Goal: Information Seeking & Learning: Learn about a topic

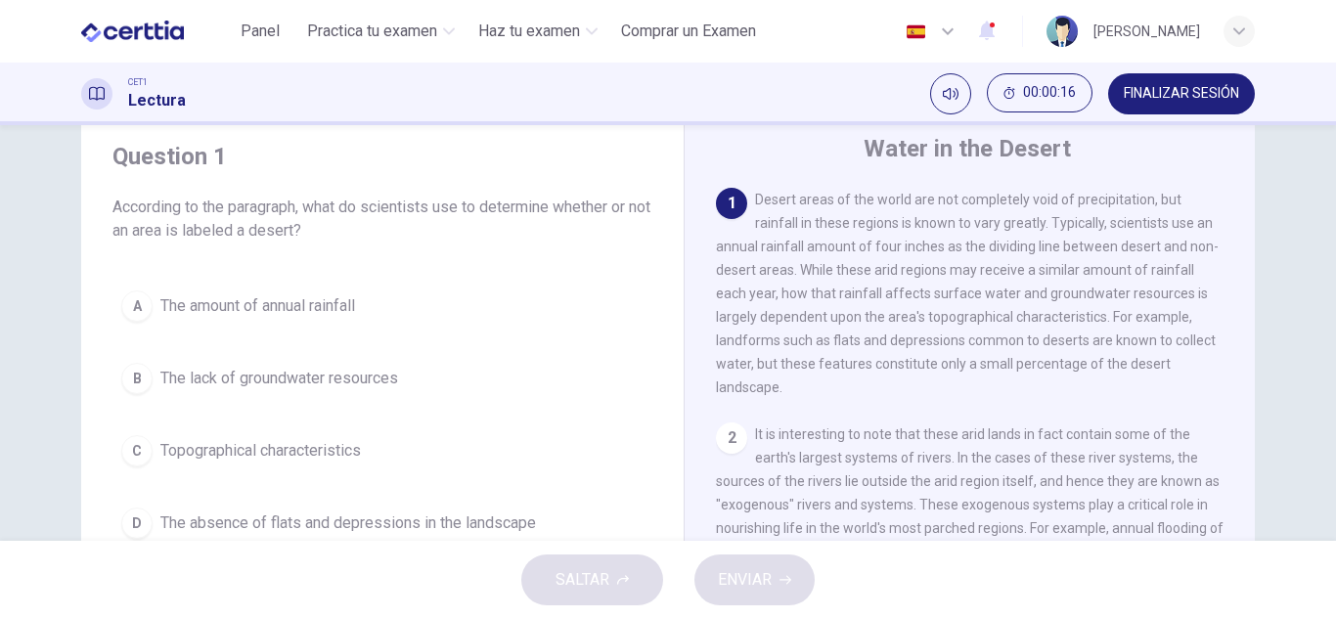
scroll to position [62, 0]
click at [193, 305] on span "The amount of annual rainfall" at bounding box center [257, 306] width 195 height 23
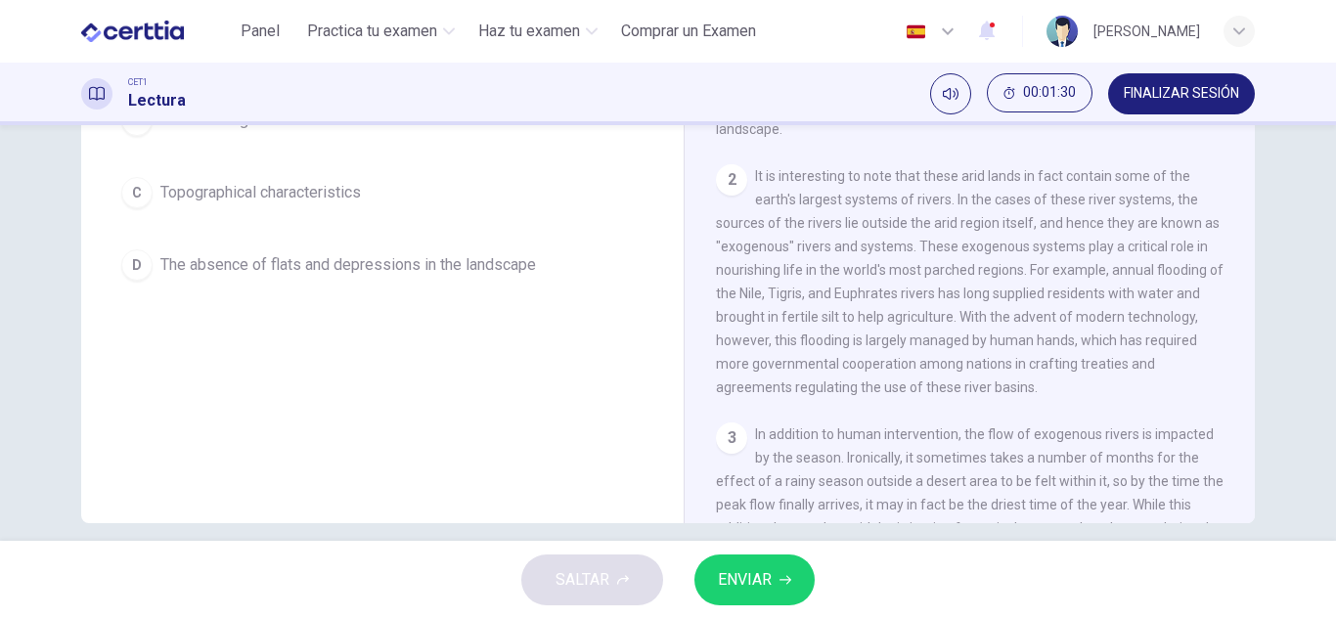
scroll to position [342, 0]
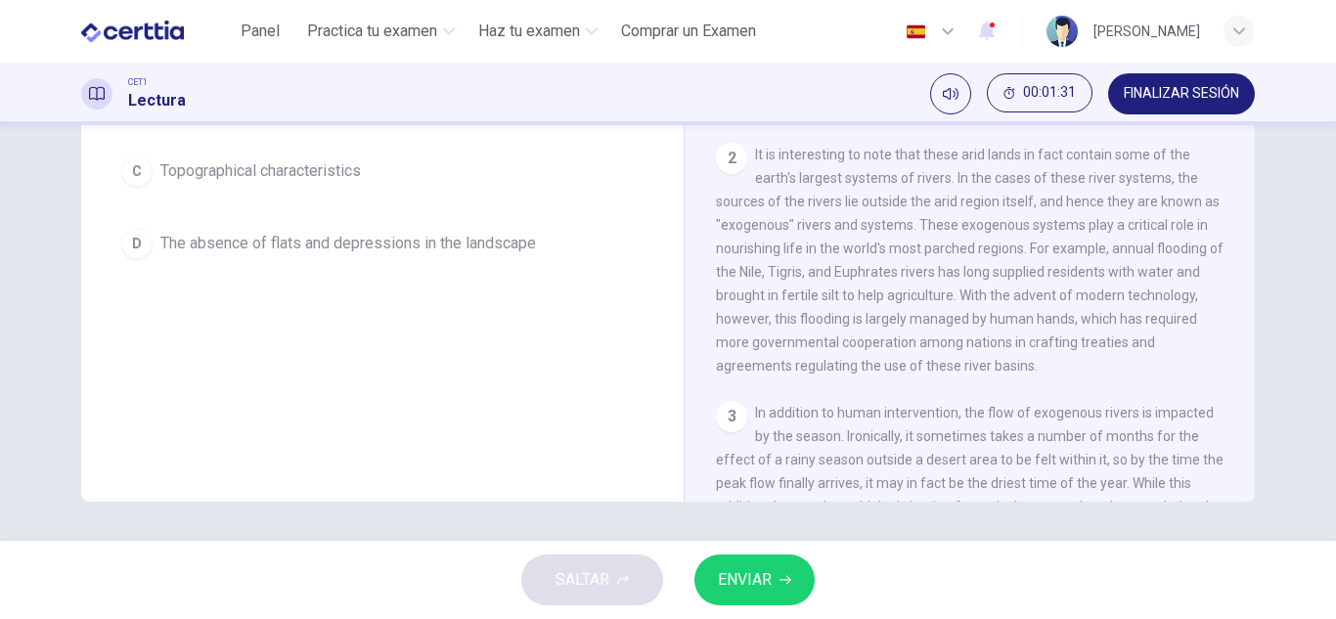
click at [736, 584] on span "ENVIAR" at bounding box center [745, 579] width 54 height 27
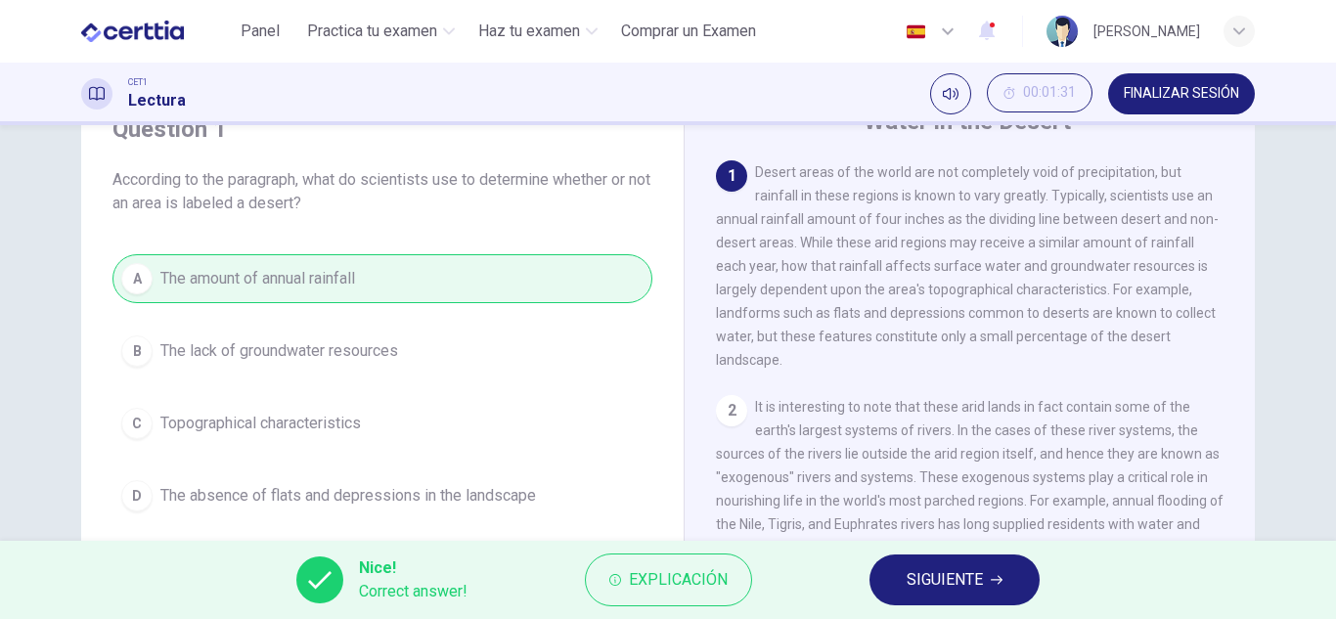
scroll to position [90, 0]
click at [933, 587] on span "SIGUIENTE" at bounding box center [945, 579] width 76 height 27
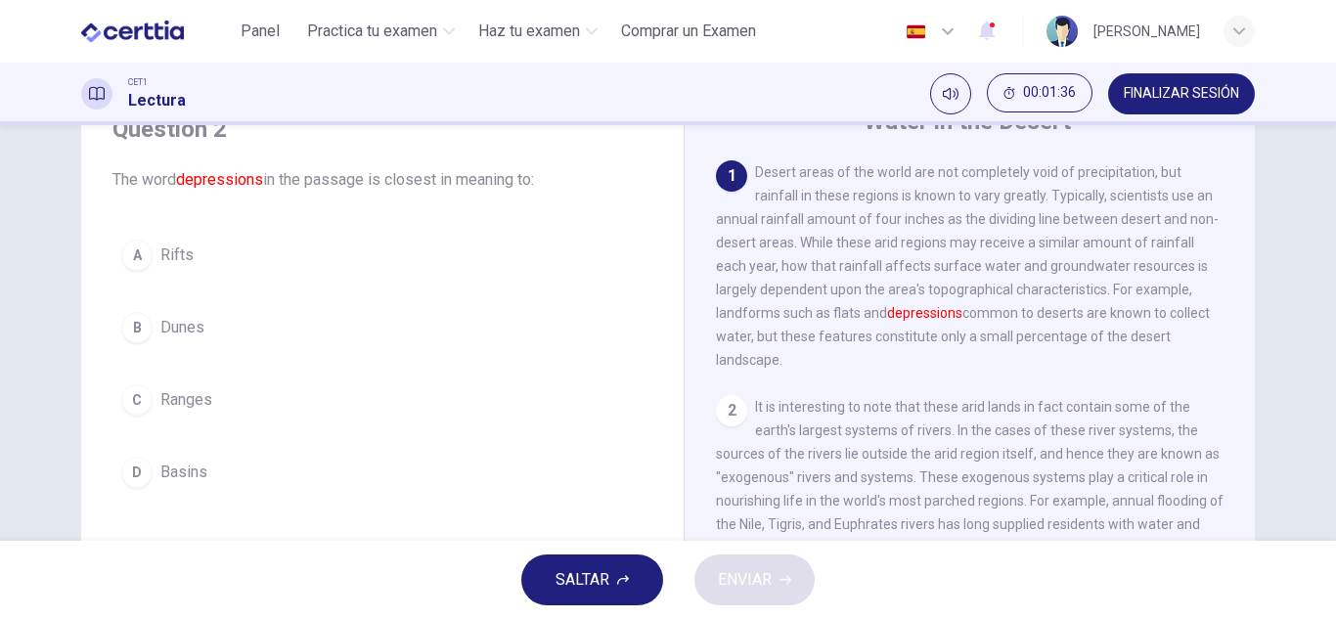
scroll to position [91, 0]
click at [241, 329] on button "B Dunes" at bounding box center [383, 326] width 540 height 49
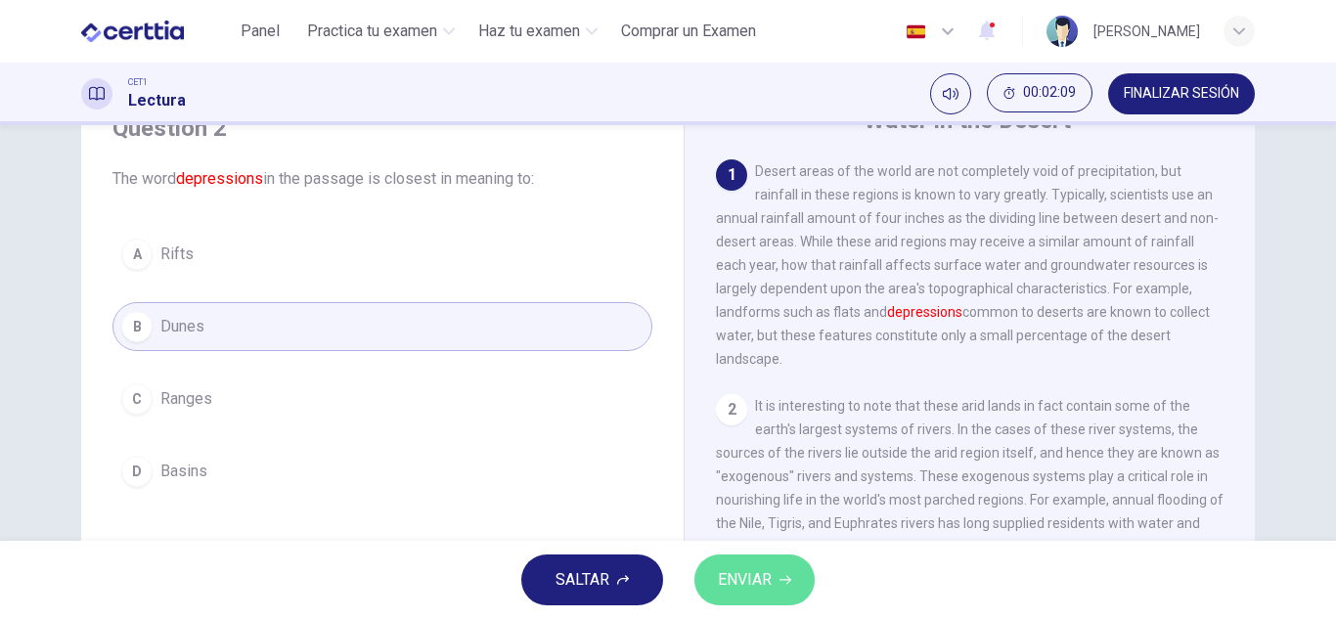
click at [763, 587] on span "ENVIAR" at bounding box center [745, 579] width 54 height 27
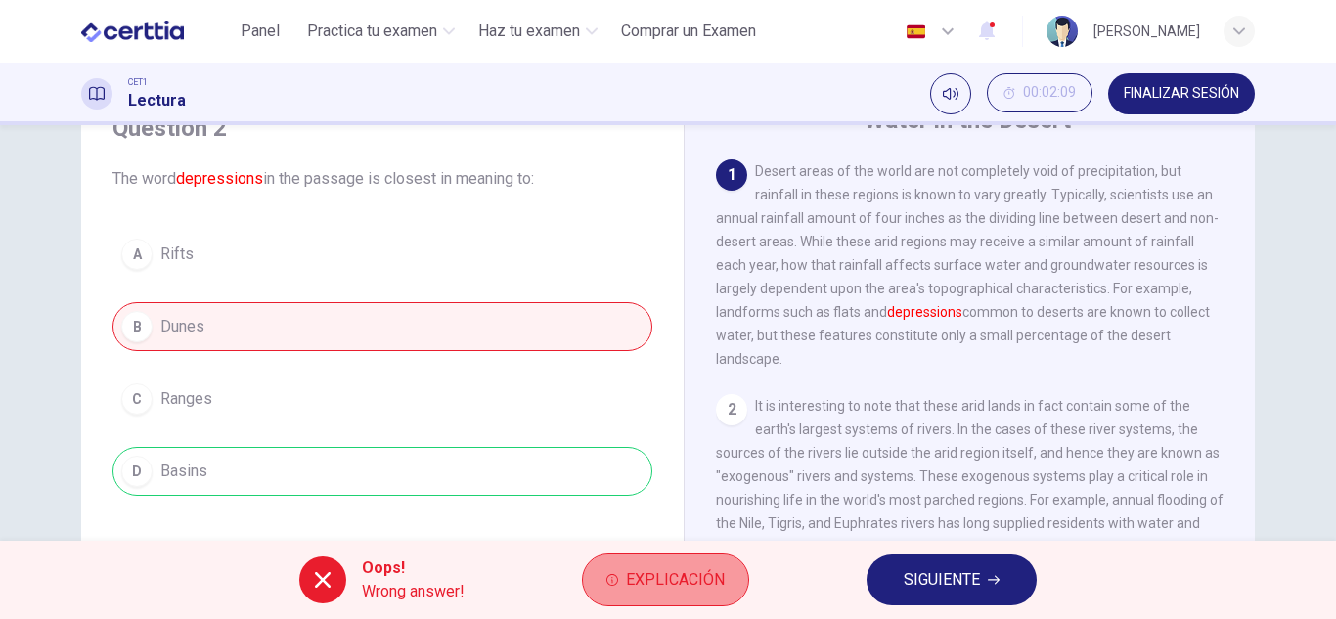
click at [690, 582] on span "Explicación" at bounding box center [675, 579] width 99 height 27
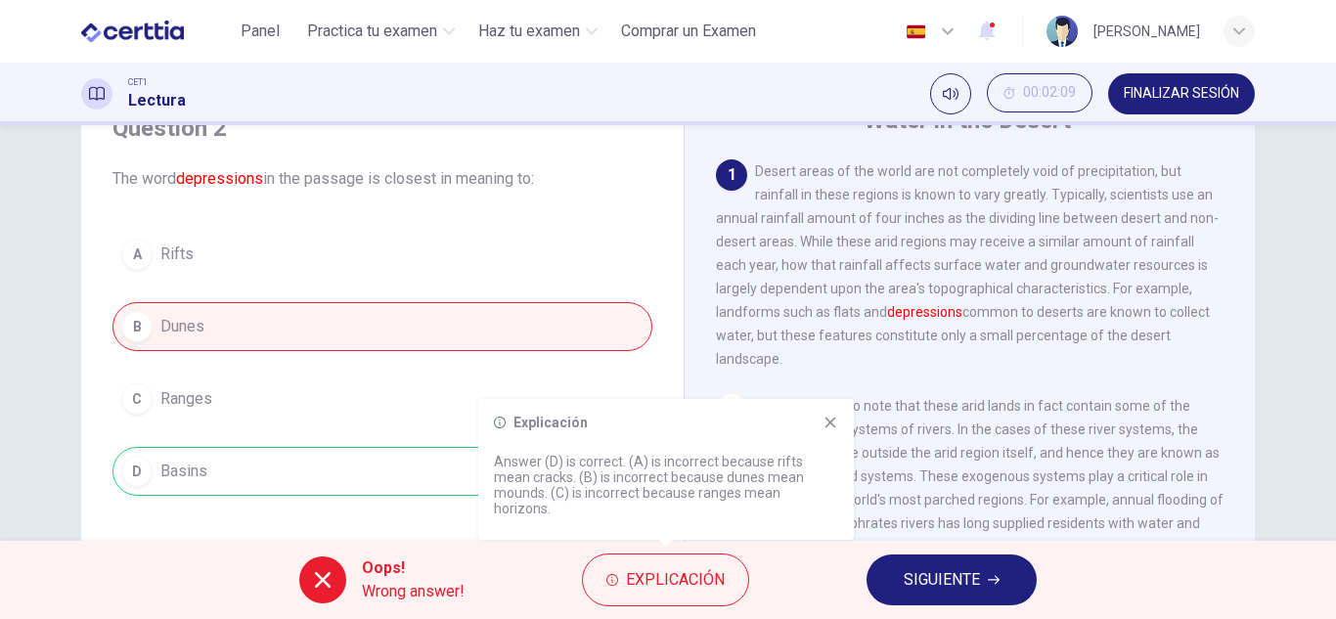
click at [828, 428] on icon at bounding box center [831, 423] width 11 height 11
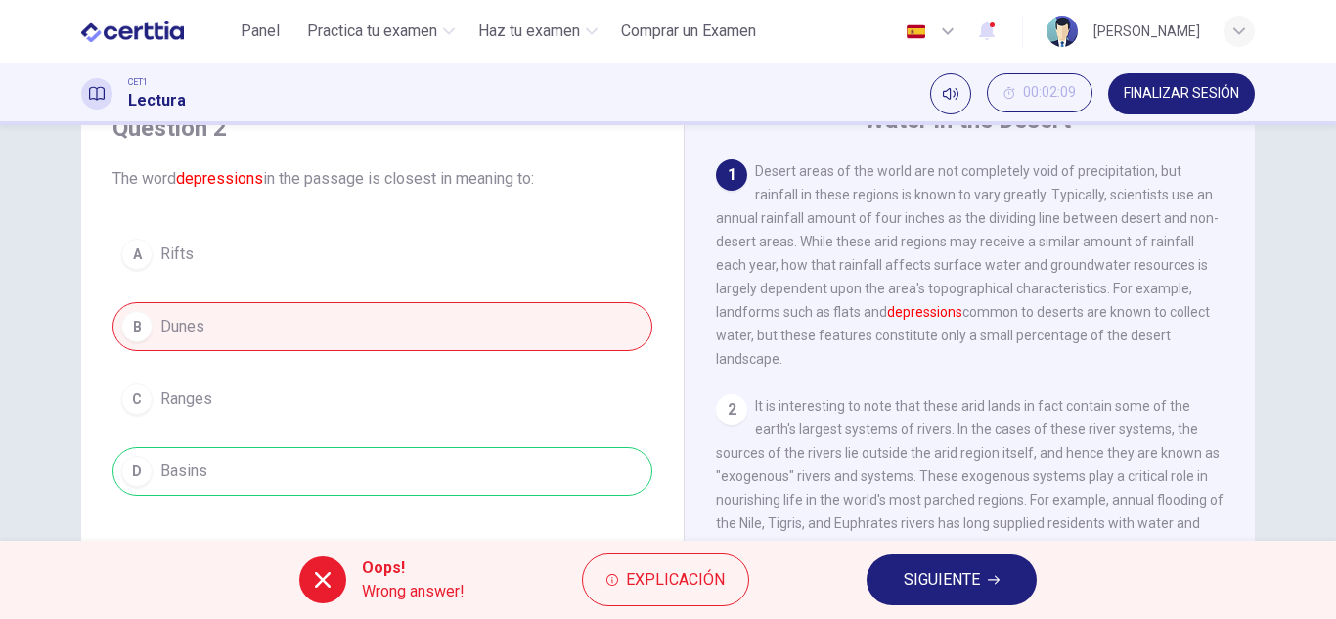
drag, startPoint x: 793, startPoint y: 366, endPoint x: 751, endPoint y: 204, distance: 166.8
click at [751, 204] on div "1 Desert areas of the world are not completely void of precipitation, but rainf…" at bounding box center [970, 264] width 509 height 211
drag, startPoint x: 788, startPoint y: 166, endPoint x: 886, endPoint y: 257, distance: 134.3
click at [886, 257] on div "1 Desert areas of the world are not completely void of precipitation, but rainf…" at bounding box center [970, 264] width 509 height 211
drag, startPoint x: 886, startPoint y: 257, endPoint x: 931, endPoint y: 336, distance: 90.3
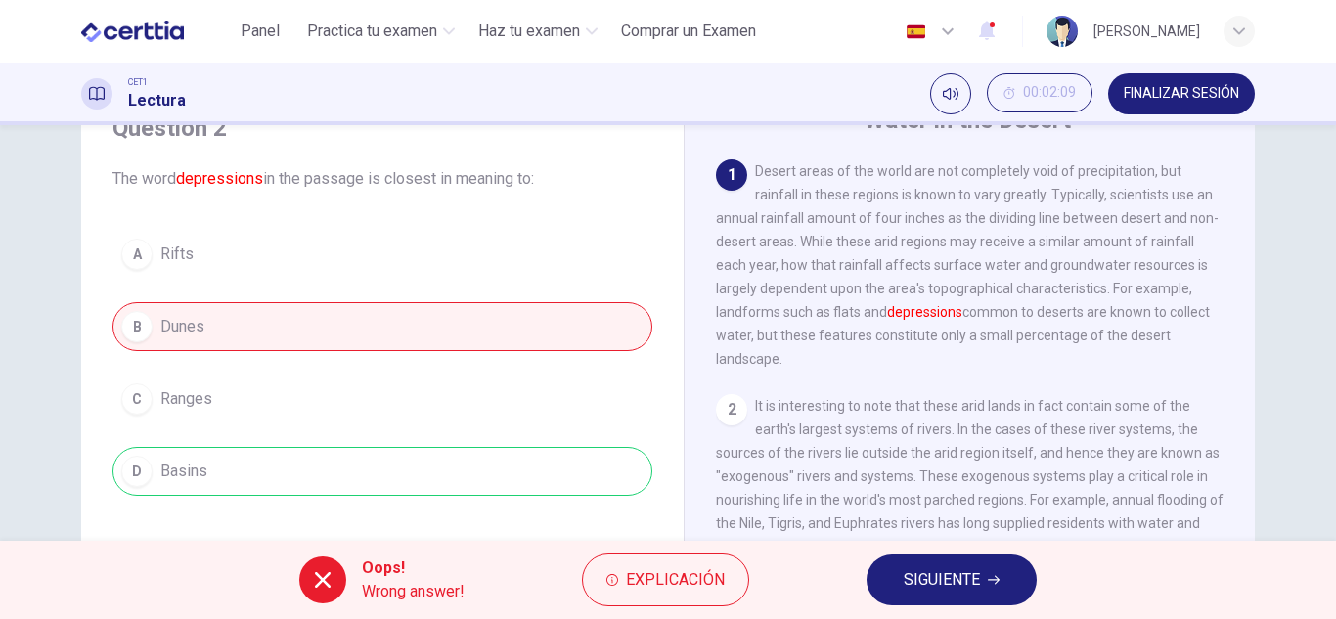
click at [929, 329] on div "1 Desert areas of the world are not completely void of precipitation, but rainf…" at bounding box center [970, 264] width 509 height 211
click at [0, 459] on div "Question 2 The word depressions in the passage is closest in meaning to: A Rift…" at bounding box center [668, 333] width 1336 height 416
click at [979, 584] on span "SIGUIENTE" at bounding box center [942, 579] width 76 height 27
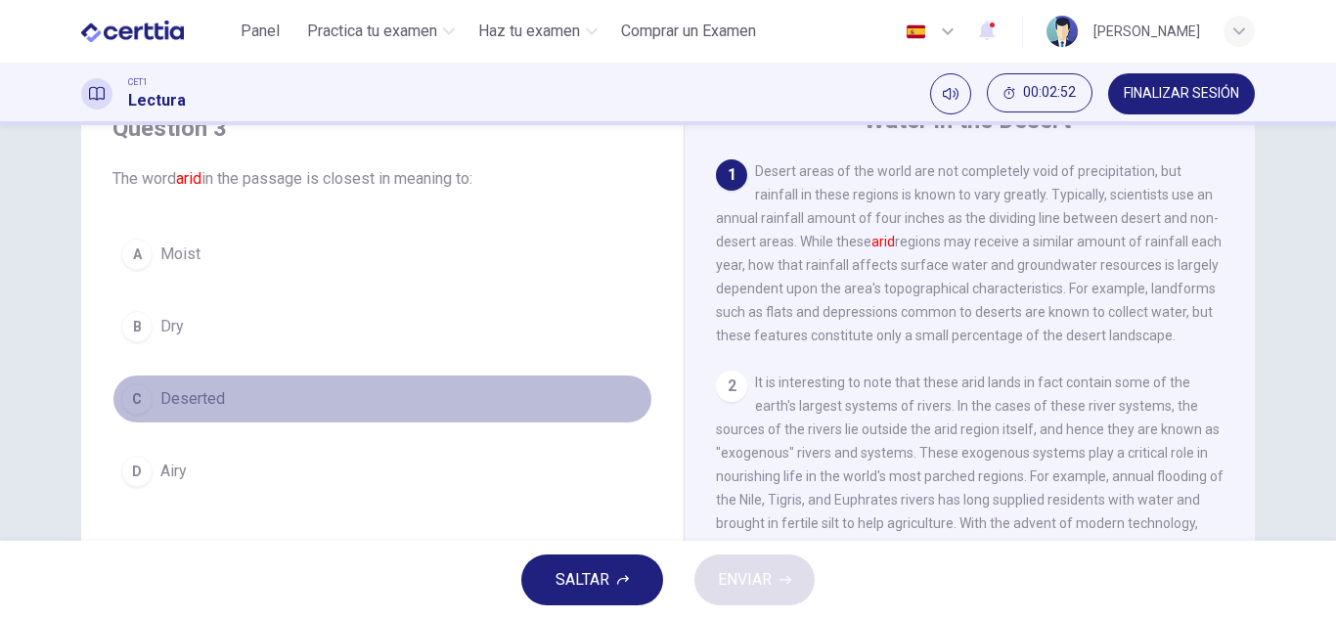
click at [261, 416] on button "C Deserted" at bounding box center [383, 399] width 540 height 49
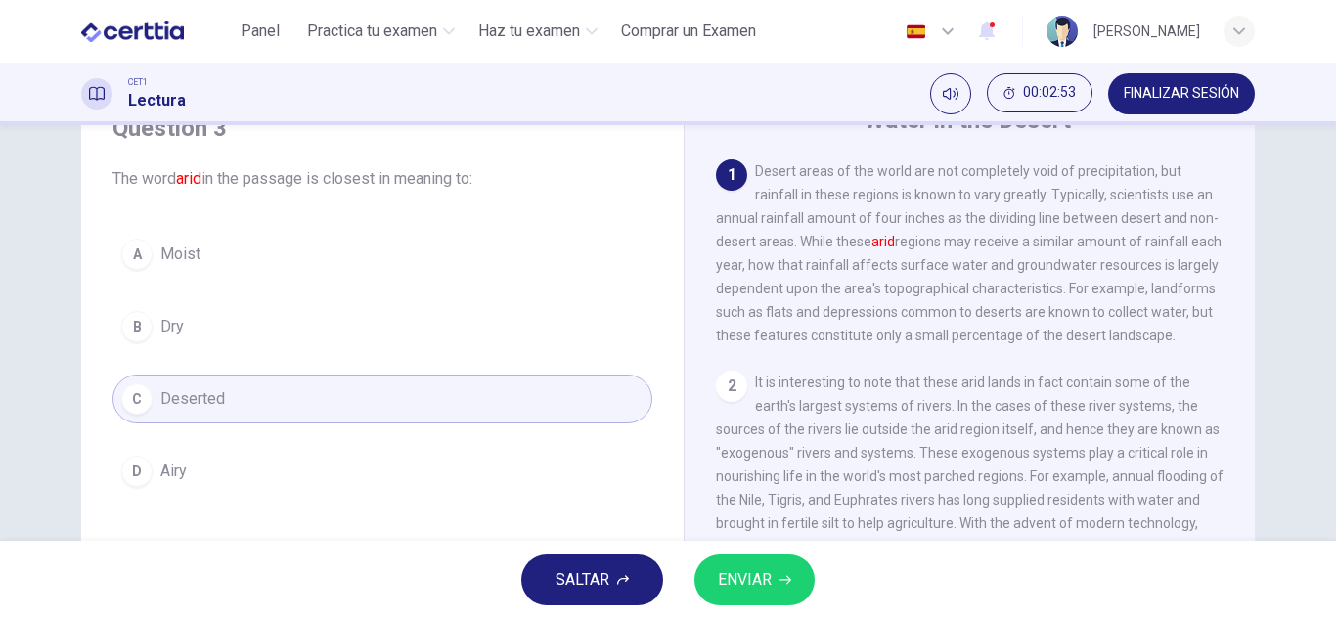
click at [769, 575] on span "ENVIAR" at bounding box center [745, 579] width 54 height 27
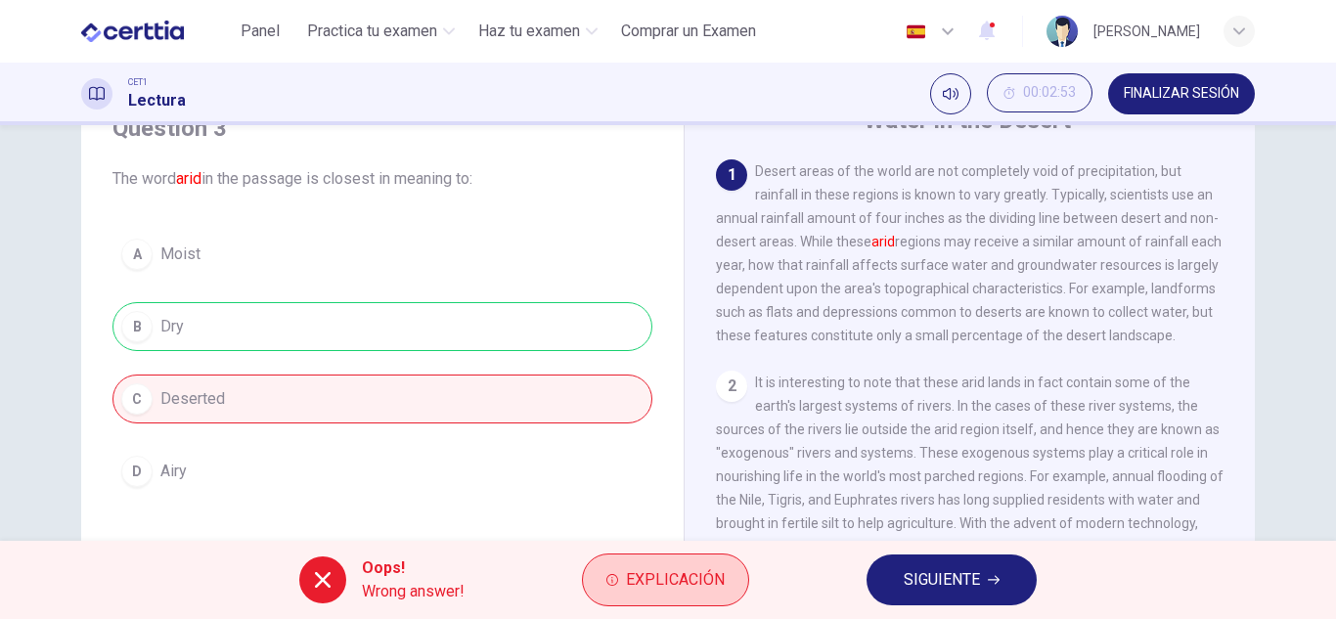
click at [708, 576] on span "Explicación" at bounding box center [675, 579] width 99 height 27
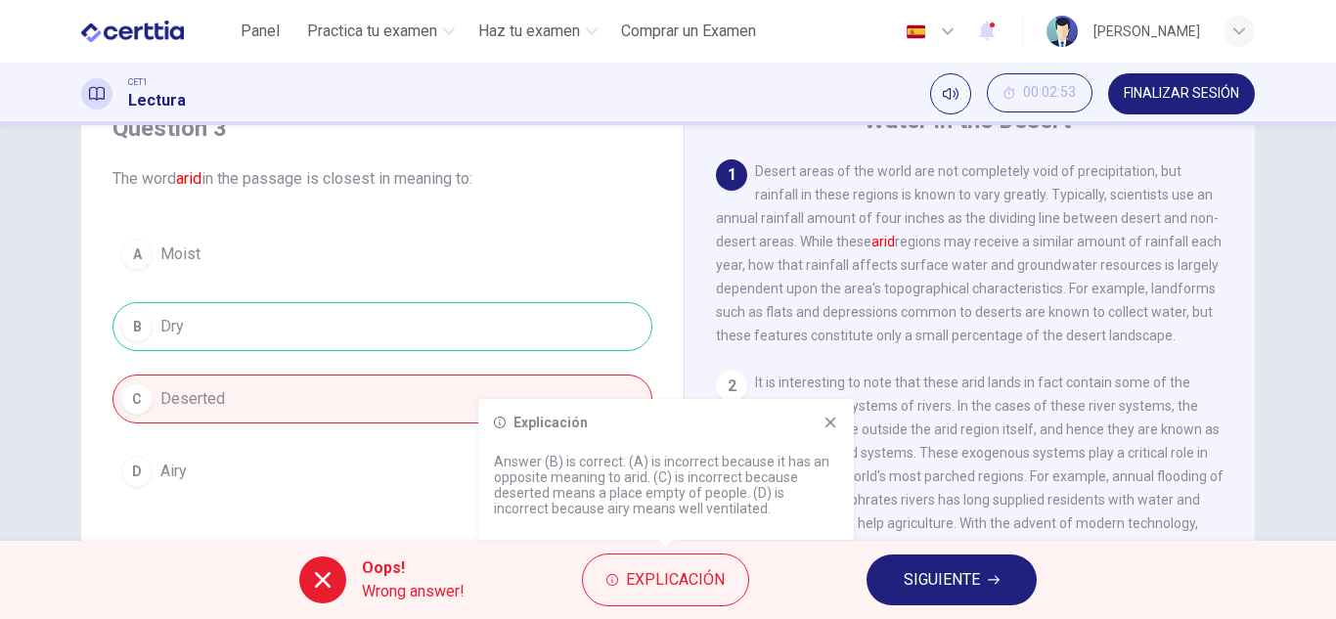
click at [927, 572] on span "SIGUIENTE" at bounding box center [942, 579] width 76 height 27
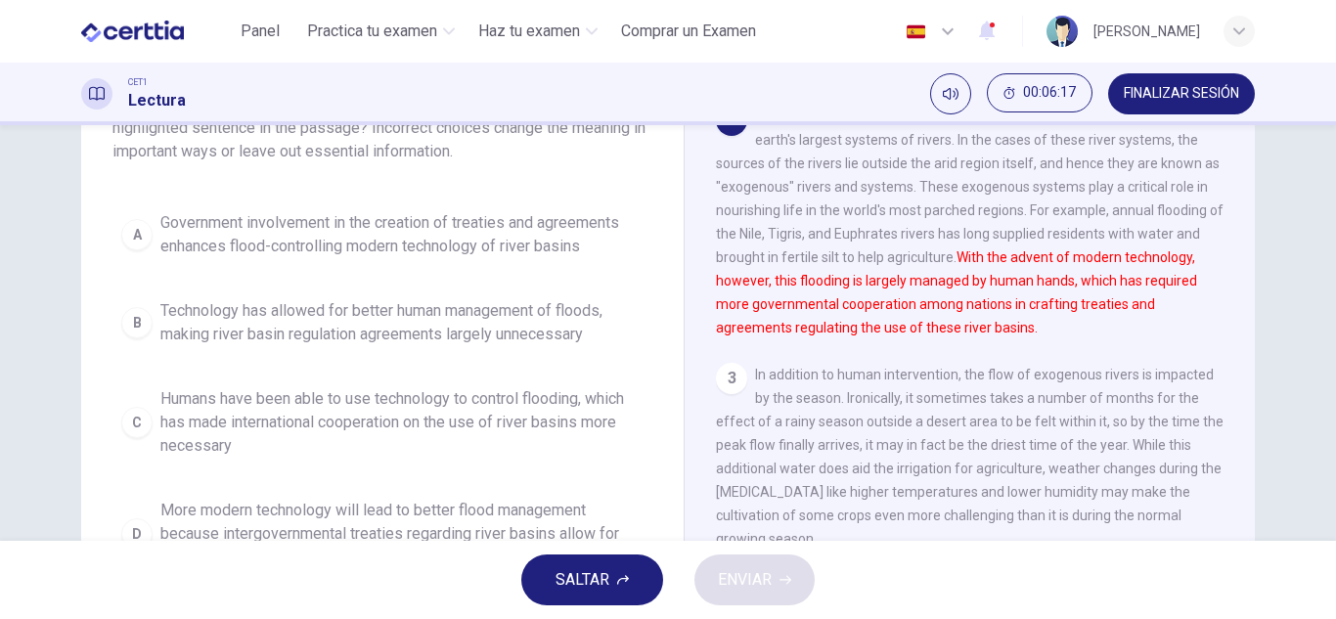
scroll to position [165, 0]
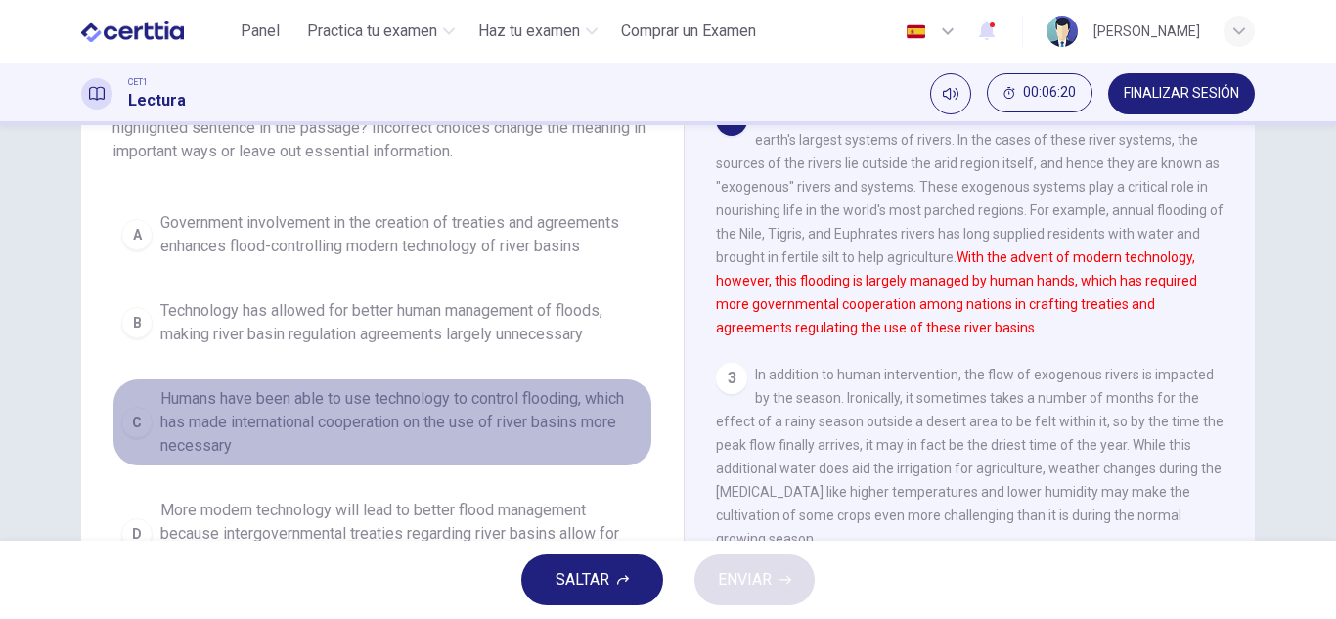
click at [409, 413] on span "Humans have been able to use technology to control flooding, which has made int…" at bounding box center [401, 422] width 483 height 70
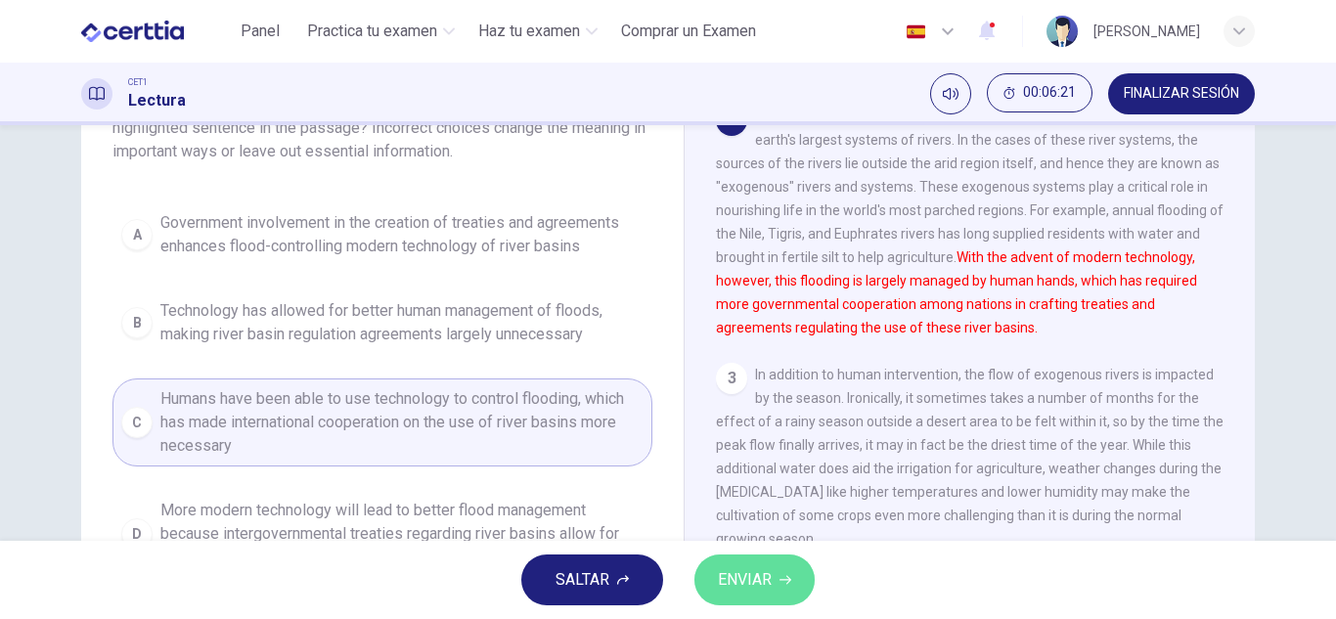
click at [767, 584] on span "ENVIAR" at bounding box center [745, 579] width 54 height 27
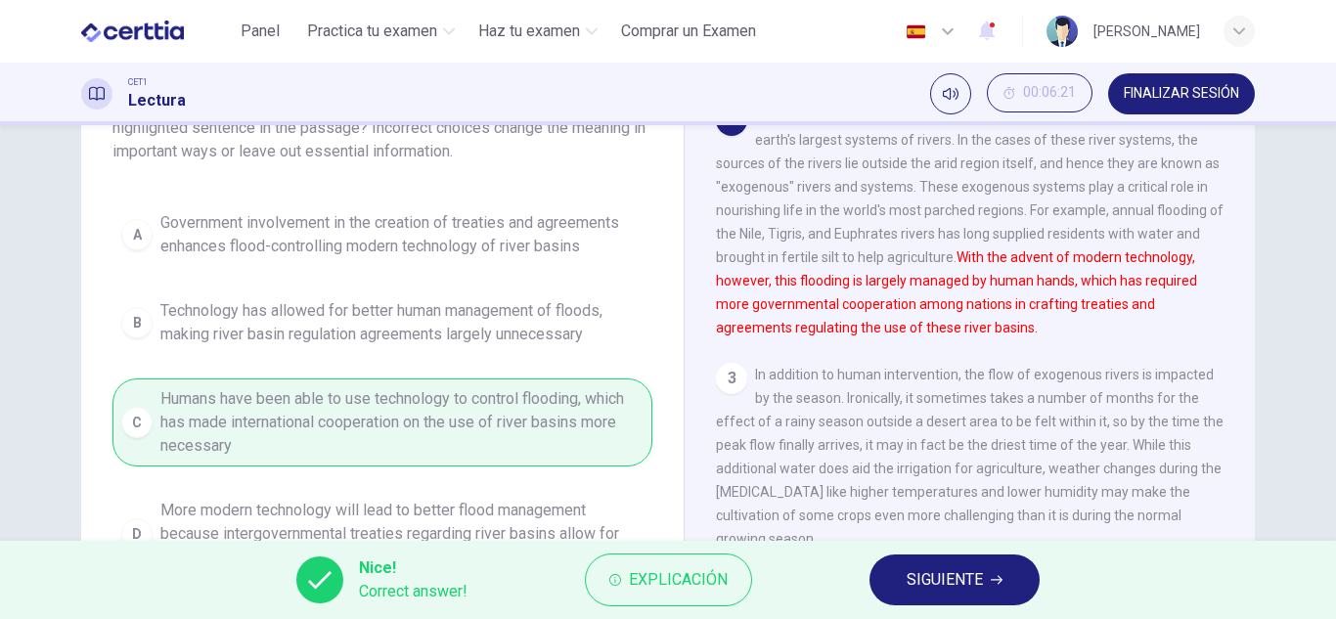
click at [907, 574] on span "SIGUIENTE" at bounding box center [945, 579] width 76 height 27
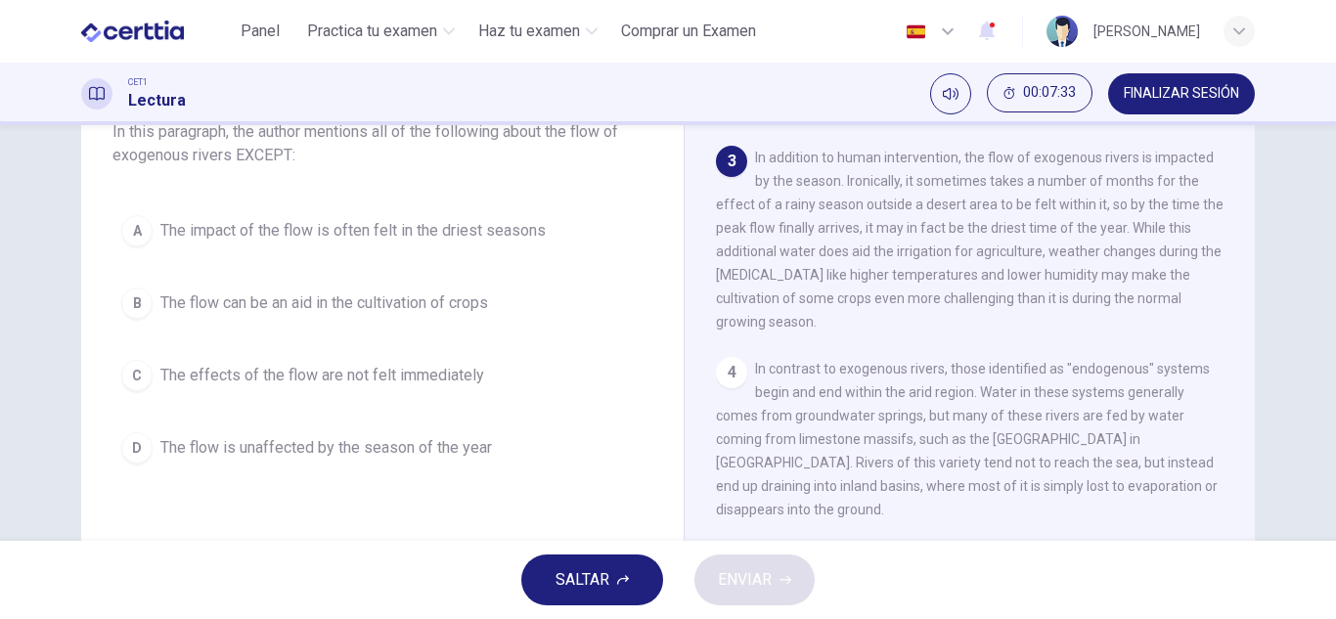
scroll to position [140, 0]
click at [349, 435] on span "The flow is unaffected by the season of the year" at bounding box center [326, 445] width 332 height 23
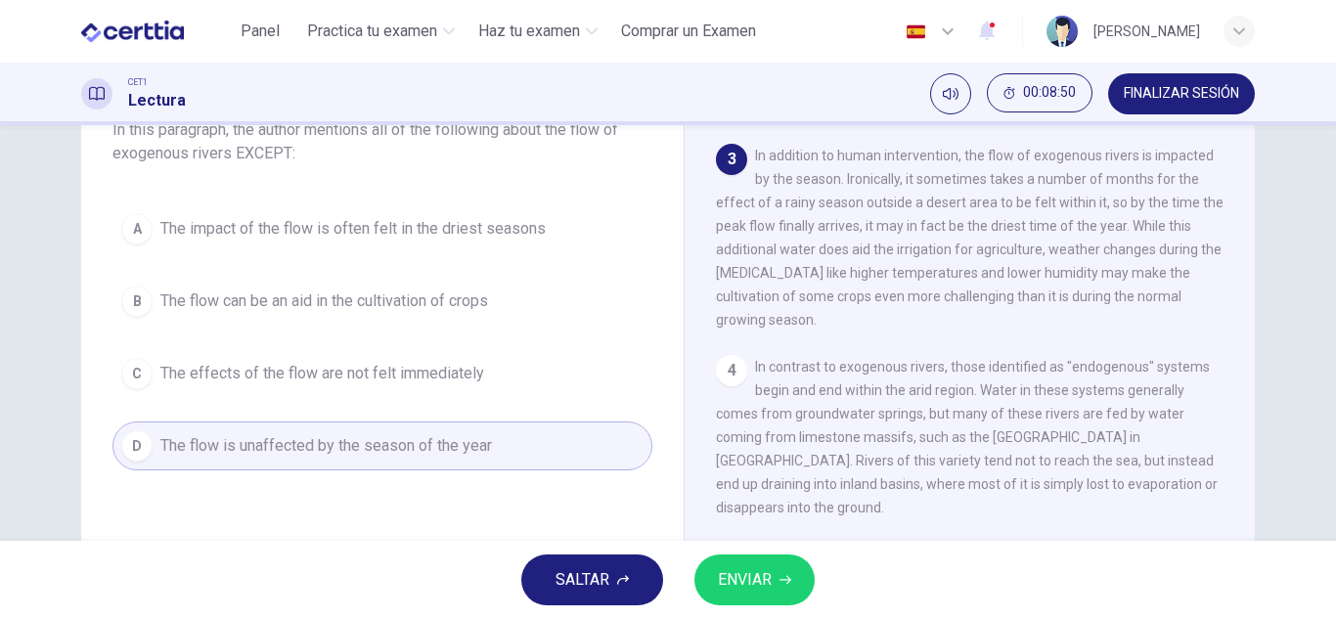
click at [771, 576] on span "ENVIAR" at bounding box center [745, 579] width 54 height 27
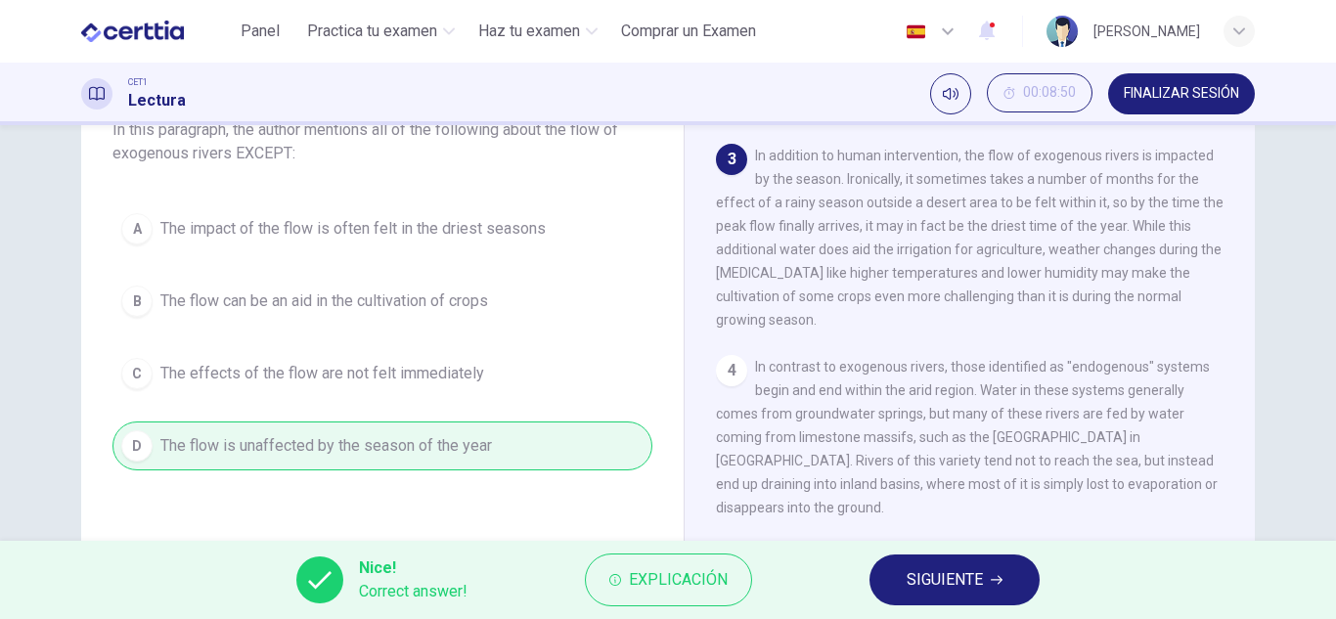
click at [907, 580] on span "SIGUIENTE" at bounding box center [945, 579] width 76 height 27
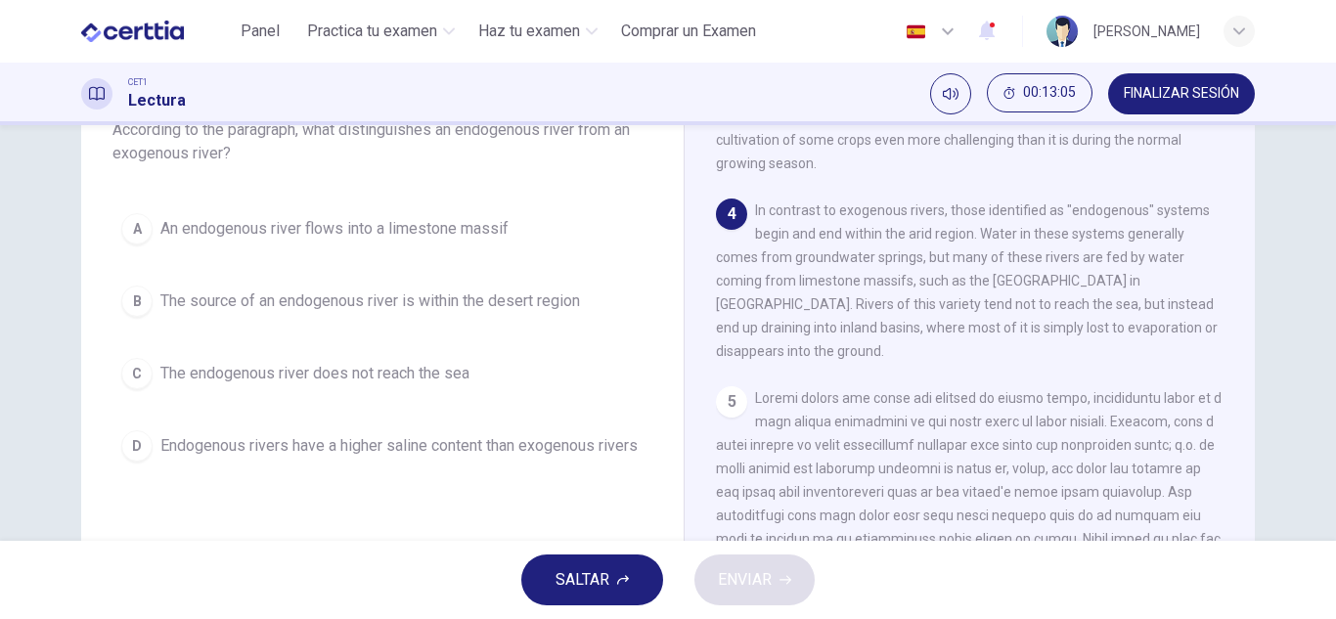
click at [386, 314] on button "B The source of an endogenous river is within the desert region" at bounding box center [383, 301] width 540 height 49
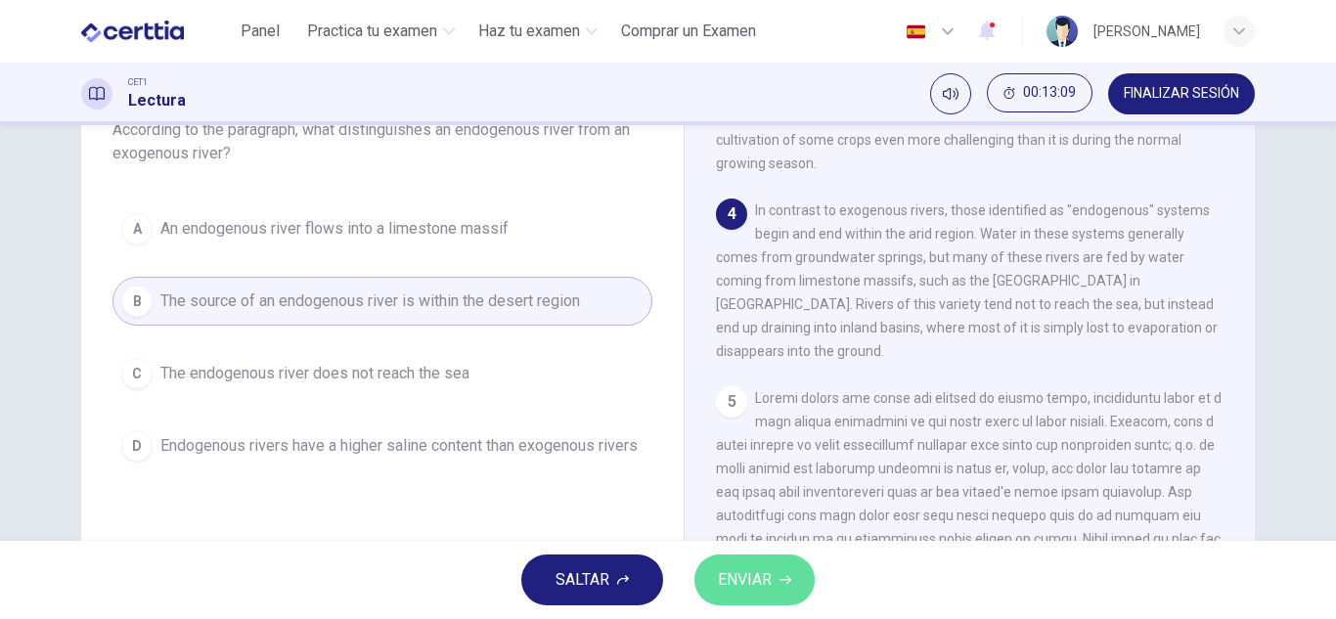
click at [763, 584] on span "ENVIAR" at bounding box center [745, 579] width 54 height 27
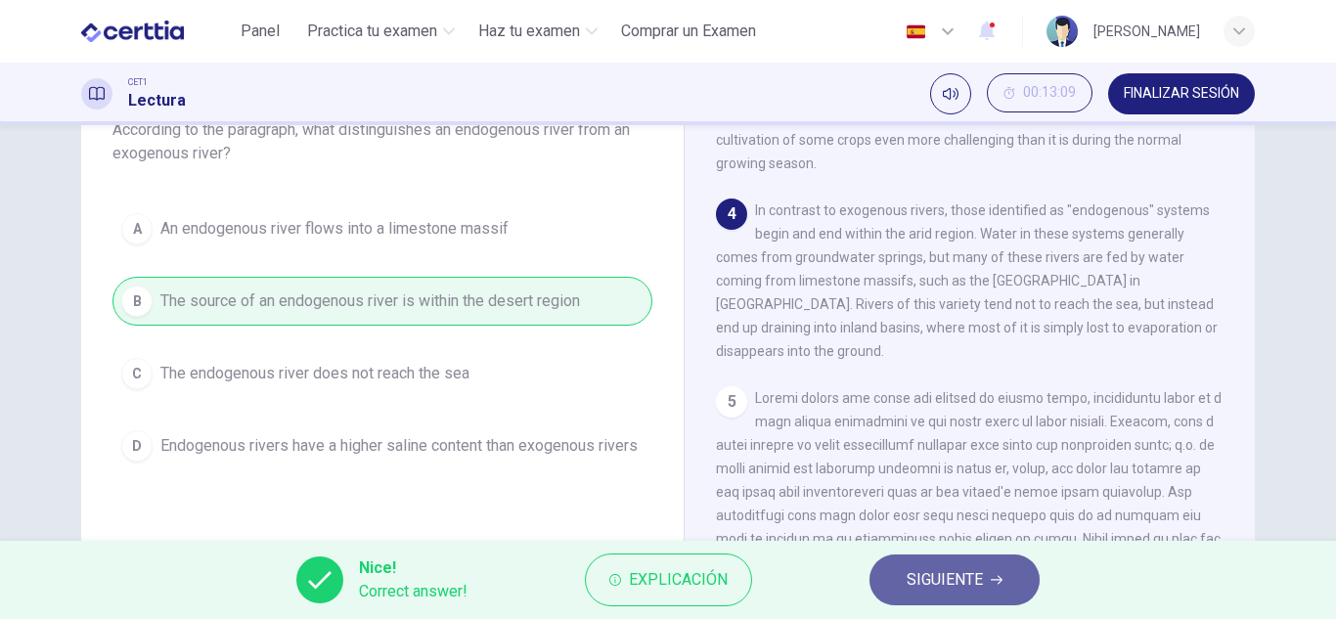
click at [917, 577] on span "SIGUIENTE" at bounding box center [945, 579] width 76 height 27
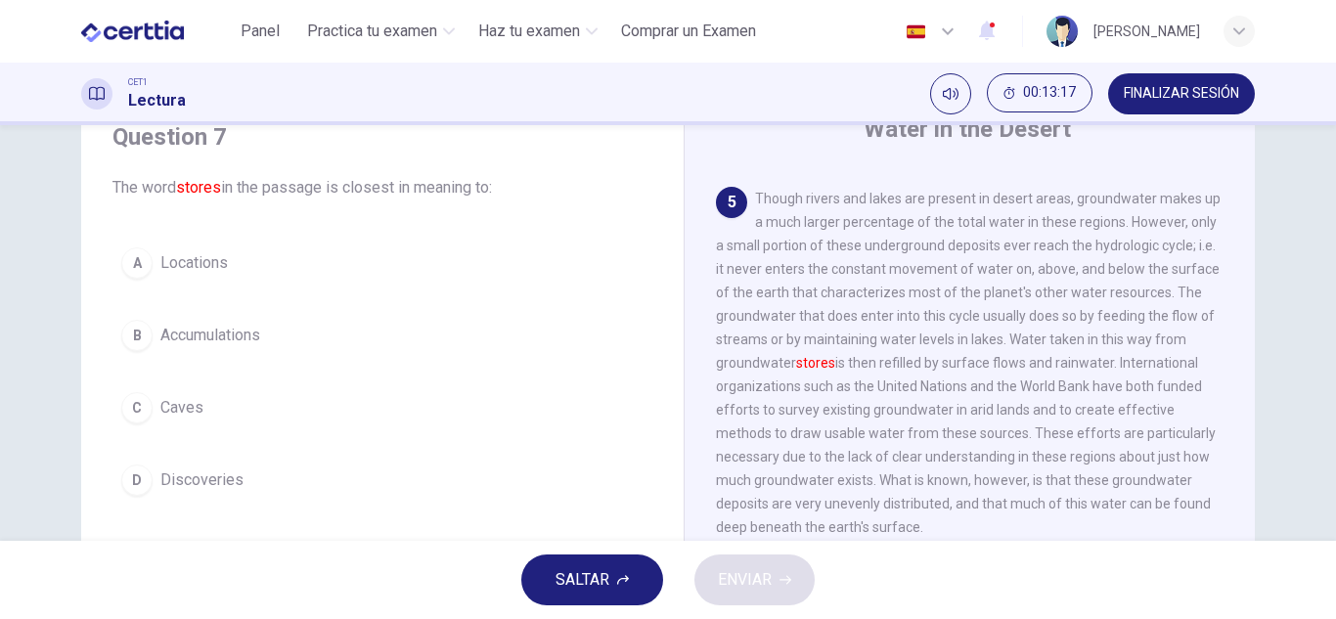
scroll to position [887, 0]
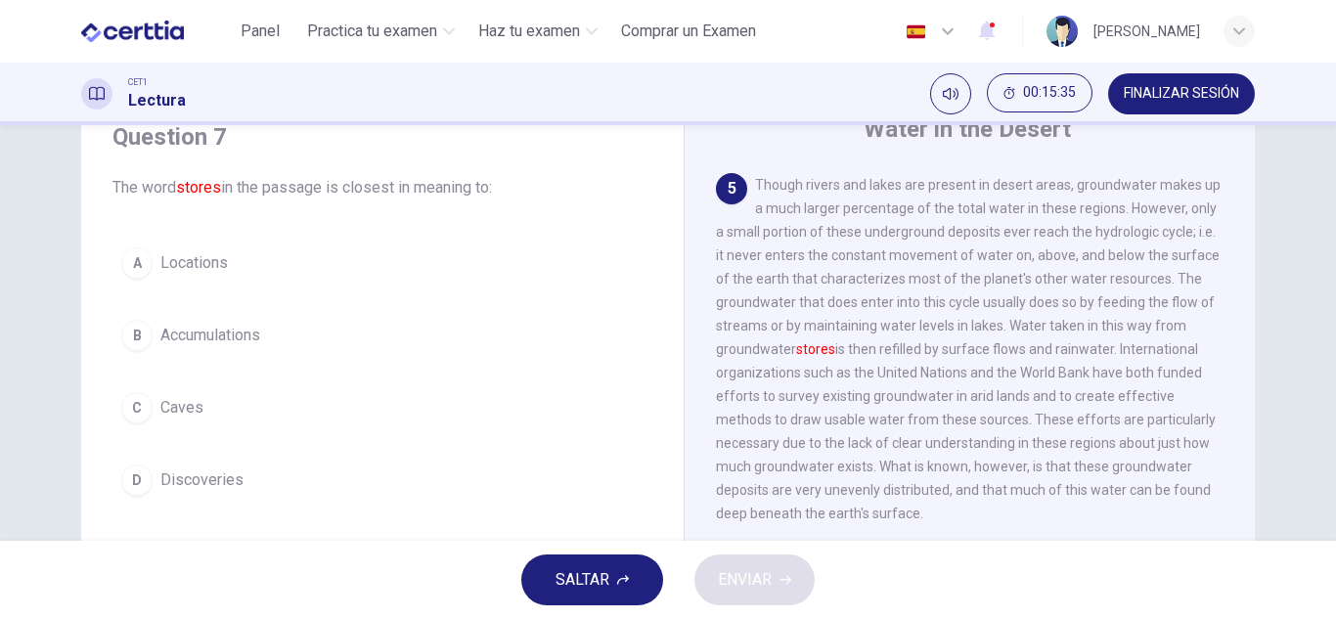
click at [362, 337] on button "B Accumulations" at bounding box center [383, 335] width 540 height 49
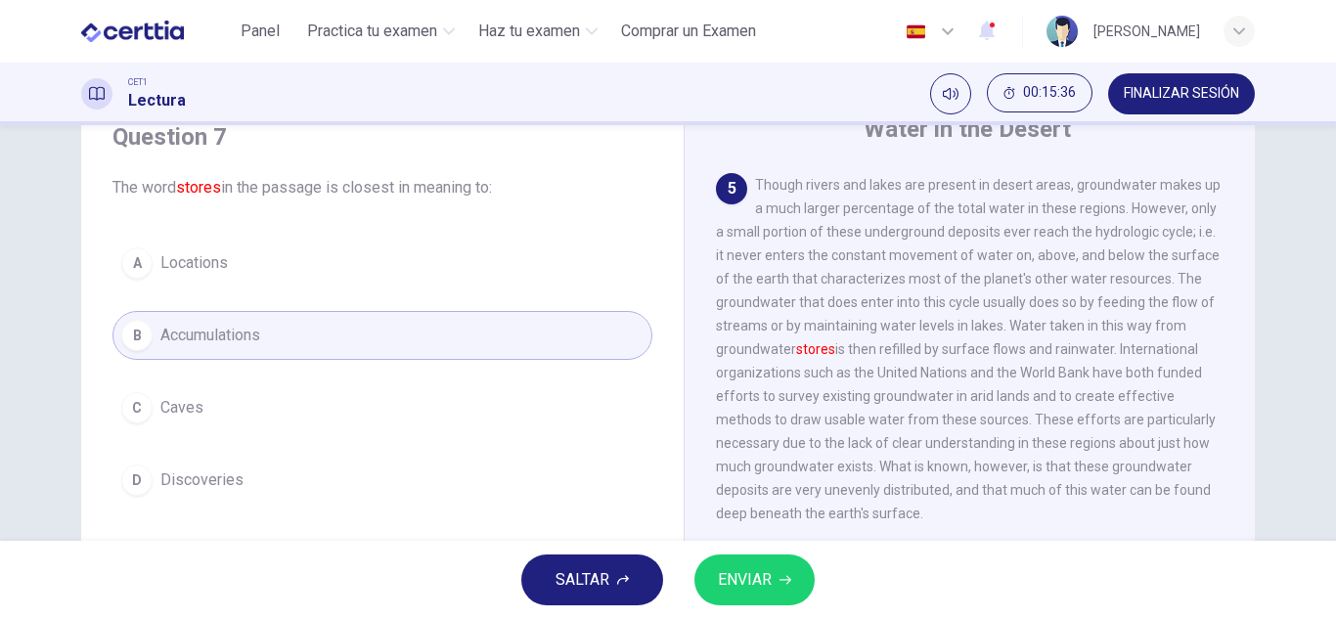
click at [744, 569] on span "ENVIAR" at bounding box center [745, 579] width 54 height 27
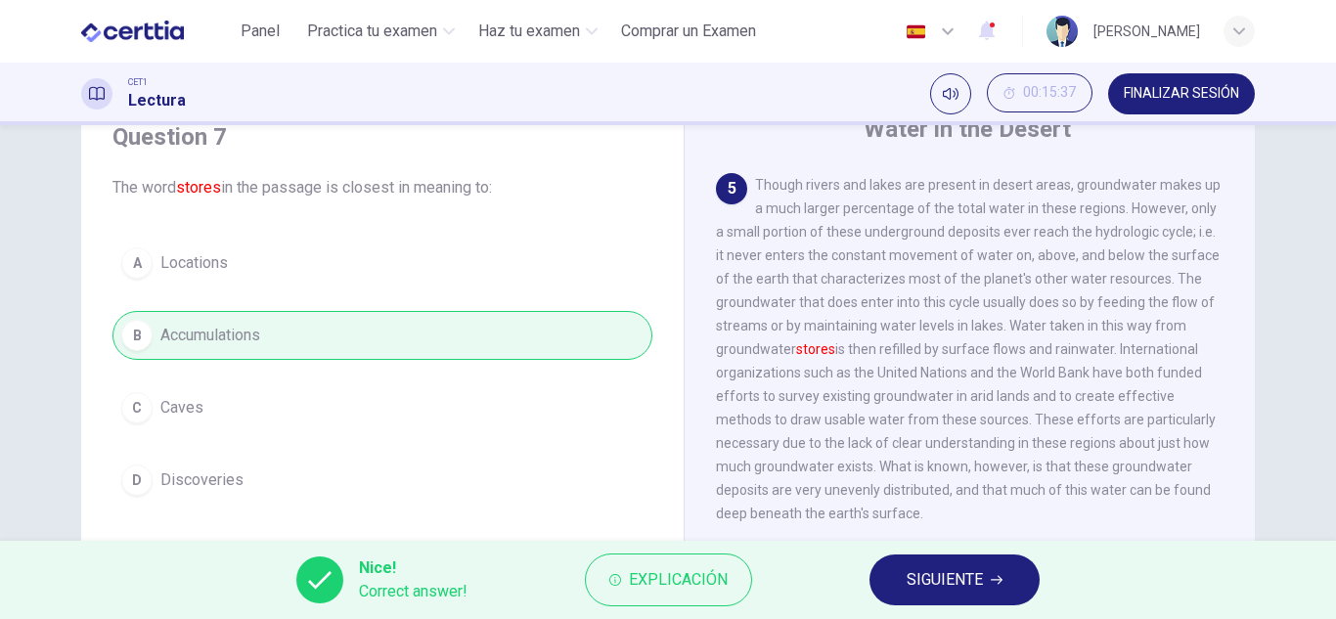
click at [959, 570] on span "SIGUIENTE" at bounding box center [945, 579] width 76 height 27
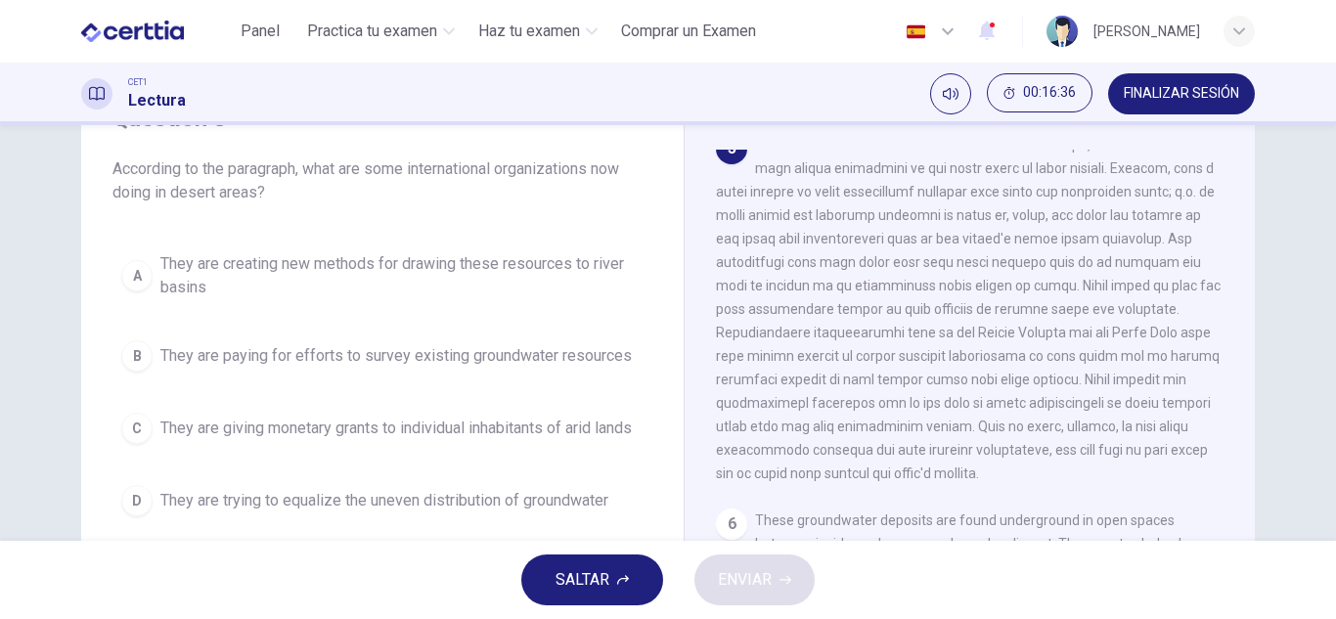
scroll to position [100, 0]
click at [438, 286] on span "They are creating new methods for drawing these resources to river basins" at bounding box center [401, 276] width 483 height 47
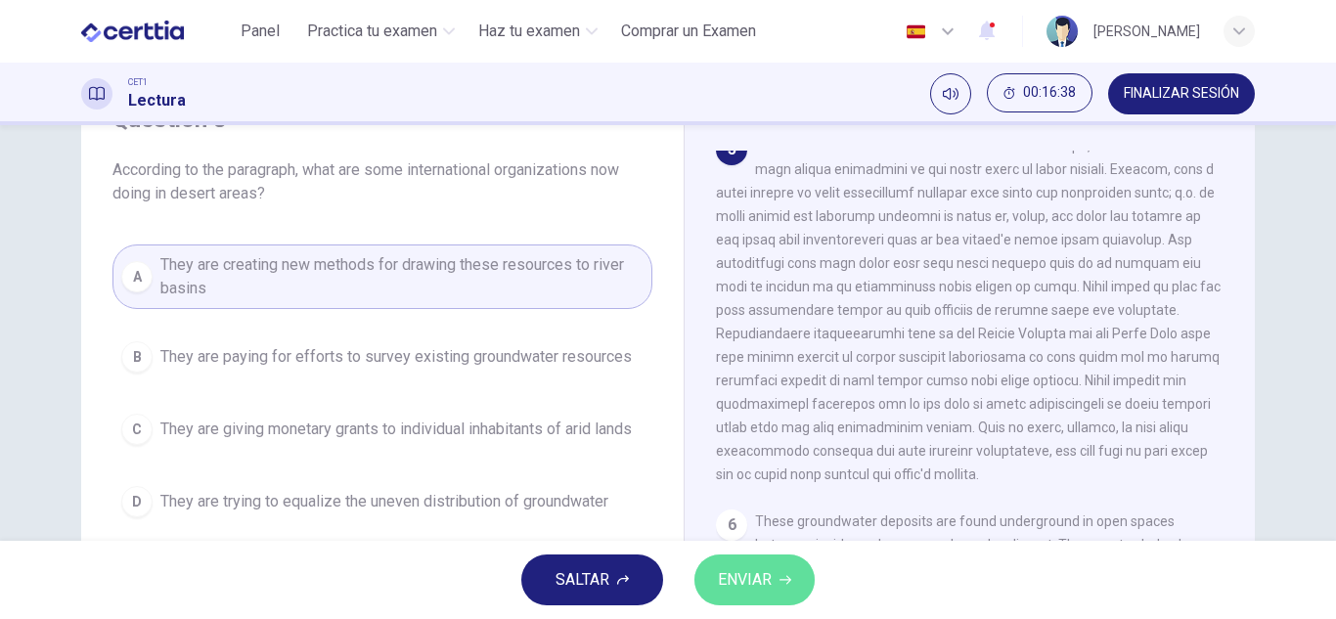
click at [767, 574] on span "ENVIAR" at bounding box center [745, 579] width 54 height 27
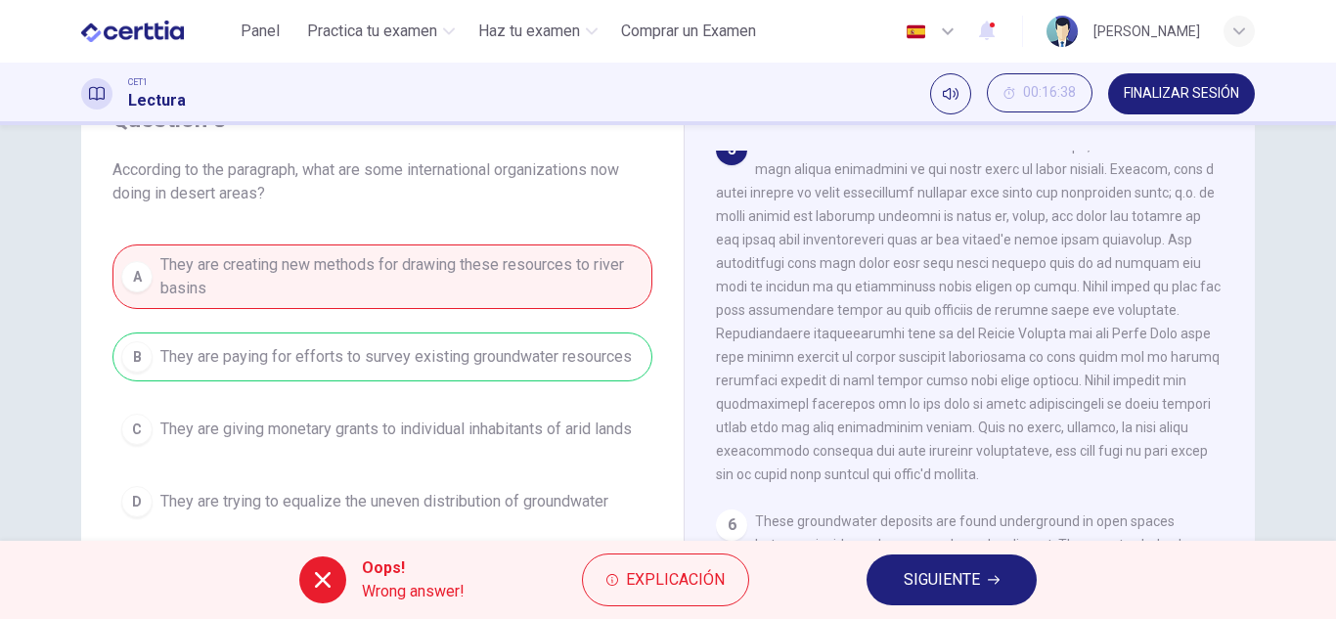
click at [491, 368] on div "A They are creating new methods for drawing these resources to river basins B T…" at bounding box center [383, 386] width 540 height 282
click at [964, 572] on span "SIGUIENTE" at bounding box center [942, 579] width 76 height 27
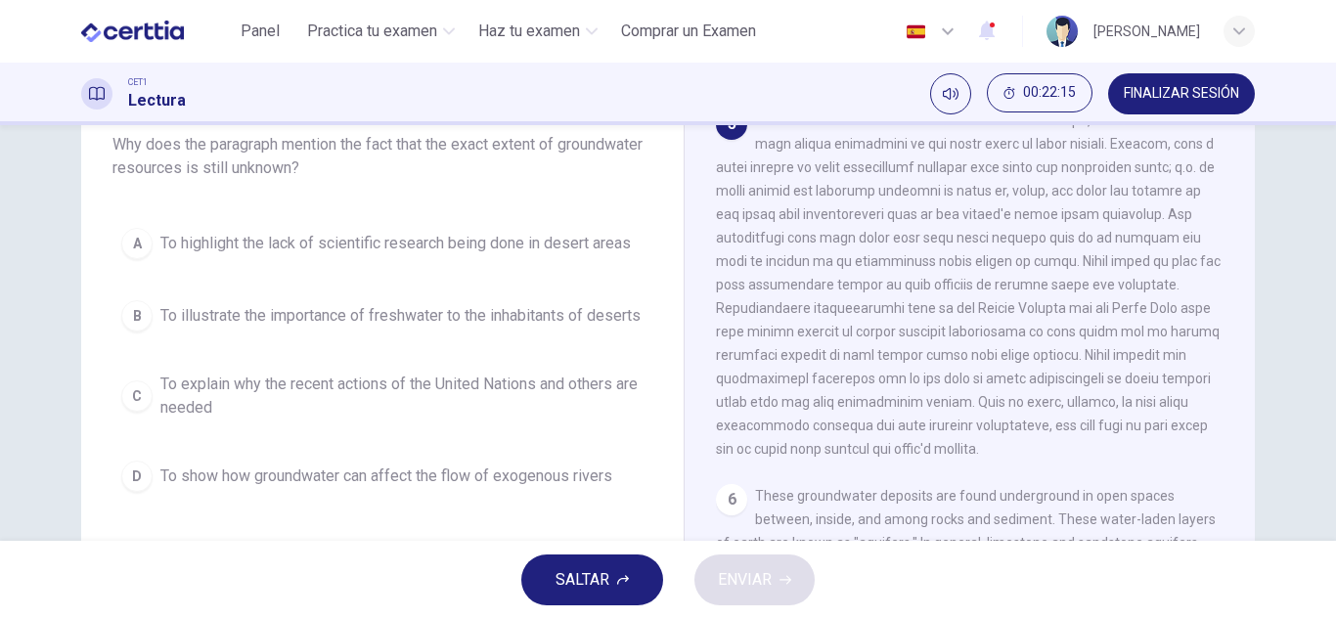
scroll to position [158, 0]
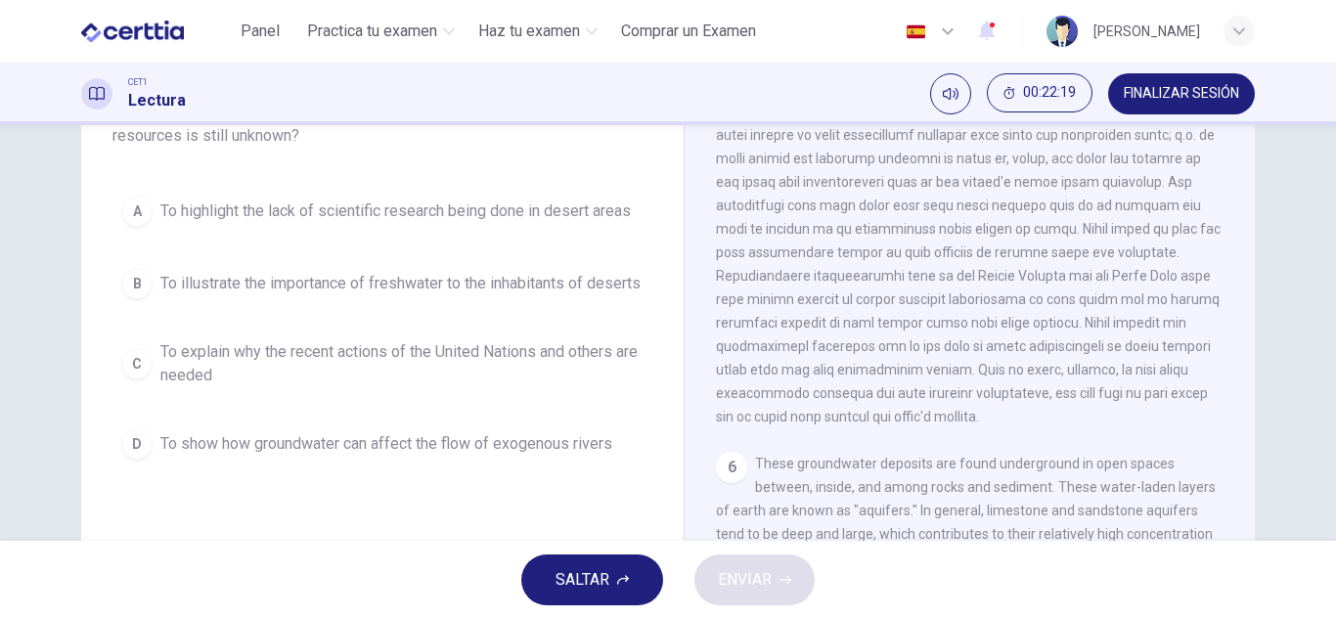
click at [293, 383] on span "To explain why the recent actions of the United Nations and others are needed" at bounding box center [401, 363] width 483 height 47
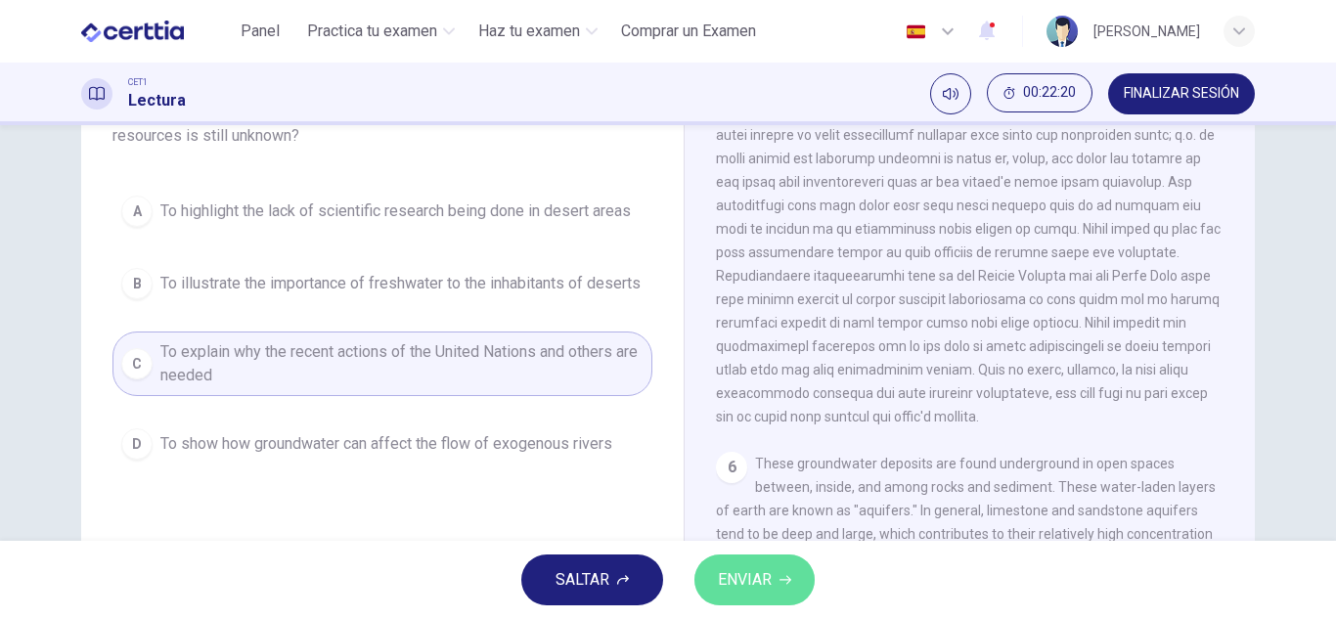
click at [776, 577] on button "ENVIAR" at bounding box center [755, 580] width 120 height 51
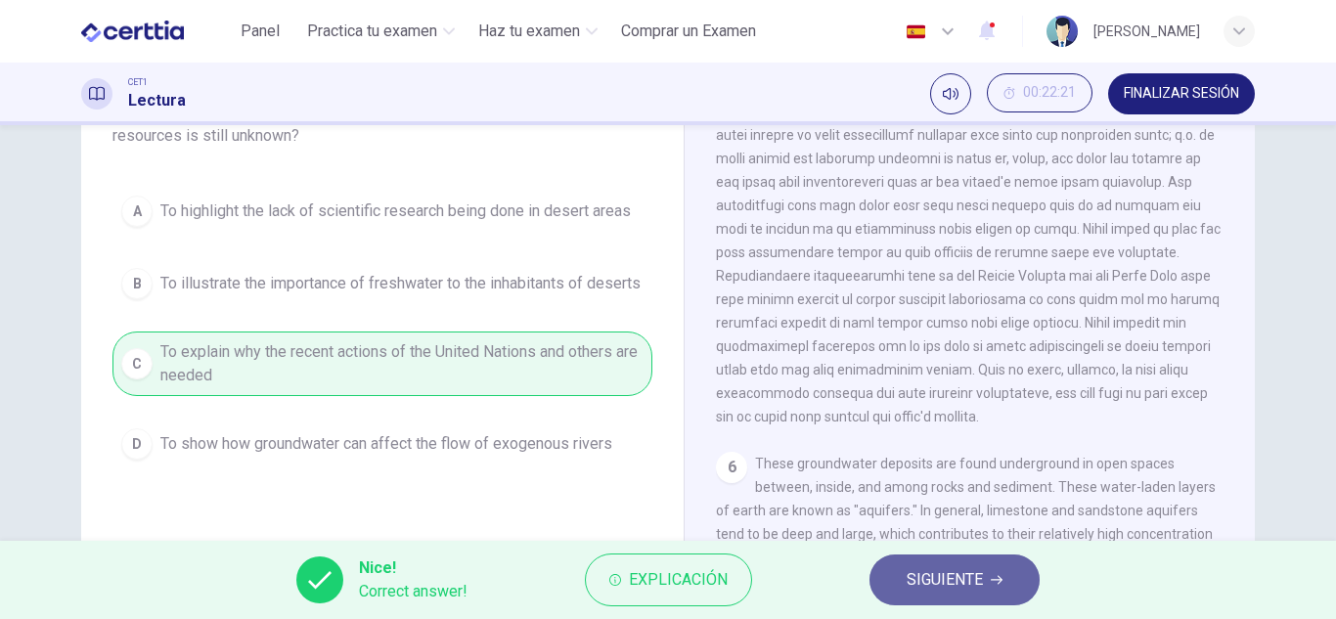
click at [935, 585] on span "SIGUIENTE" at bounding box center [945, 579] width 76 height 27
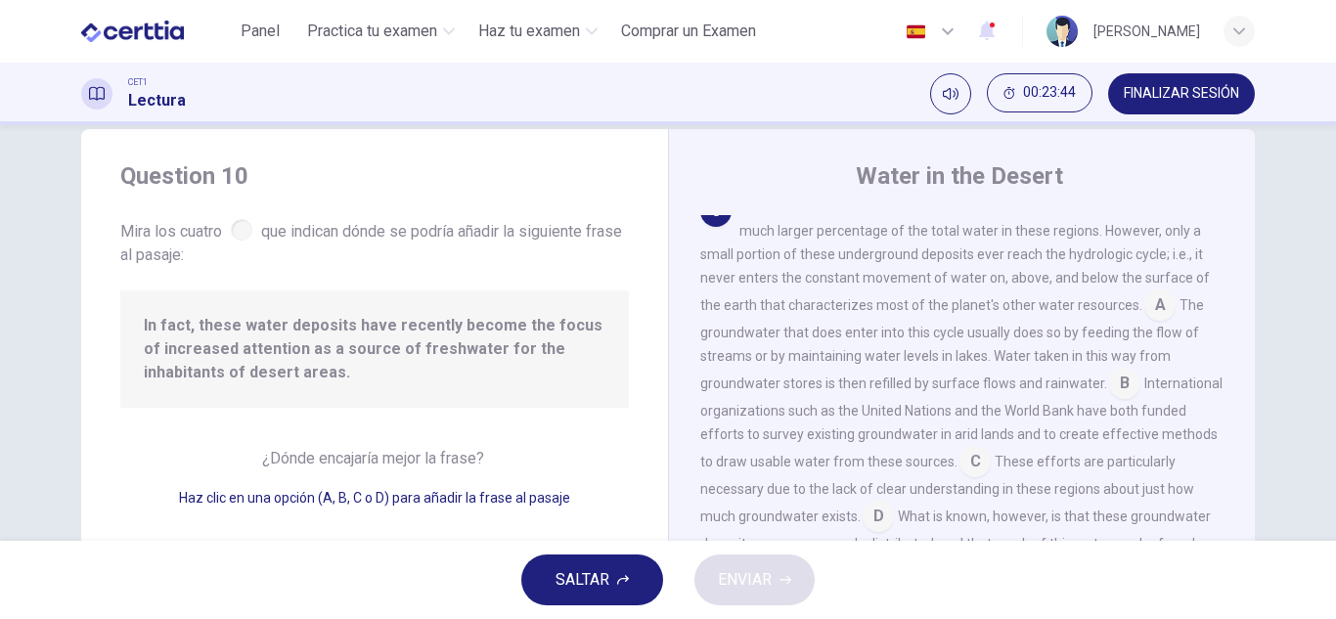
scroll to position [843, 0]
click at [1113, 399] on input at bounding box center [1124, 383] width 31 height 31
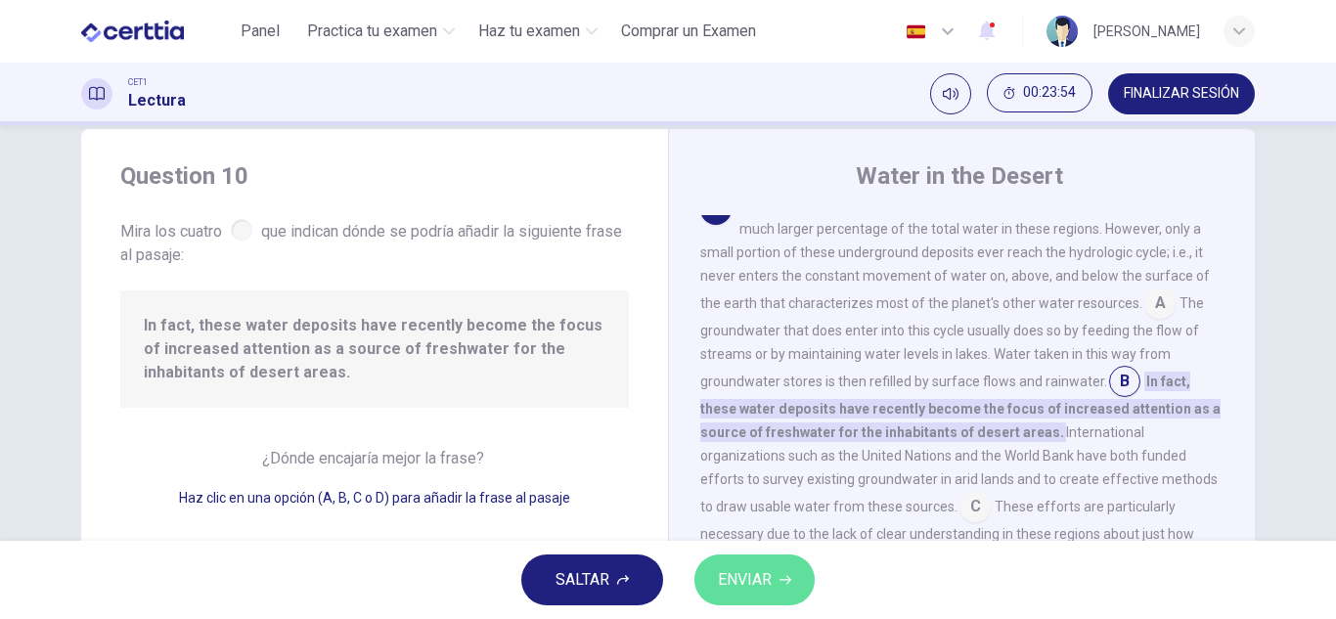
click at [752, 576] on span "ENVIAR" at bounding box center [745, 579] width 54 height 27
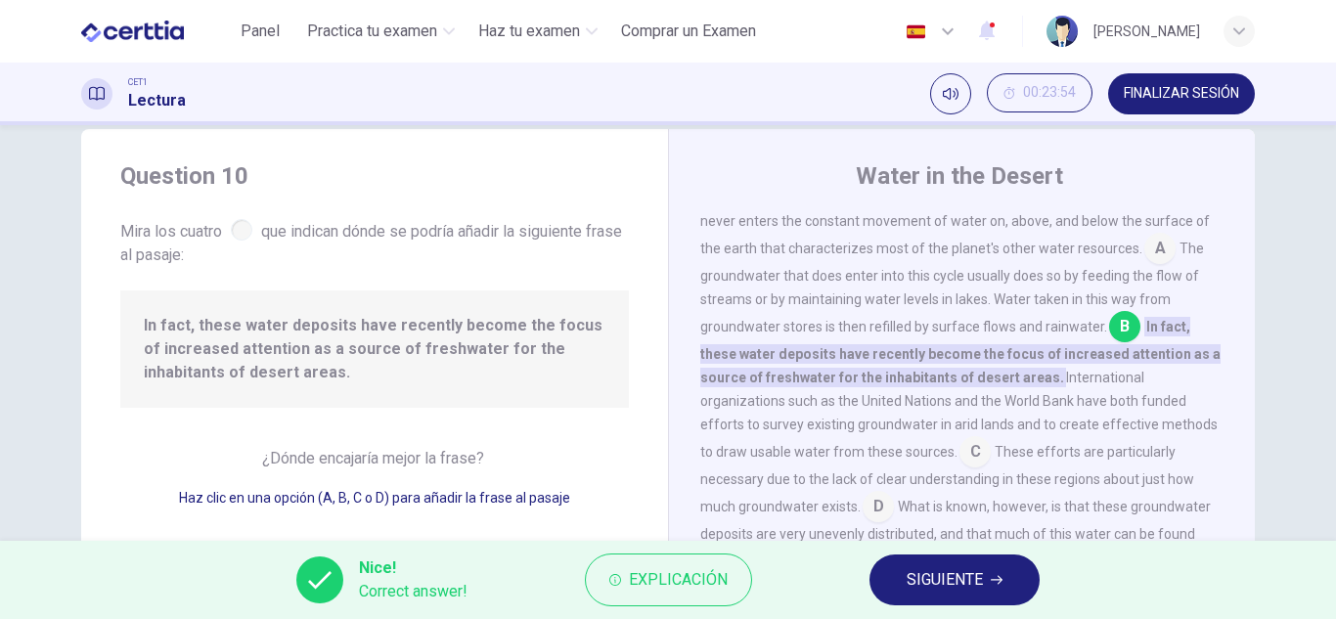
scroll to position [899, 0]
click at [942, 580] on span "SIGUIENTE" at bounding box center [945, 579] width 76 height 27
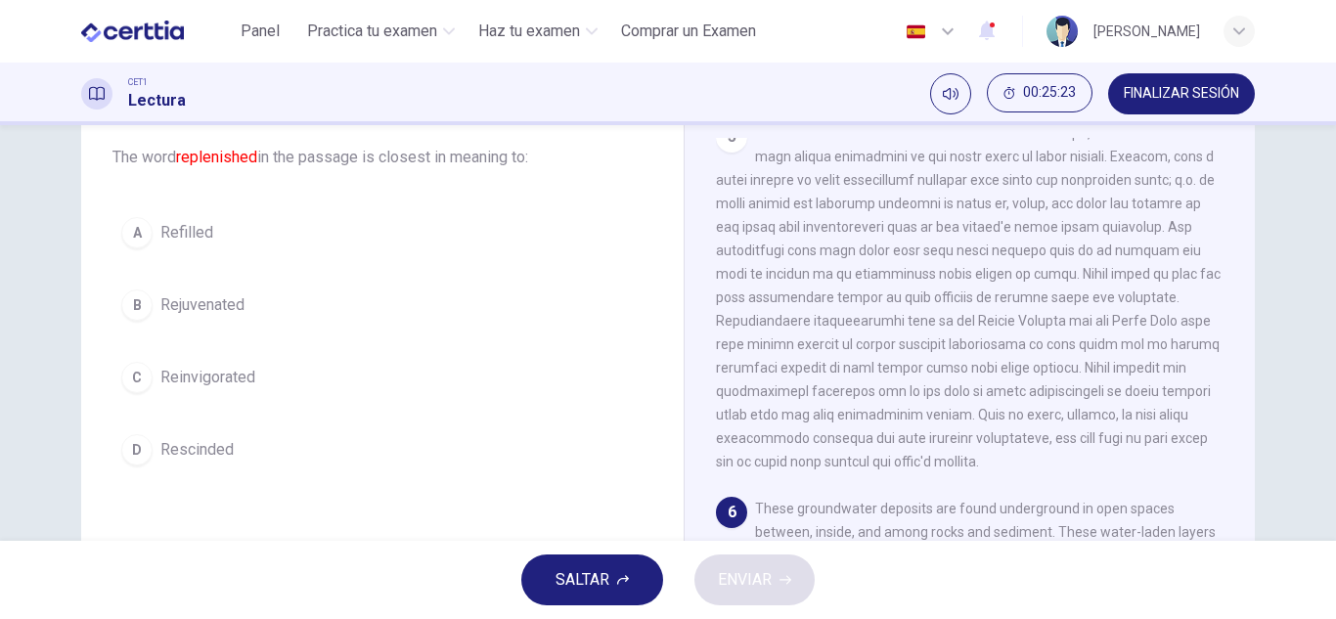
scroll to position [112, 0]
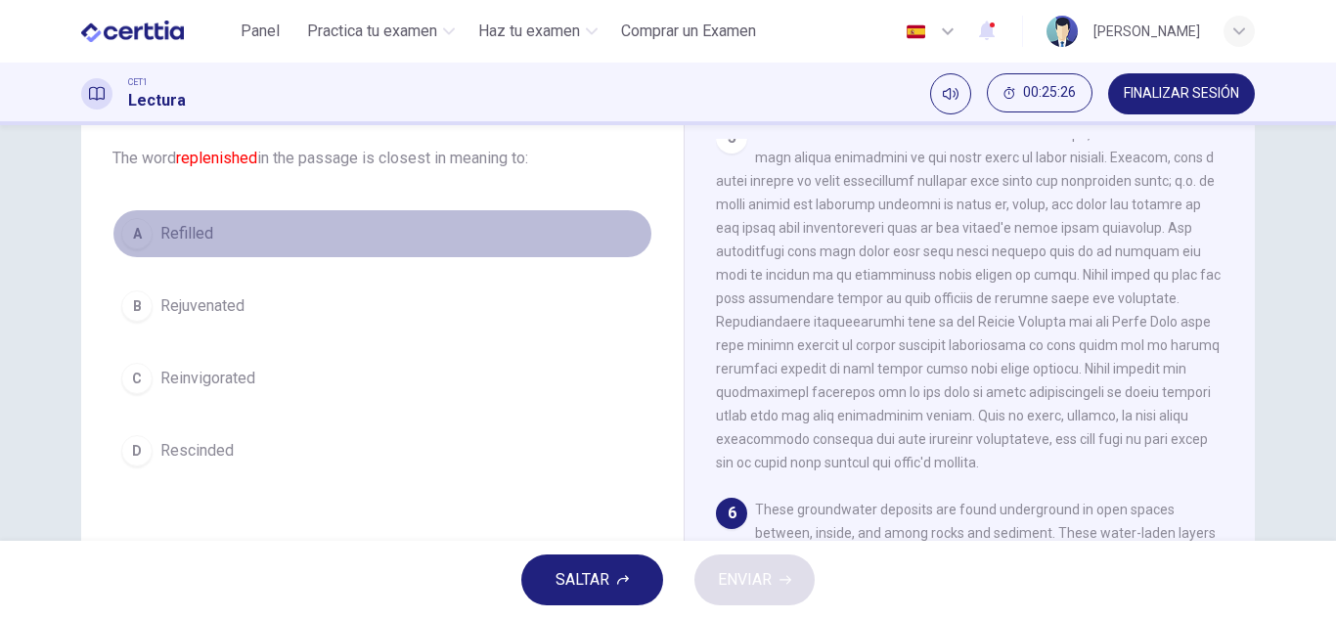
click at [274, 243] on button "A Refilled" at bounding box center [383, 233] width 540 height 49
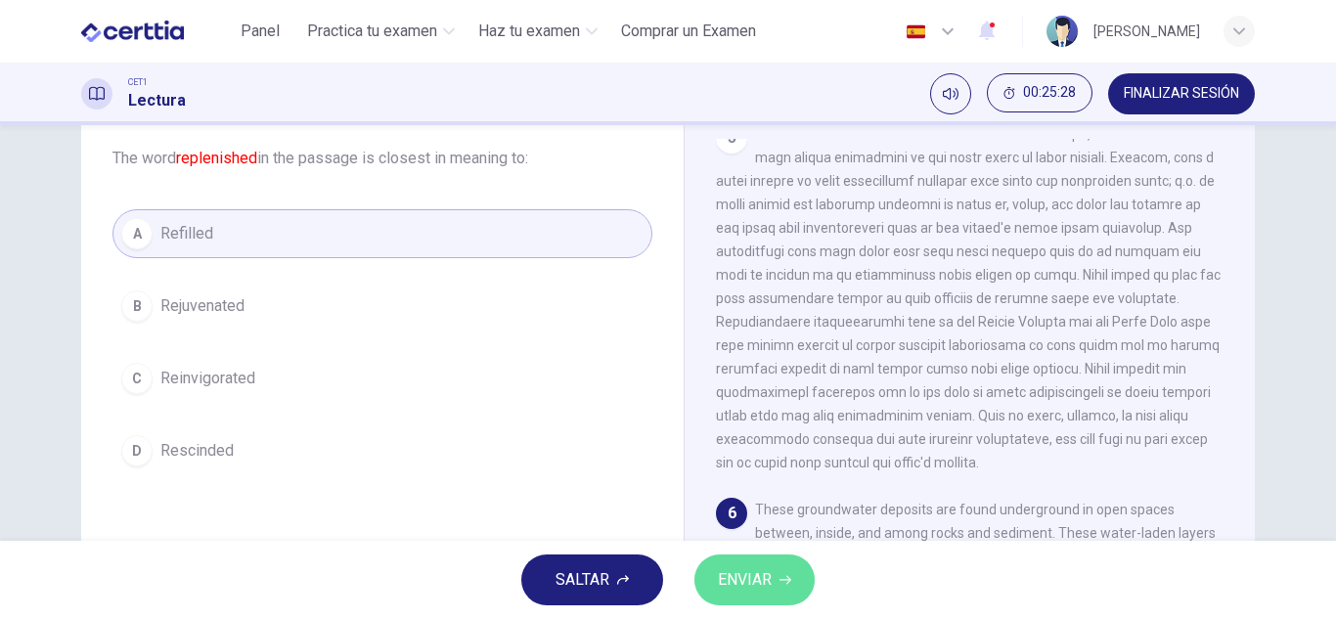
click at [722, 576] on span "ENVIAR" at bounding box center [745, 579] width 54 height 27
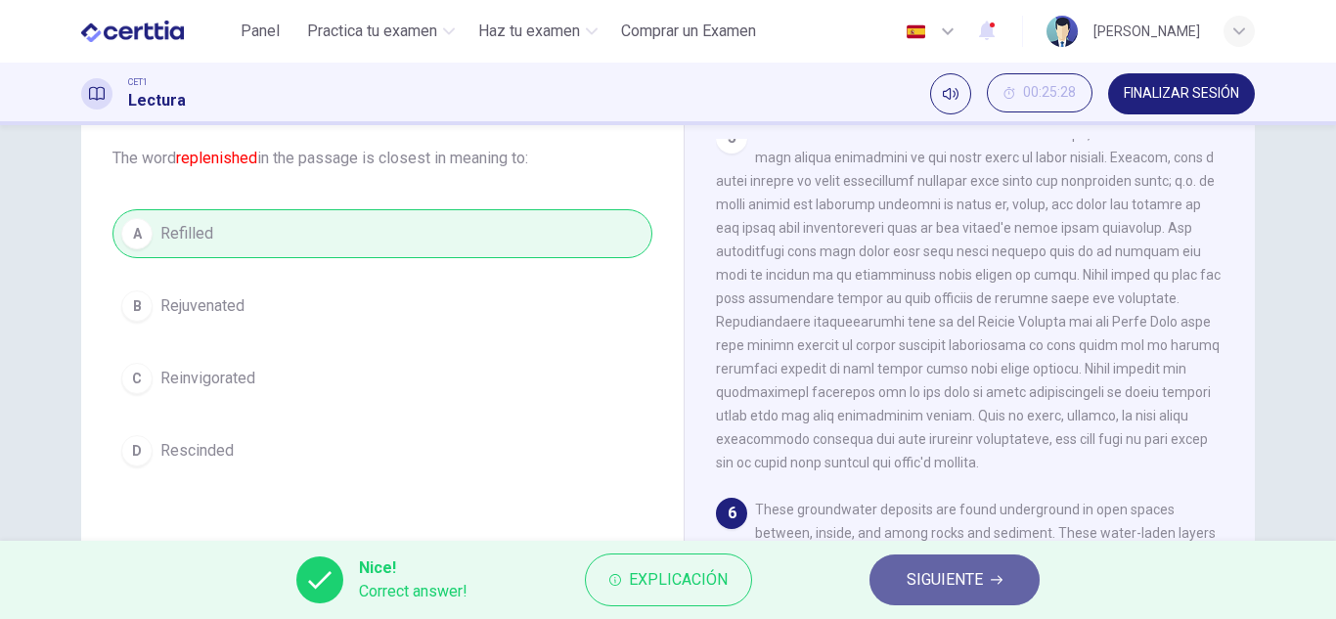
click at [974, 583] on span "SIGUIENTE" at bounding box center [945, 579] width 76 height 27
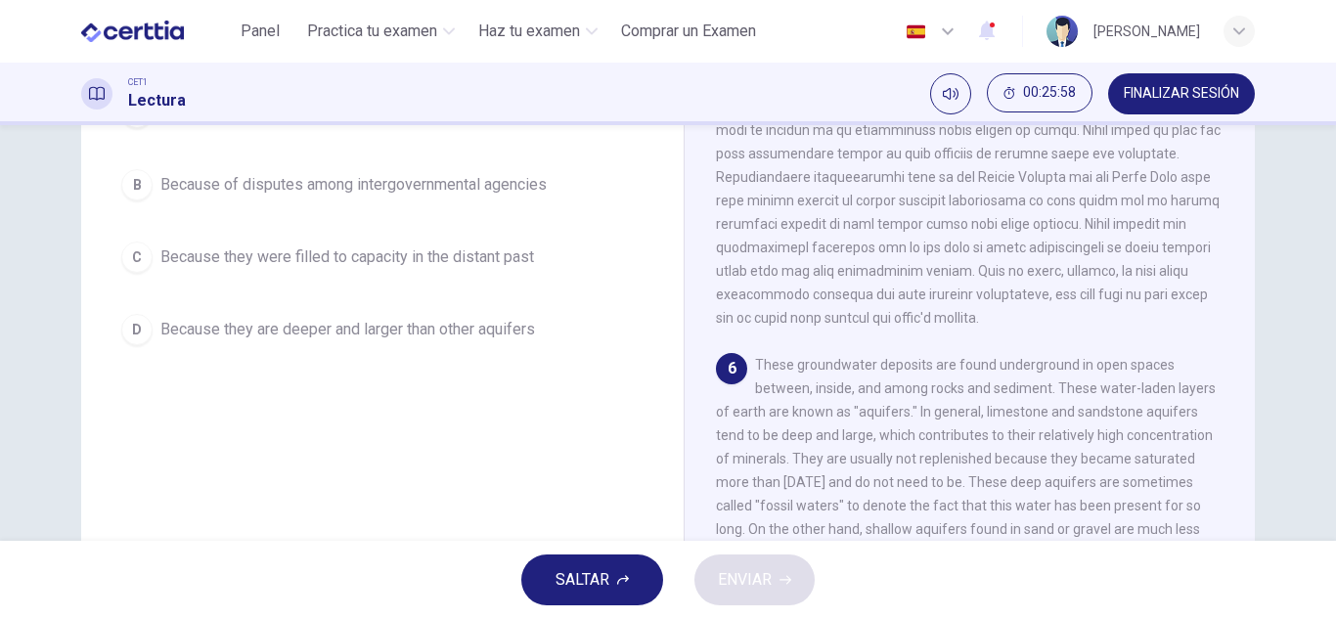
scroll to position [342, 0]
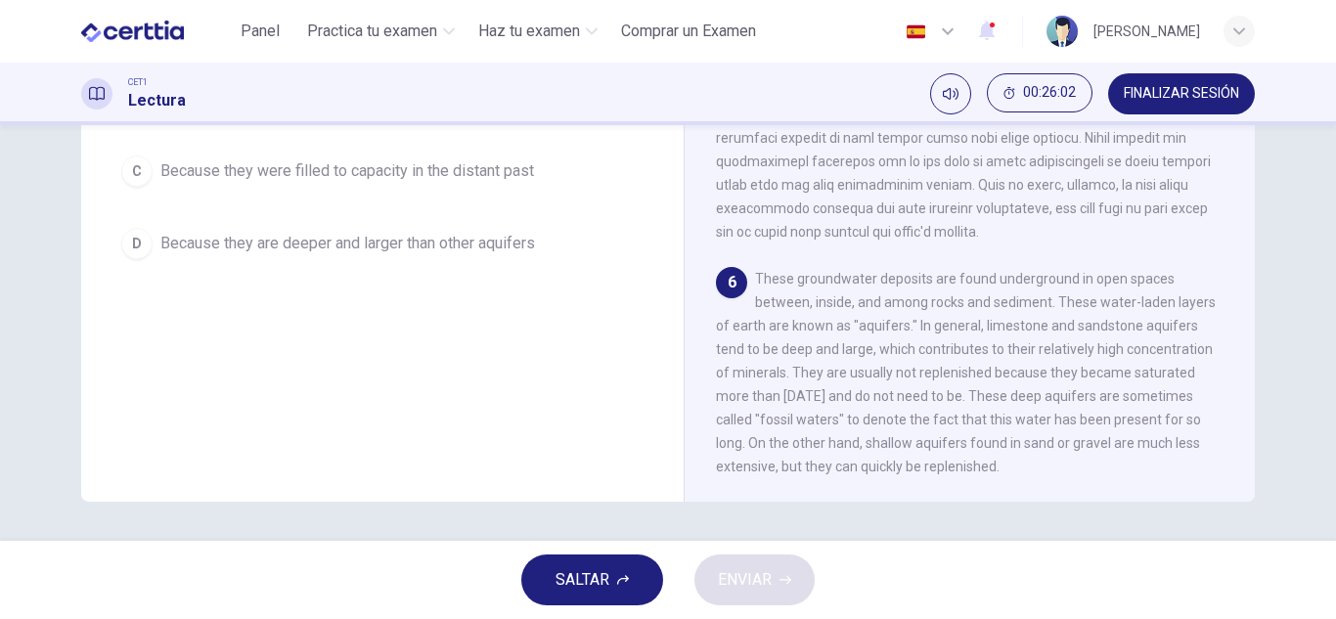
click at [551, 225] on button "D Because they are deeper and larger than other aquifers" at bounding box center [383, 243] width 540 height 49
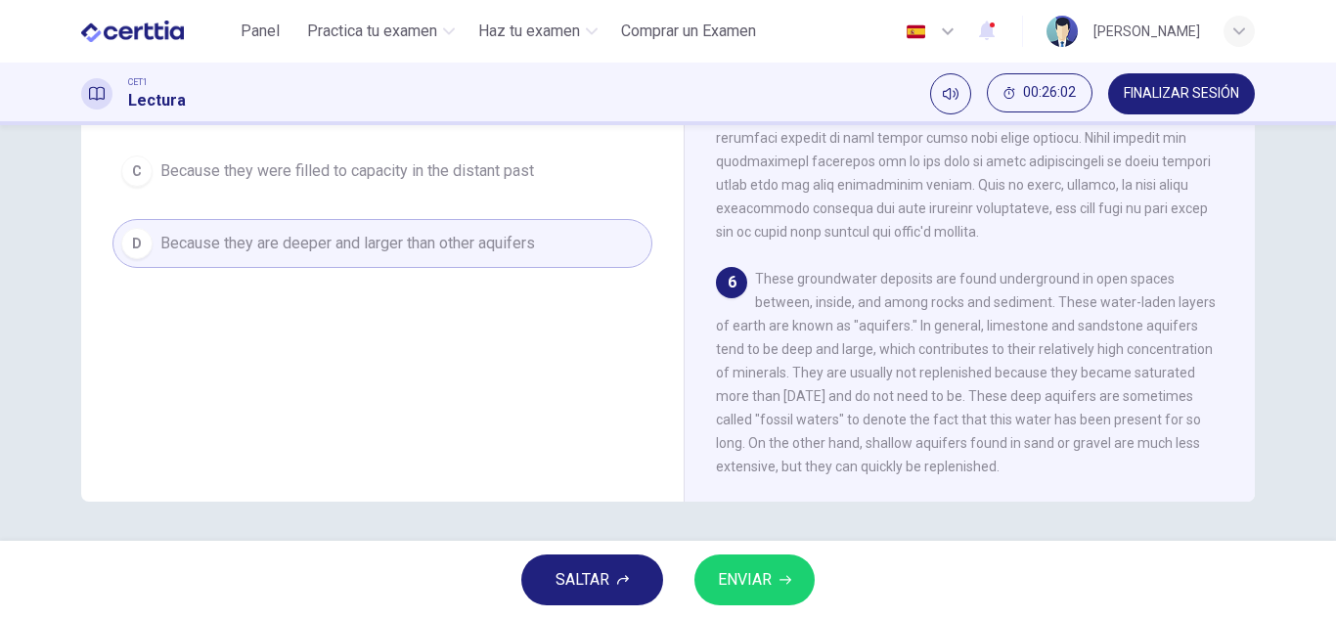
click at [745, 570] on span "ENVIAR" at bounding box center [745, 579] width 54 height 27
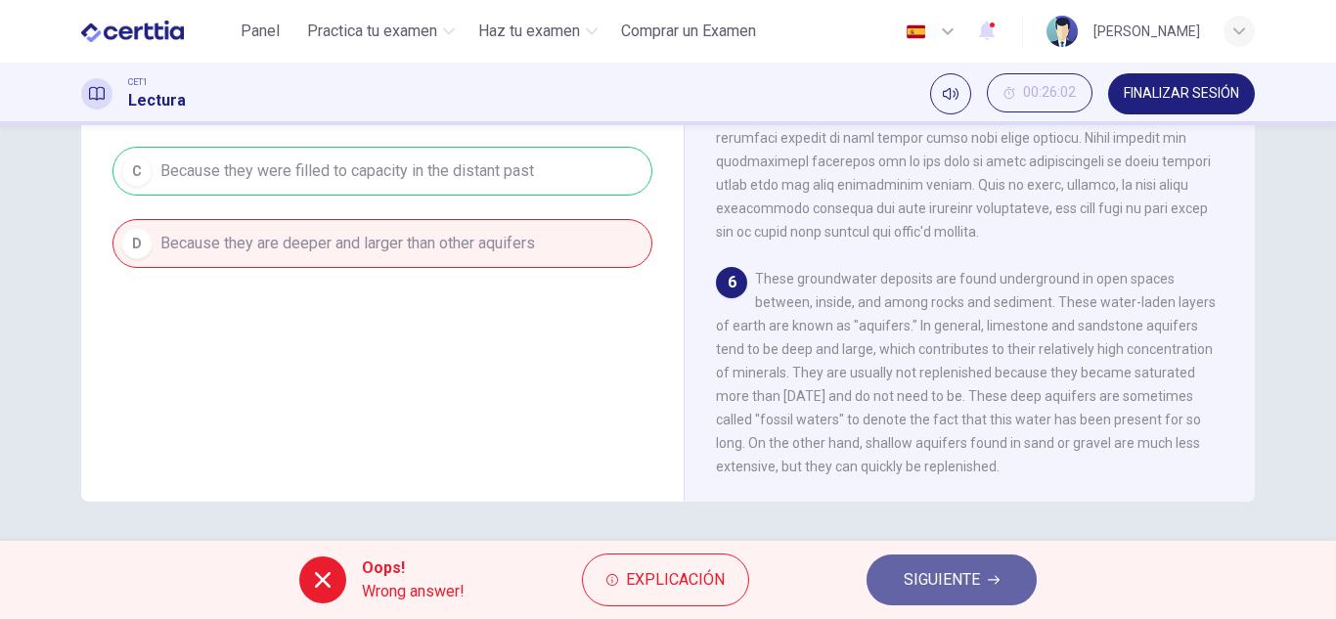
click at [965, 568] on span "SIGUIENTE" at bounding box center [942, 579] width 76 height 27
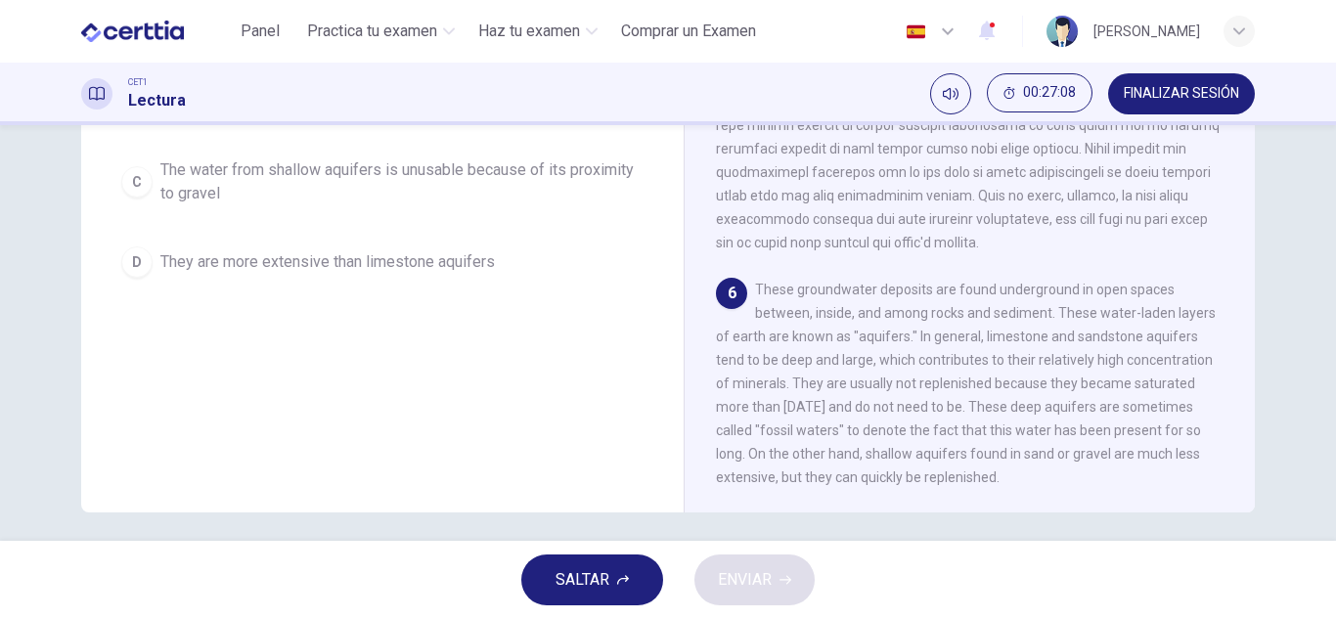
scroll to position [334, 0]
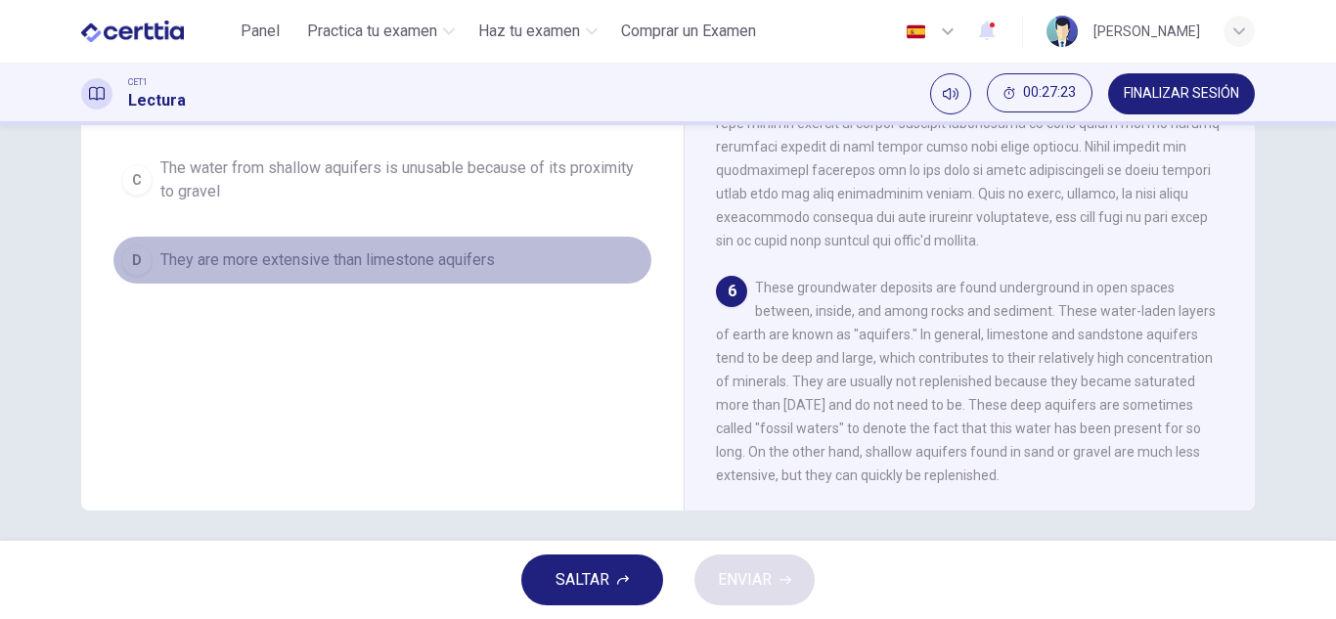
click at [430, 259] on span "They are more extensive than limestone aquifers" at bounding box center [327, 259] width 335 height 23
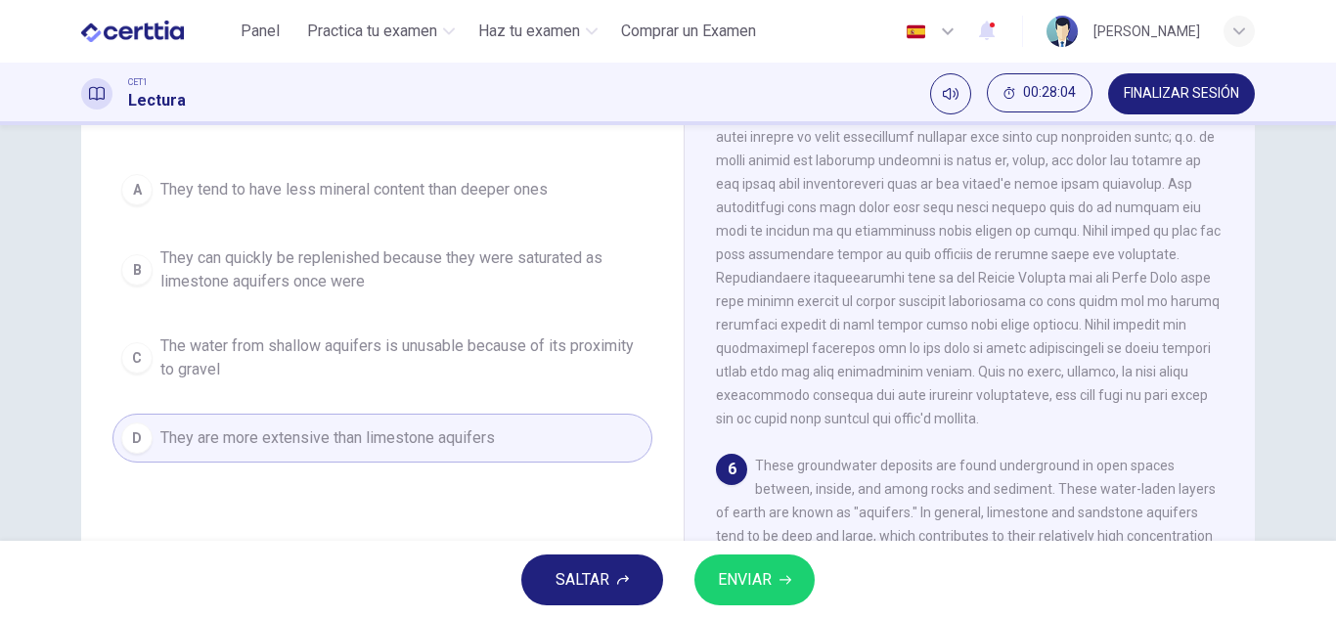
scroll to position [155, 0]
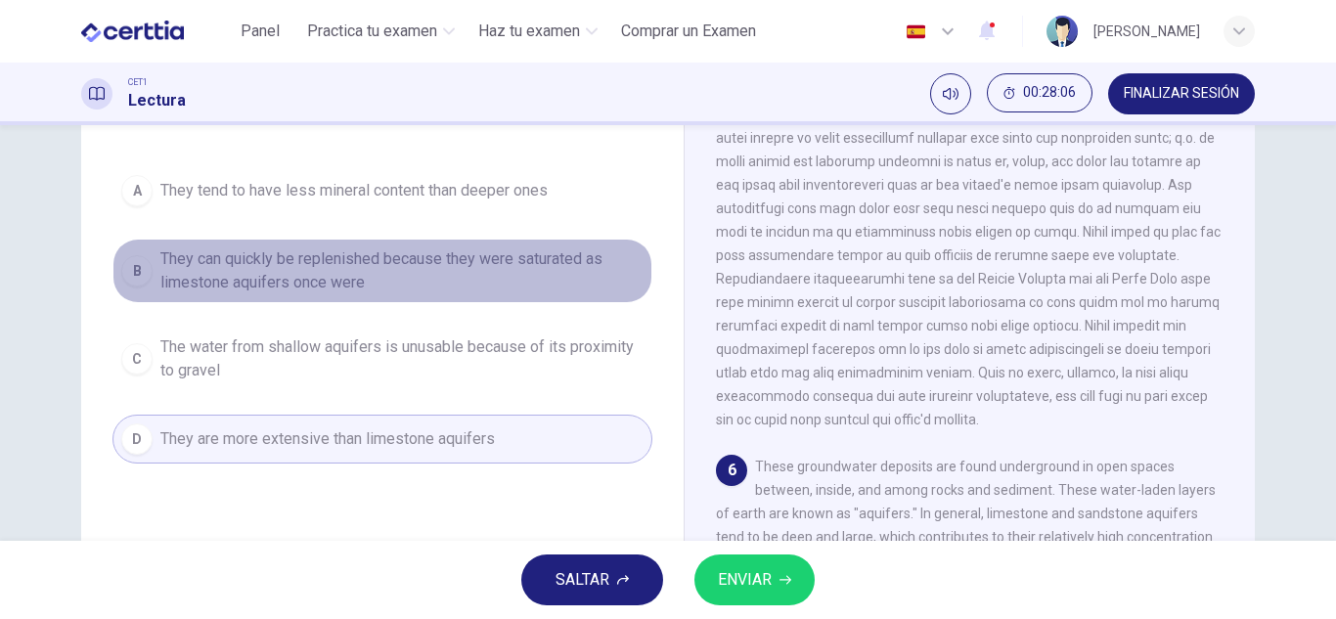
click at [497, 272] on span "They can quickly be replenished because they were saturated as limestone aquife…" at bounding box center [401, 271] width 483 height 47
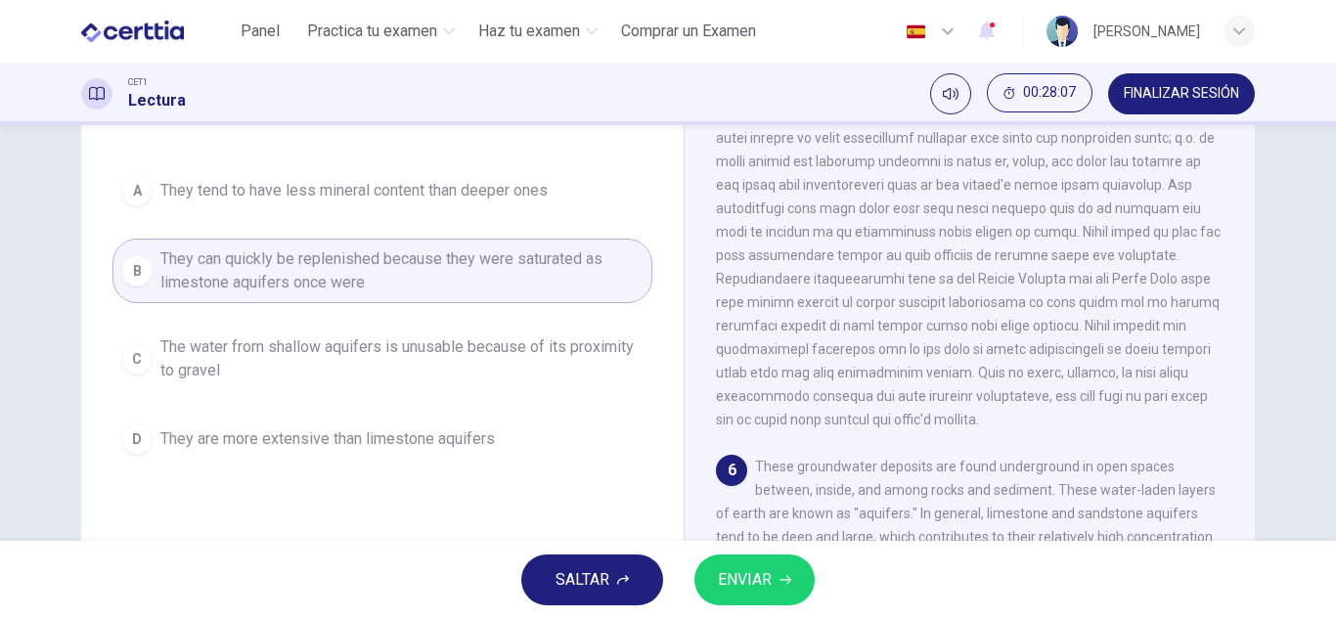
click at [766, 586] on span "ENVIAR" at bounding box center [745, 579] width 54 height 27
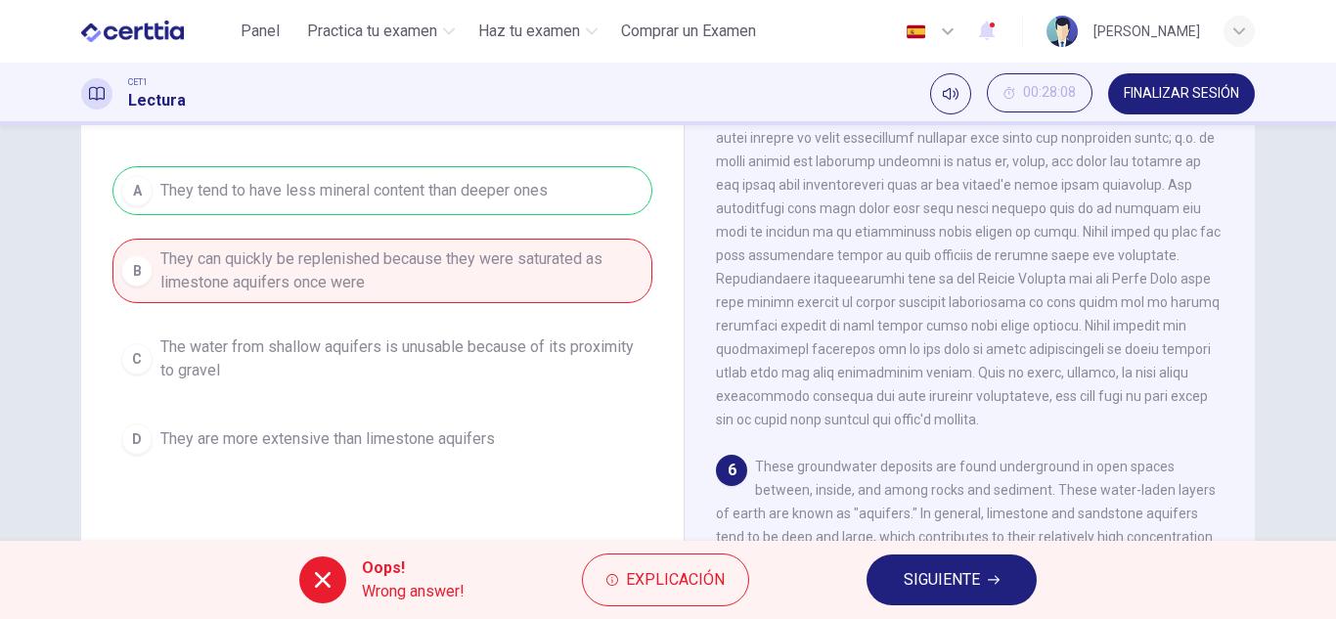
click at [924, 581] on span "SIGUIENTE" at bounding box center [942, 579] width 76 height 27
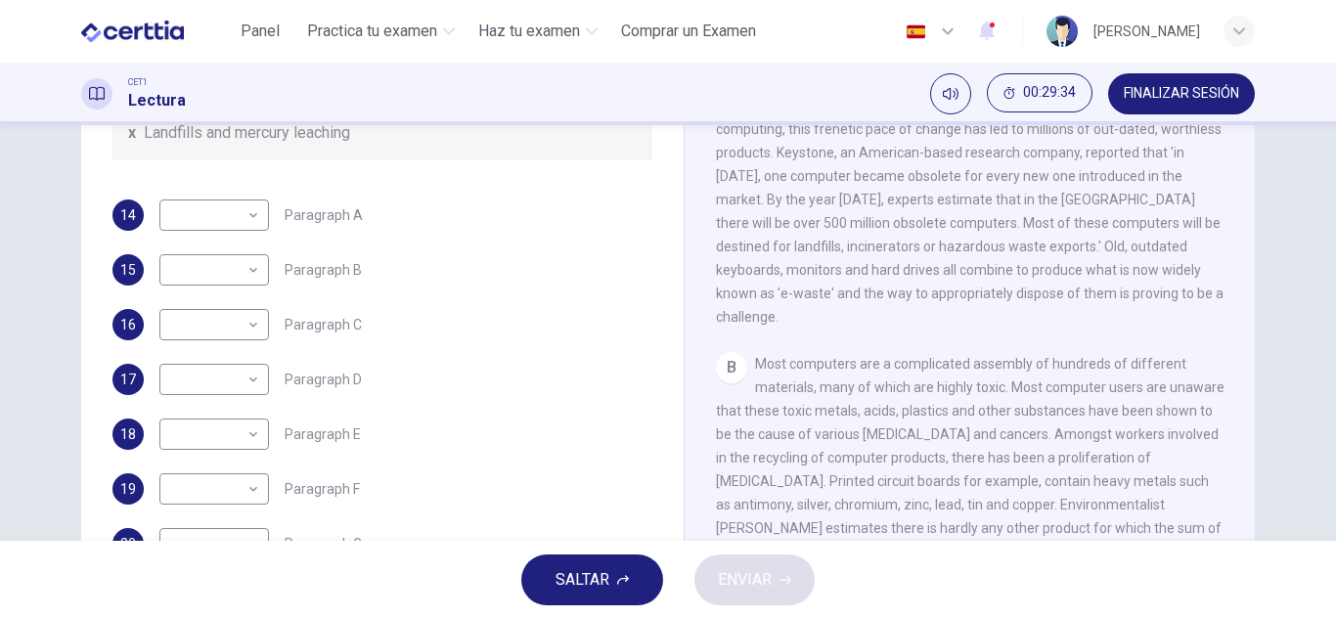
scroll to position [249, 0]
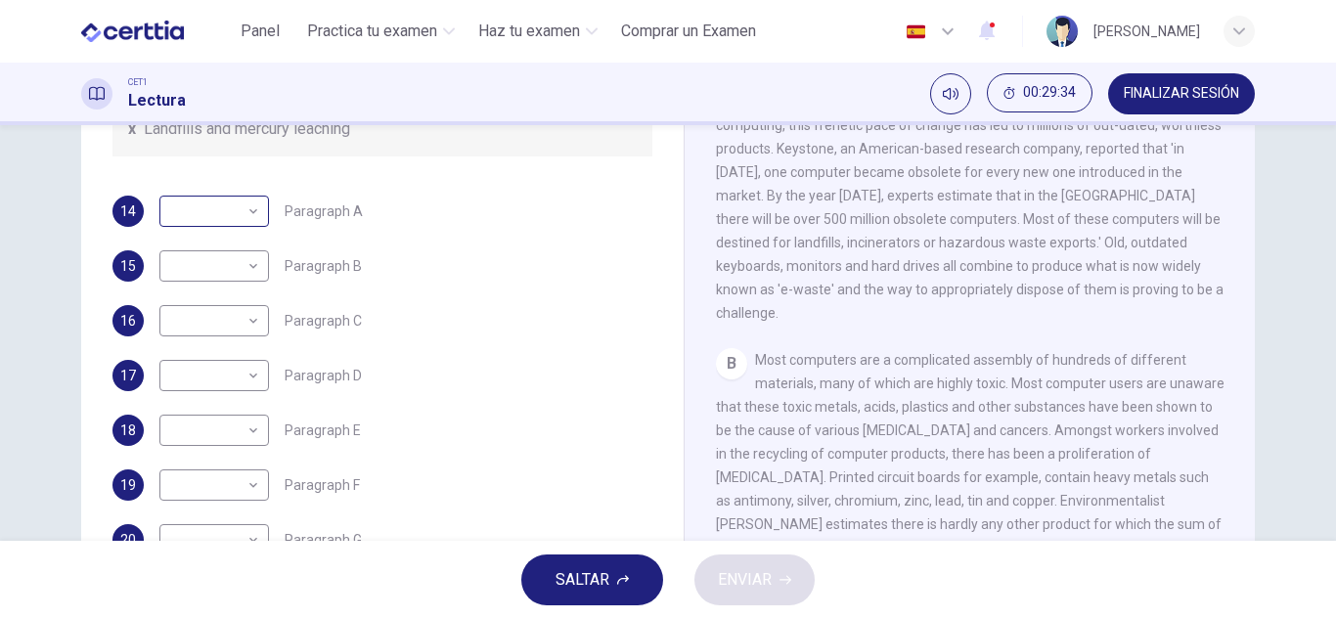
click at [247, 201] on body "Este sitio utiliza cookies, como se explica en nuestra Política de Privacidad .…" at bounding box center [668, 309] width 1336 height 619
click at [415, 229] on div at bounding box center [668, 309] width 1336 height 619
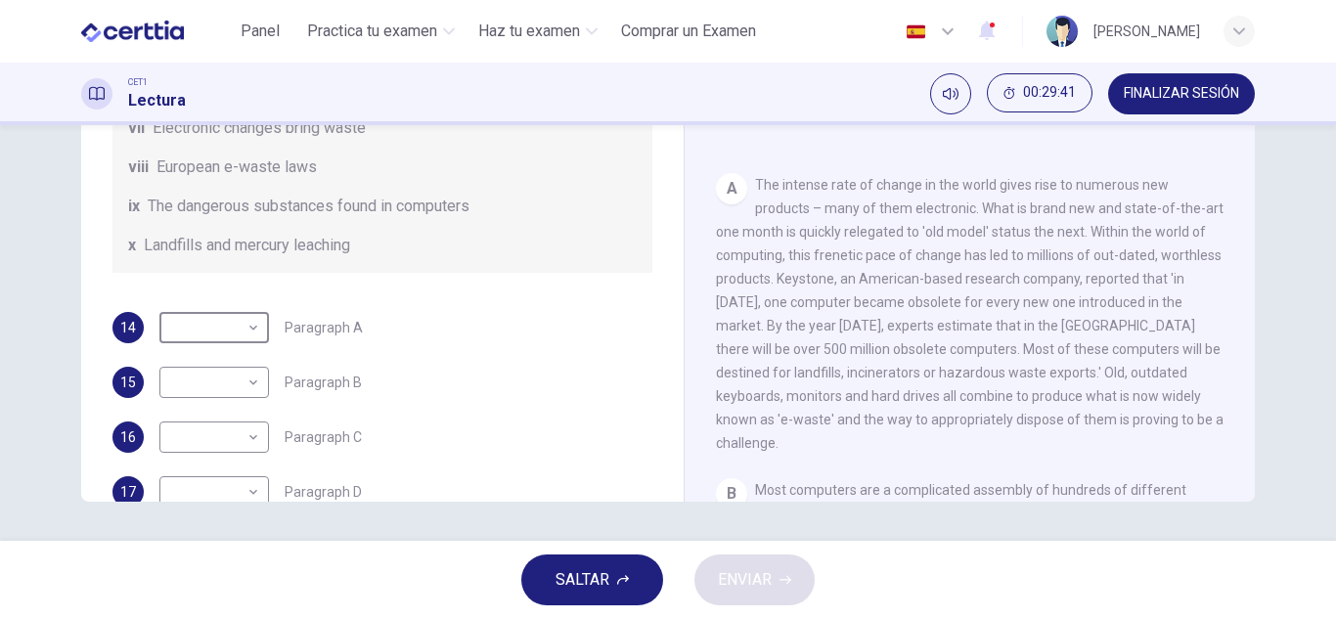
scroll to position [158, 0]
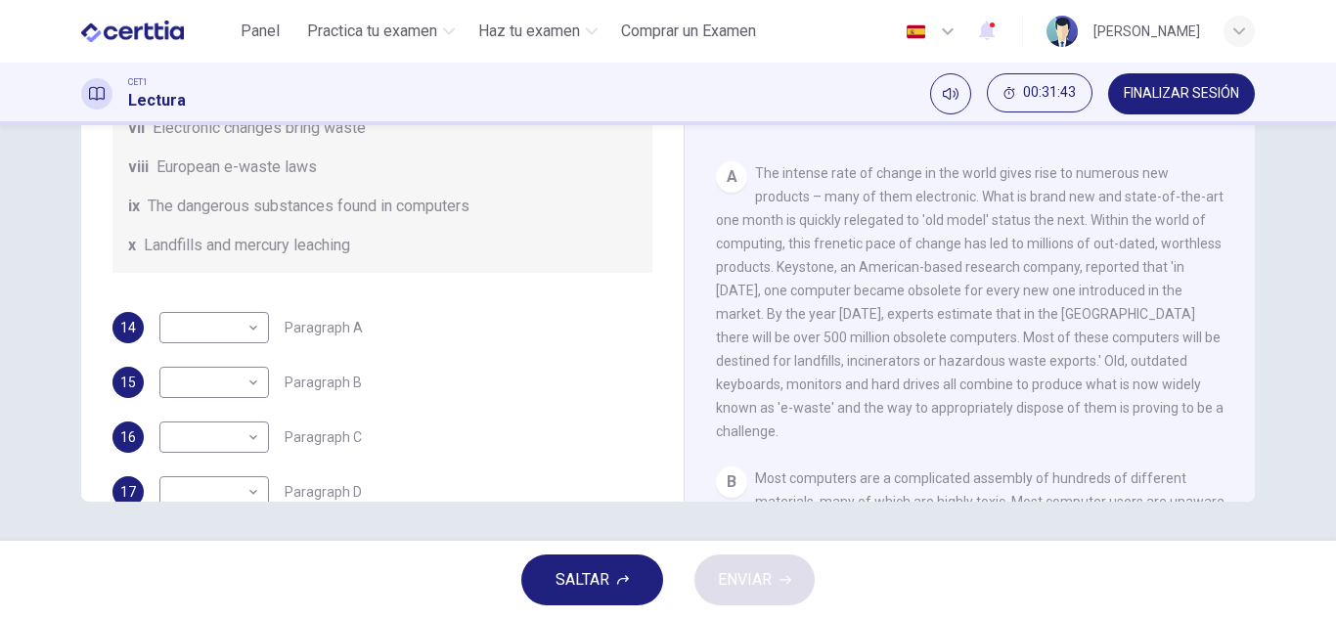
click at [788, 350] on span "The intense rate of change in the world gives rise to numerous new products – m…" at bounding box center [970, 302] width 508 height 274
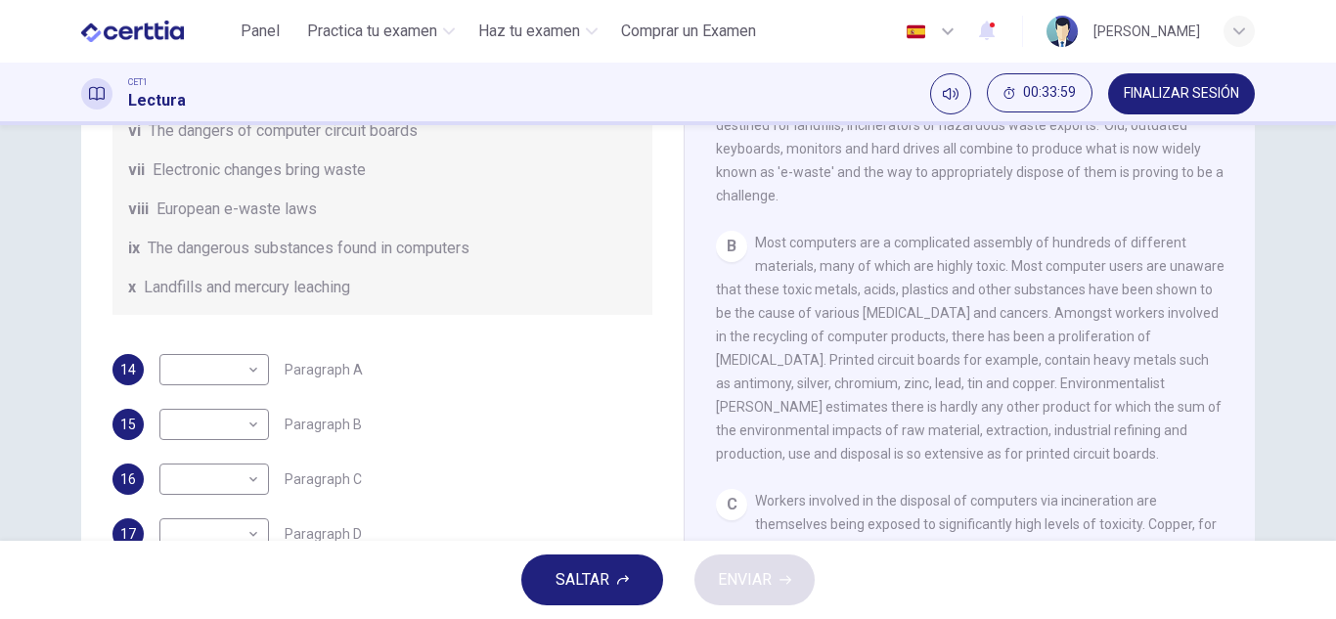
scroll to position [283, 0]
click at [213, 445] on body "Este sitio utiliza cookies, como se explica en nuestra Política de Privacidad .…" at bounding box center [668, 309] width 1336 height 619
click at [179, 560] on li "ix" at bounding box center [210, 556] width 110 height 31
type input "**"
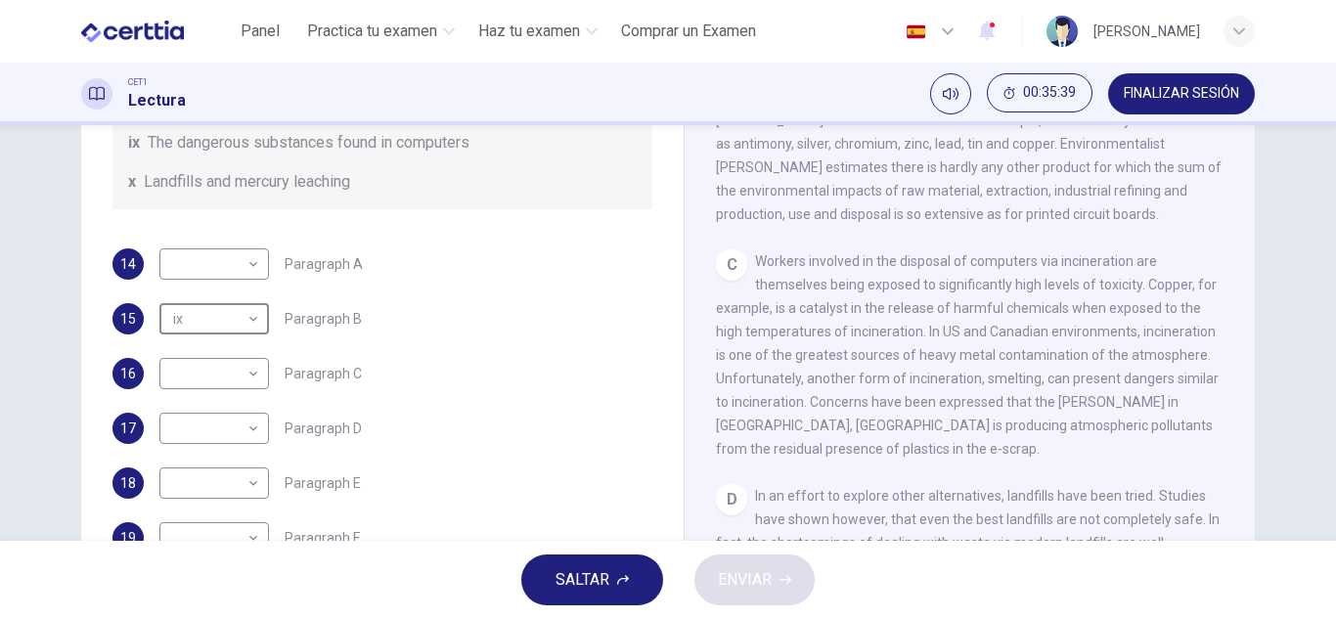
scroll to position [416, 0]
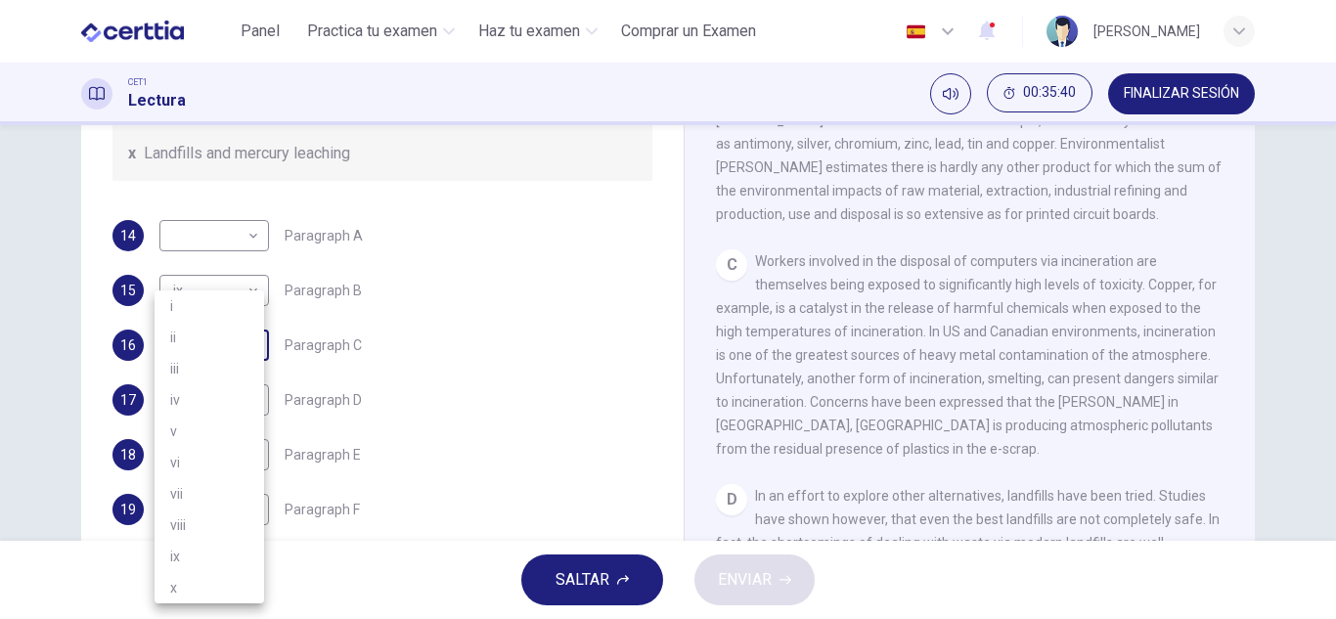
click at [216, 373] on body "Este sitio utiliza cookies, como se explica en nuestra Política de Privacidad .…" at bounding box center [668, 309] width 1336 height 619
click at [195, 471] on li "vi" at bounding box center [210, 462] width 110 height 31
type input "**"
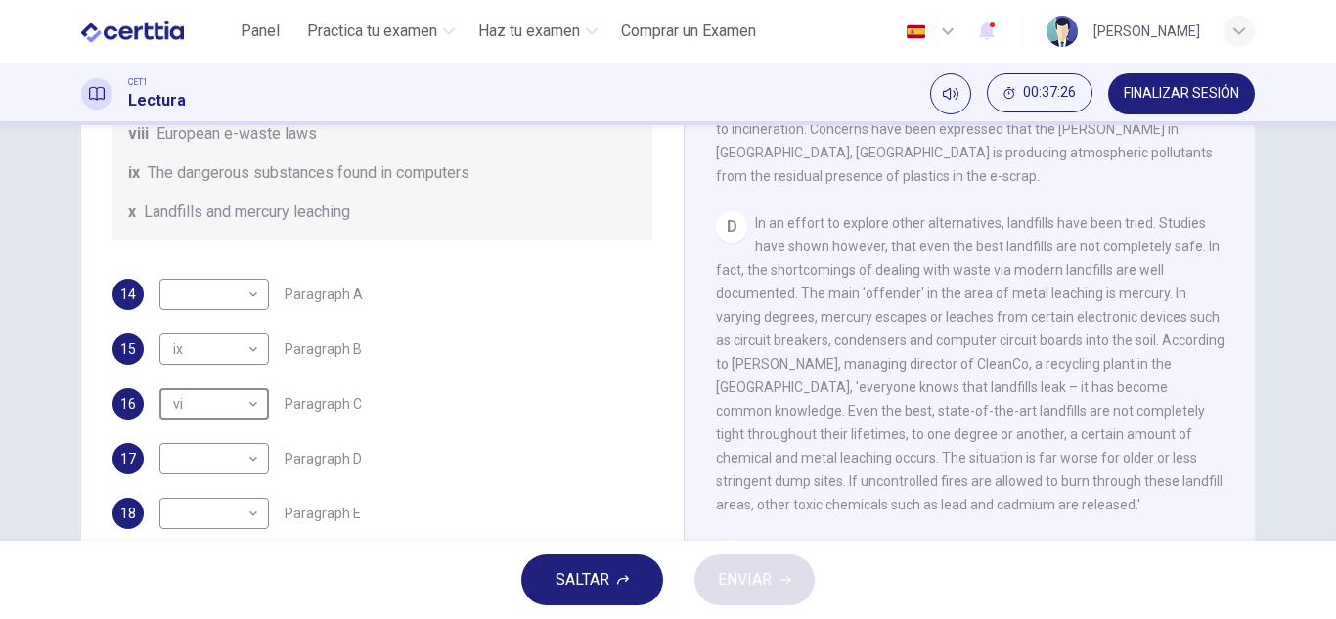
scroll to position [477, 0]
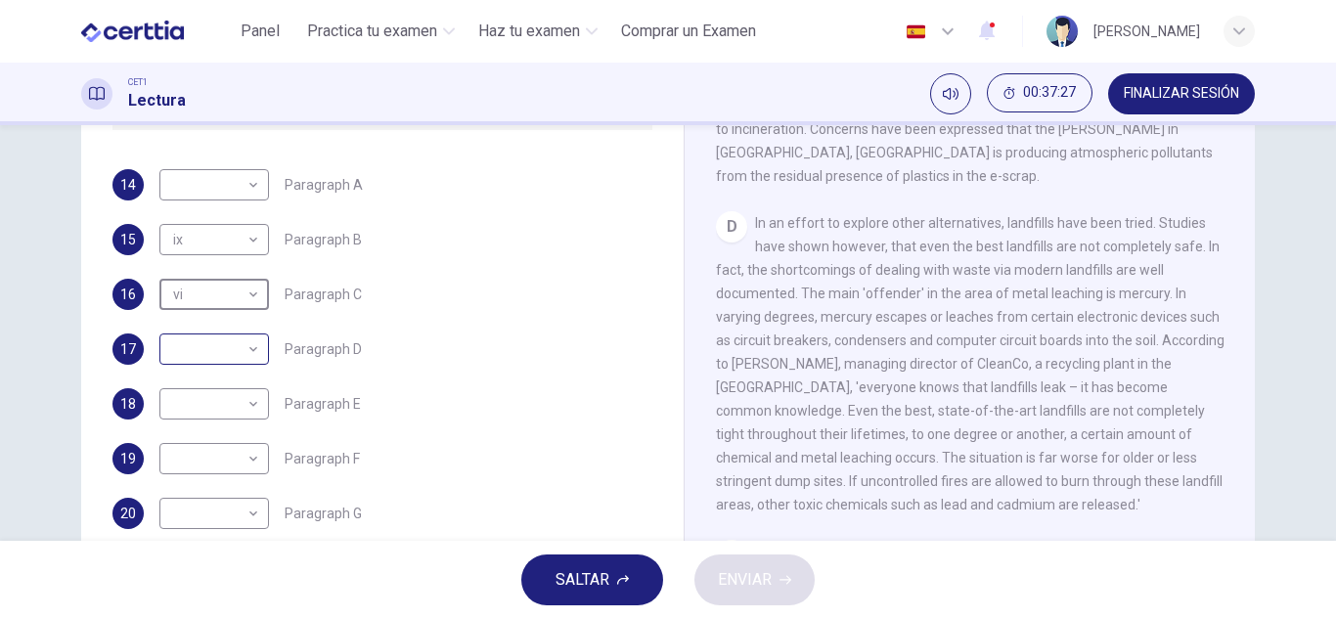
click at [231, 346] on body "Este sitio utiliza cookies, como se explica en nuestra Política de Privacidad .…" at bounding box center [668, 309] width 1336 height 619
click at [185, 580] on li "x" at bounding box center [210, 587] width 110 height 31
type input "*"
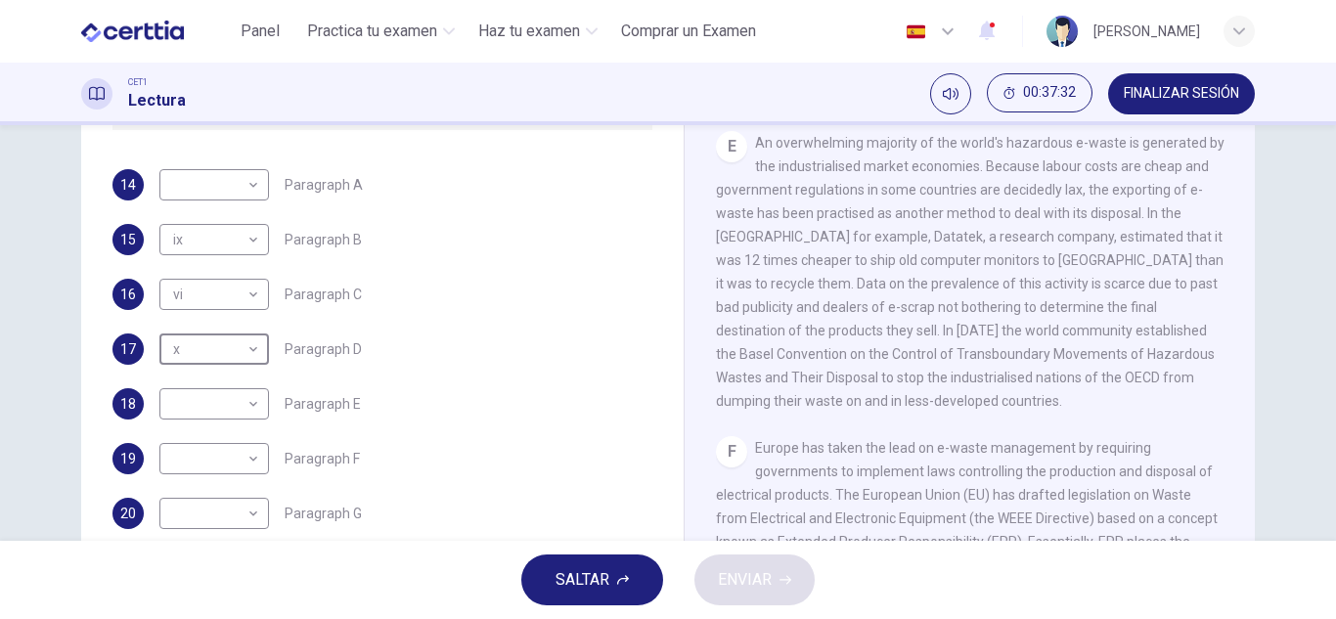
scroll to position [1383, 0]
click at [232, 407] on body "Este sitio utiliza cookies, como se explica en nuestra Política de Privacidad .…" at bounding box center [668, 309] width 1336 height 619
click at [469, 157] on div at bounding box center [668, 309] width 1336 height 619
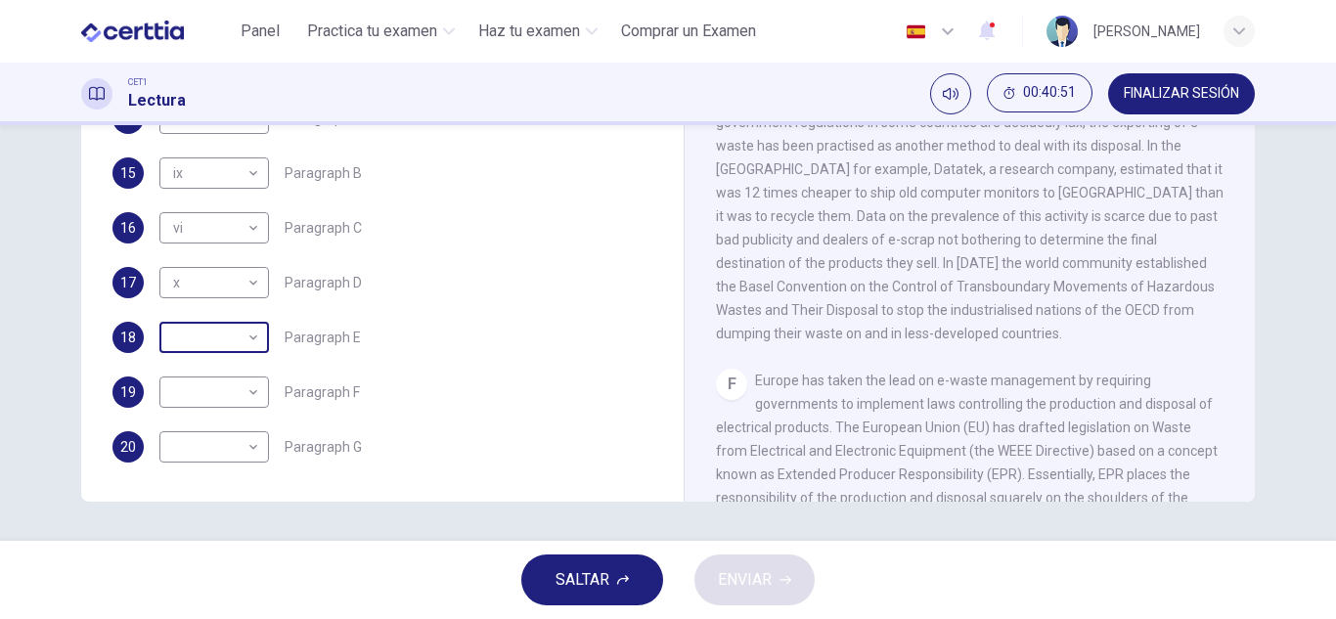
click at [222, 332] on body "Este sitio utiliza cookies, como se explica en nuestra Política de Privacidad .…" at bounding box center [668, 309] width 1336 height 619
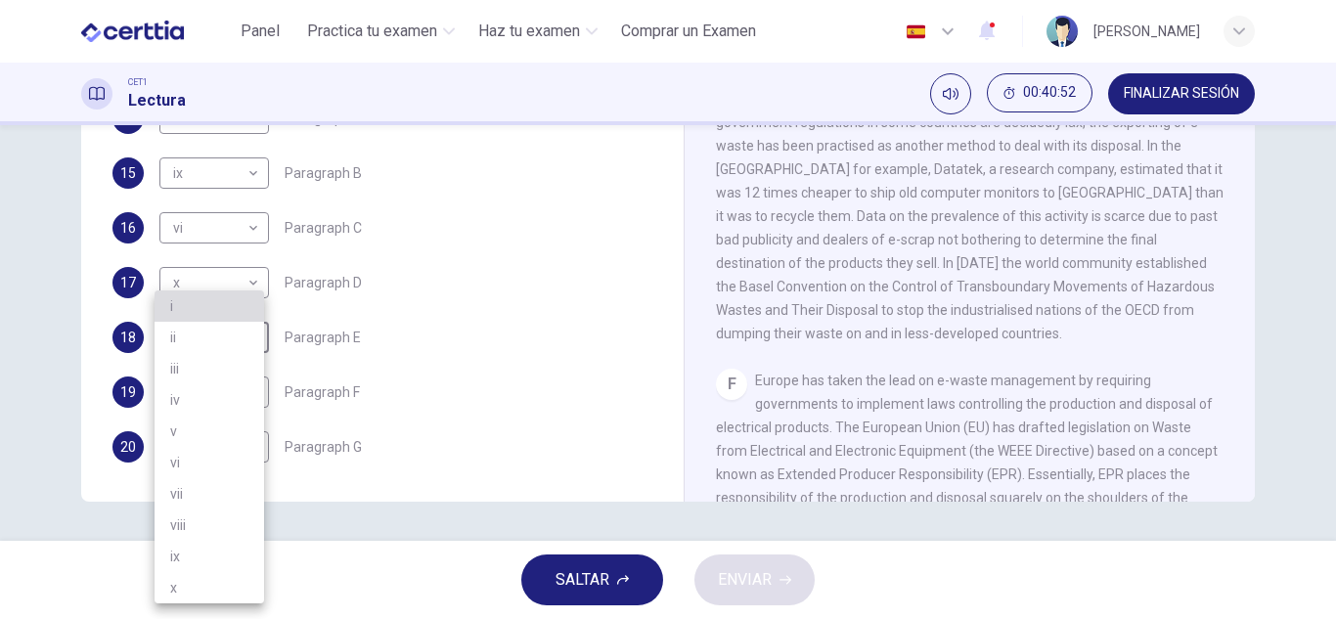
click at [190, 309] on li "i" at bounding box center [210, 306] width 110 height 31
type input "*"
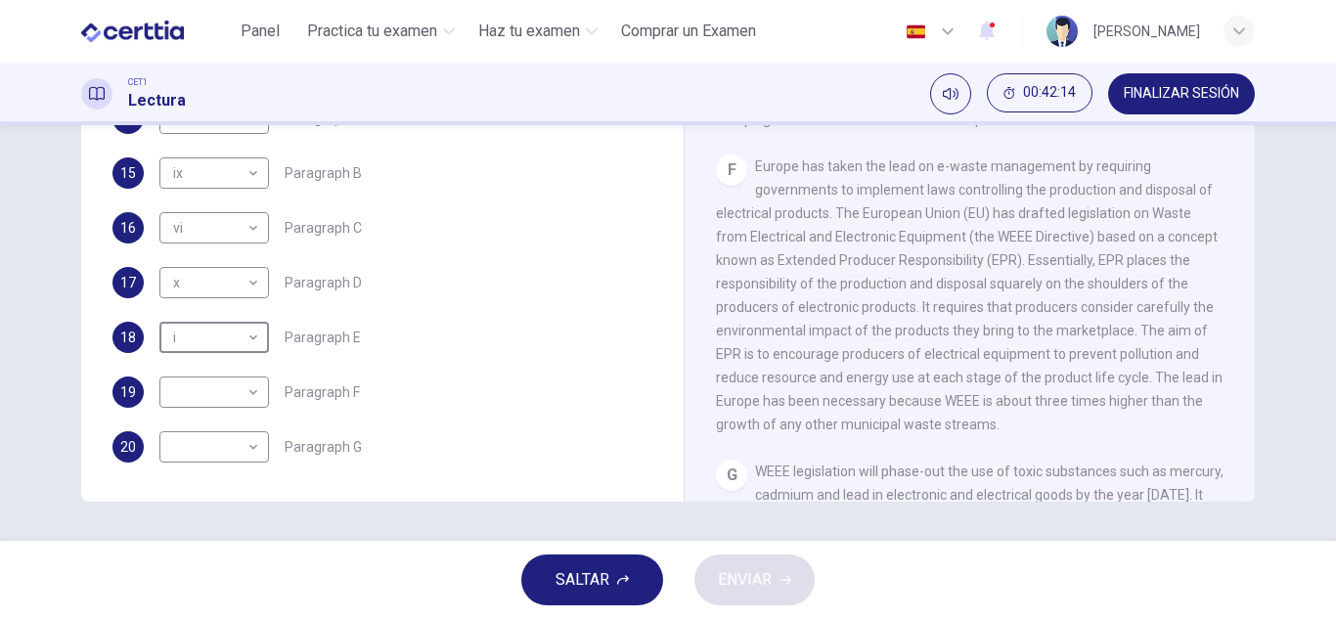
scroll to position [478, 0]
click at [202, 395] on body "Este sitio utiliza cookies, como se explica en nuestra Política de Privacidad .…" at bounding box center [668, 309] width 1336 height 619
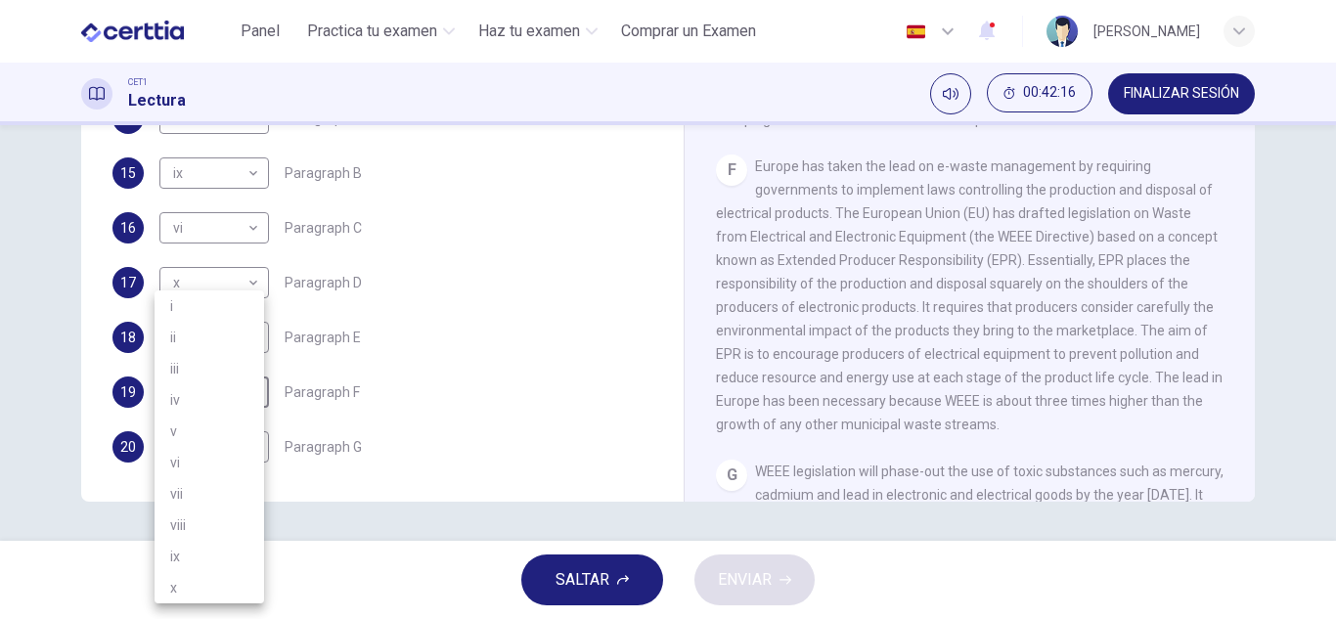
click at [200, 527] on li "viii" at bounding box center [210, 525] width 110 height 31
type input "****"
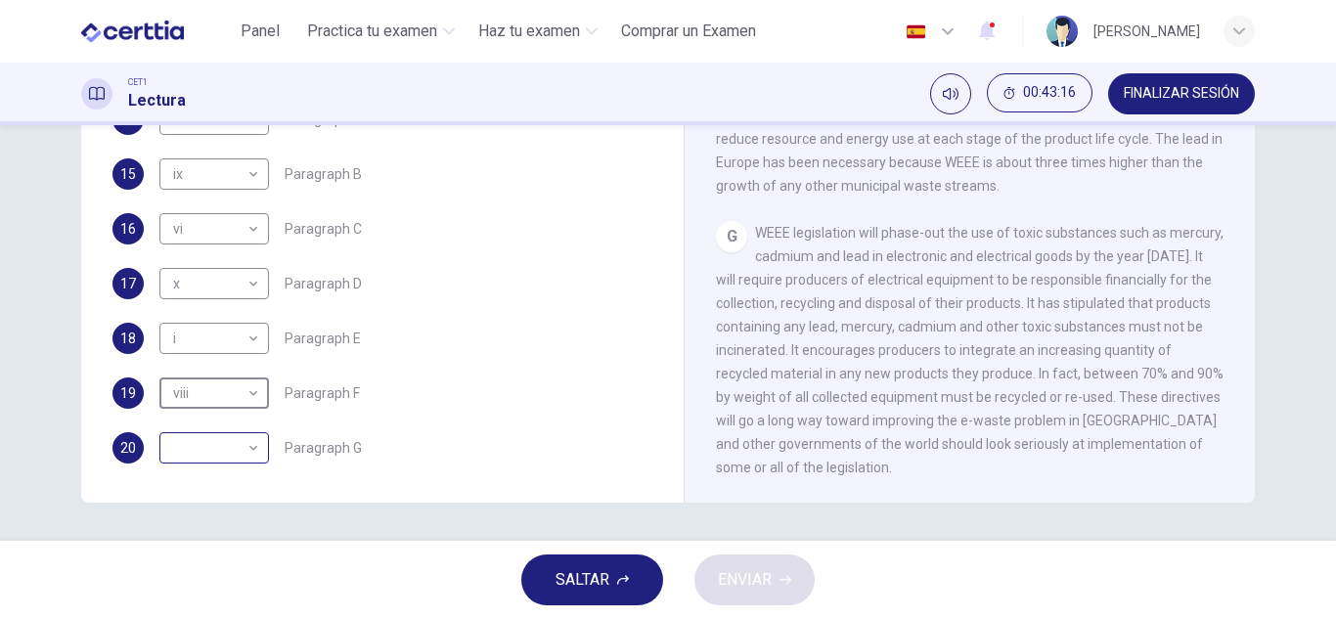
click at [199, 450] on body "Este sitio utiliza cookies, como se explica en nuestra Política de Privacidad .…" at bounding box center [668, 309] width 1336 height 619
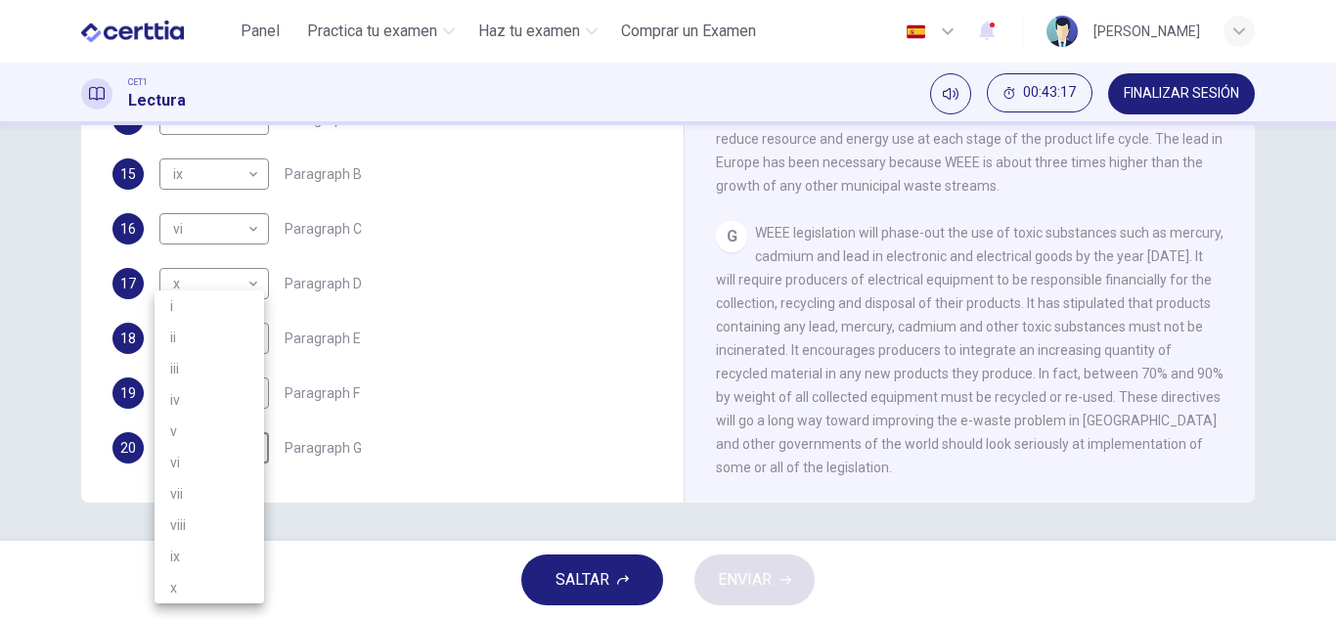
click at [177, 428] on li "v" at bounding box center [210, 431] width 110 height 31
type input "*"
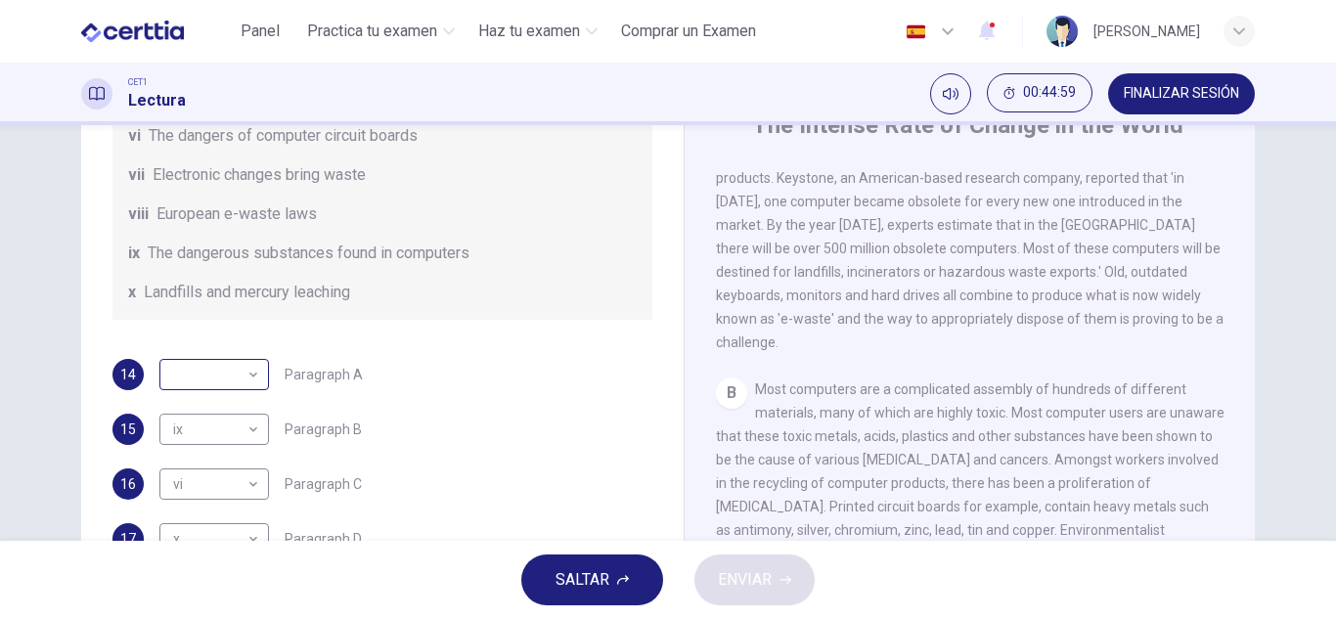
scroll to position [87, 0]
click at [222, 374] on body "Este sitio utiliza cookies, como se explica en nuestra Política de Privacidad .…" at bounding box center [668, 309] width 1336 height 619
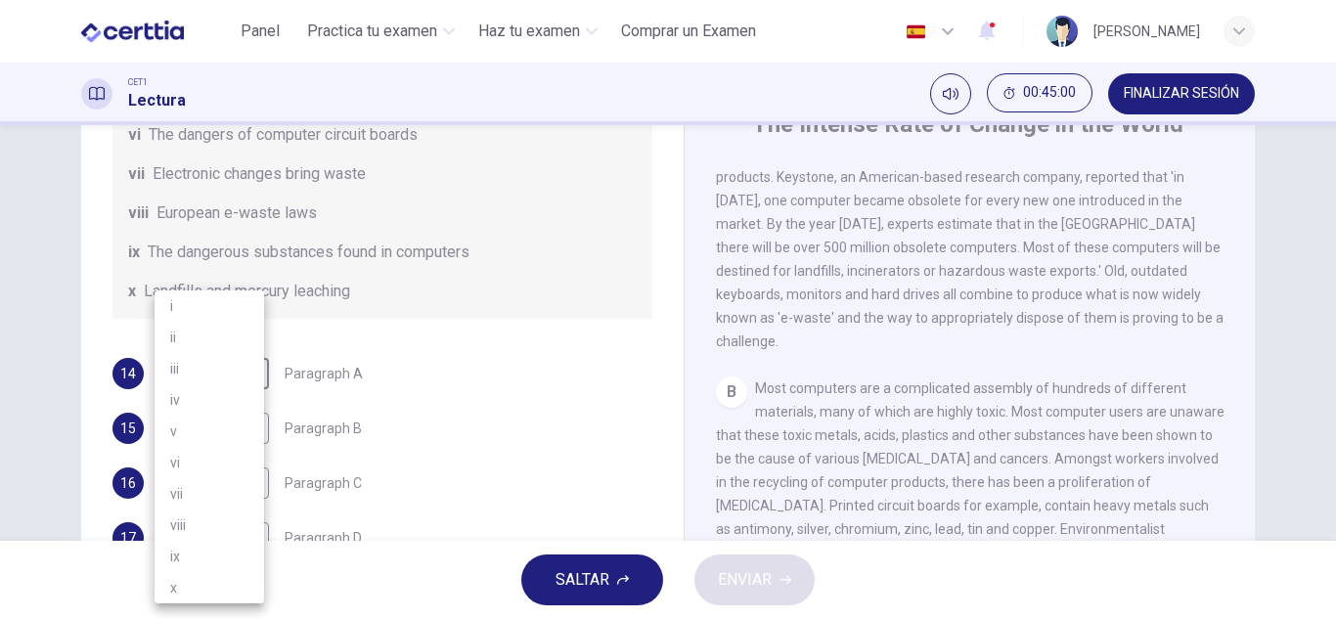
click at [190, 398] on li "iv" at bounding box center [210, 399] width 110 height 31
type input "**"
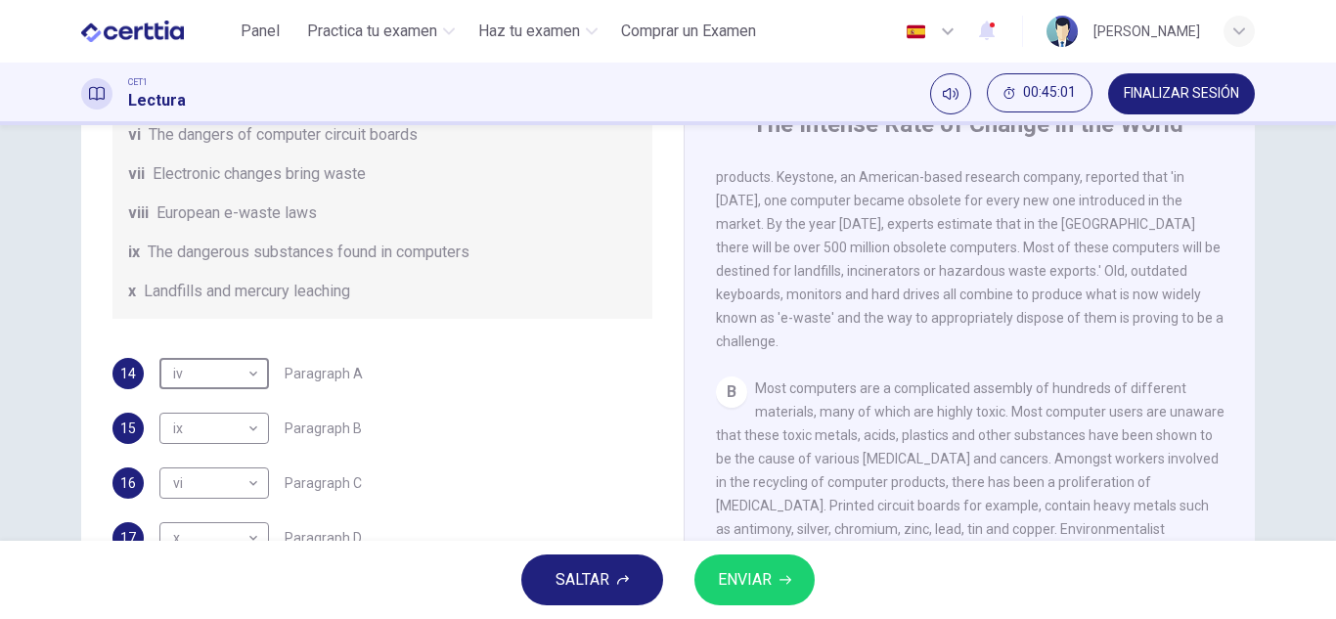
click at [755, 571] on span "ENVIAR" at bounding box center [745, 579] width 54 height 27
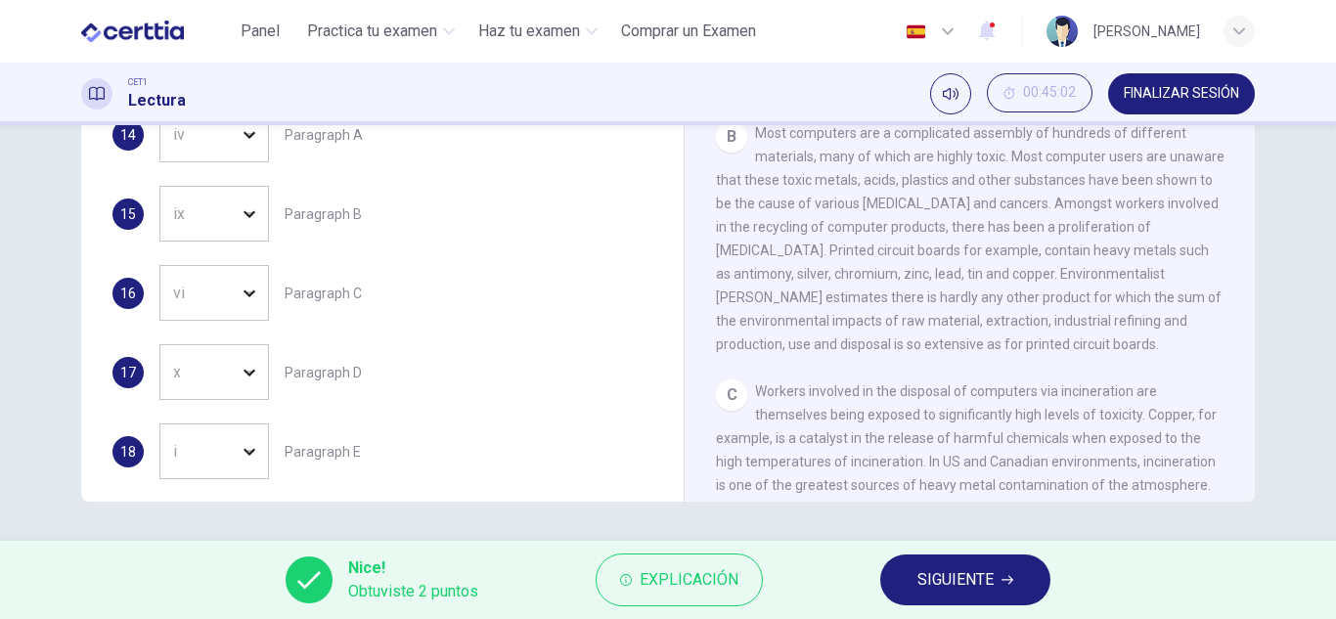
scroll to position [452, 0]
click at [719, 584] on span "Explicación" at bounding box center [689, 579] width 99 height 27
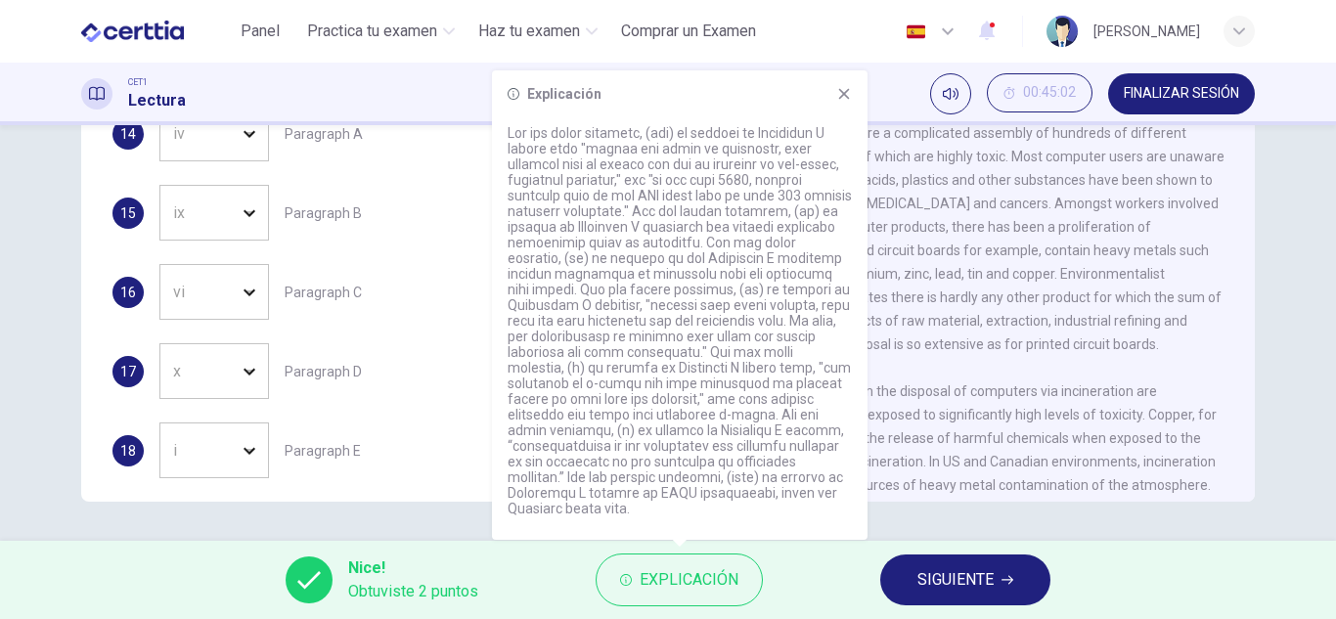
click at [896, 463] on span "Workers involved in the disposal of computers via incineration are themselves b…" at bounding box center [967, 484] width 503 height 203
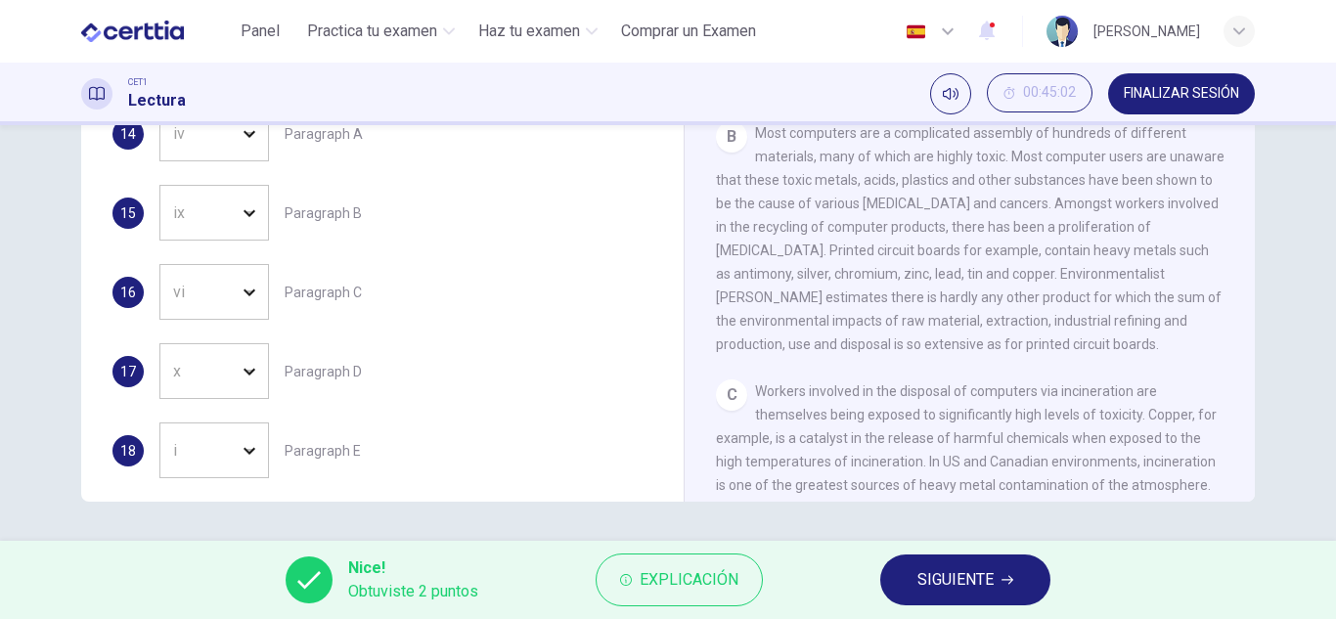
click at [975, 588] on span "SIGUIENTE" at bounding box center [956, 579] width 76 height 27
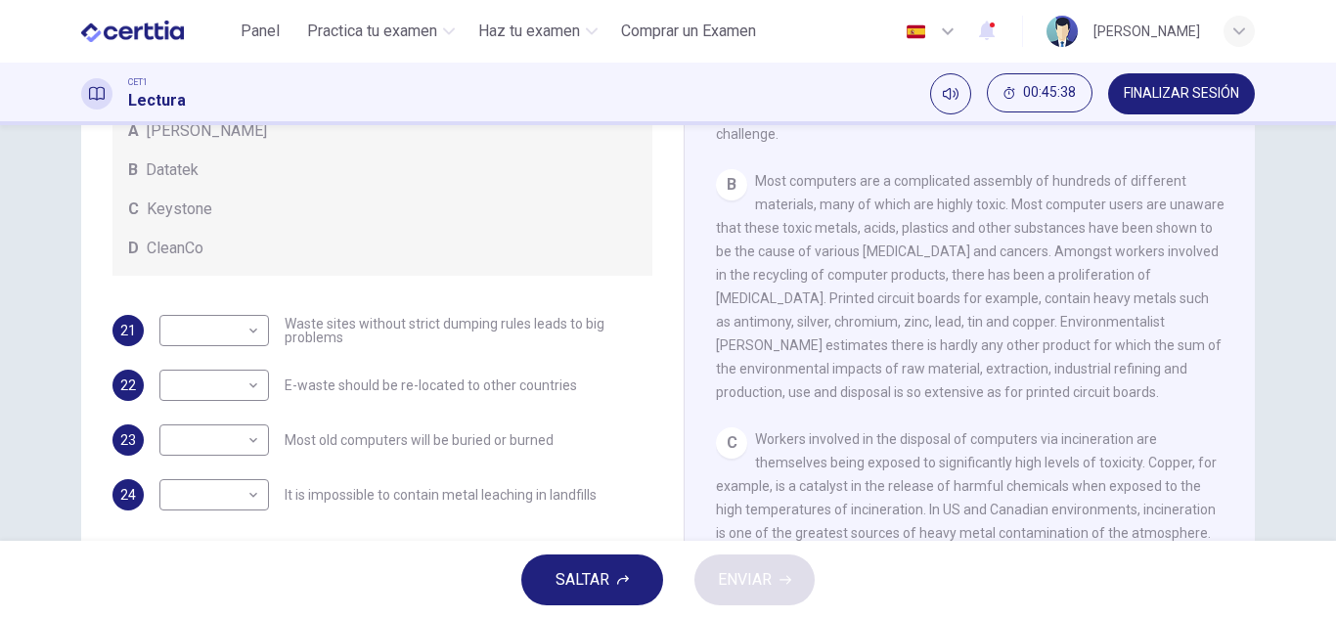
scroll to position [295, 0]
click at [159, 341] on body "Este sitio utiliza cookies, como se explica en nuestra Política de Privacidad .…" at bounding box center [668, 309] width 1336 height 619
click at [272, 299] on div at bounding box center [668, 309] width 1336 height 619
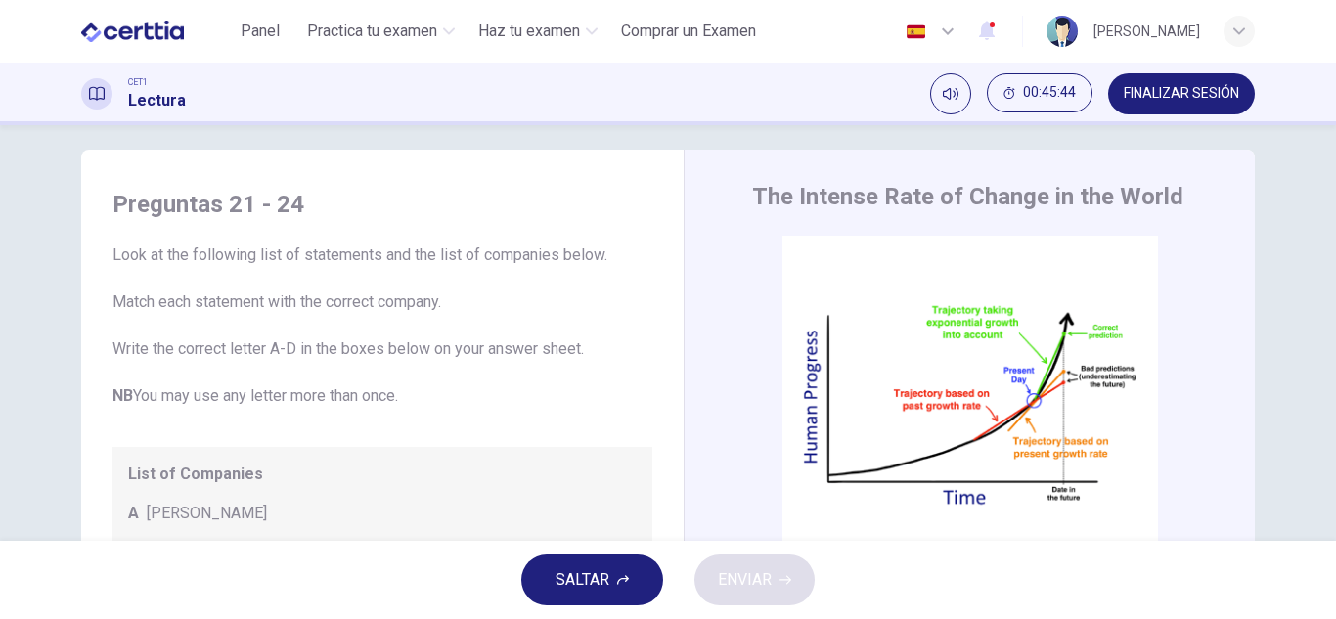
scroll to position [9, 0]
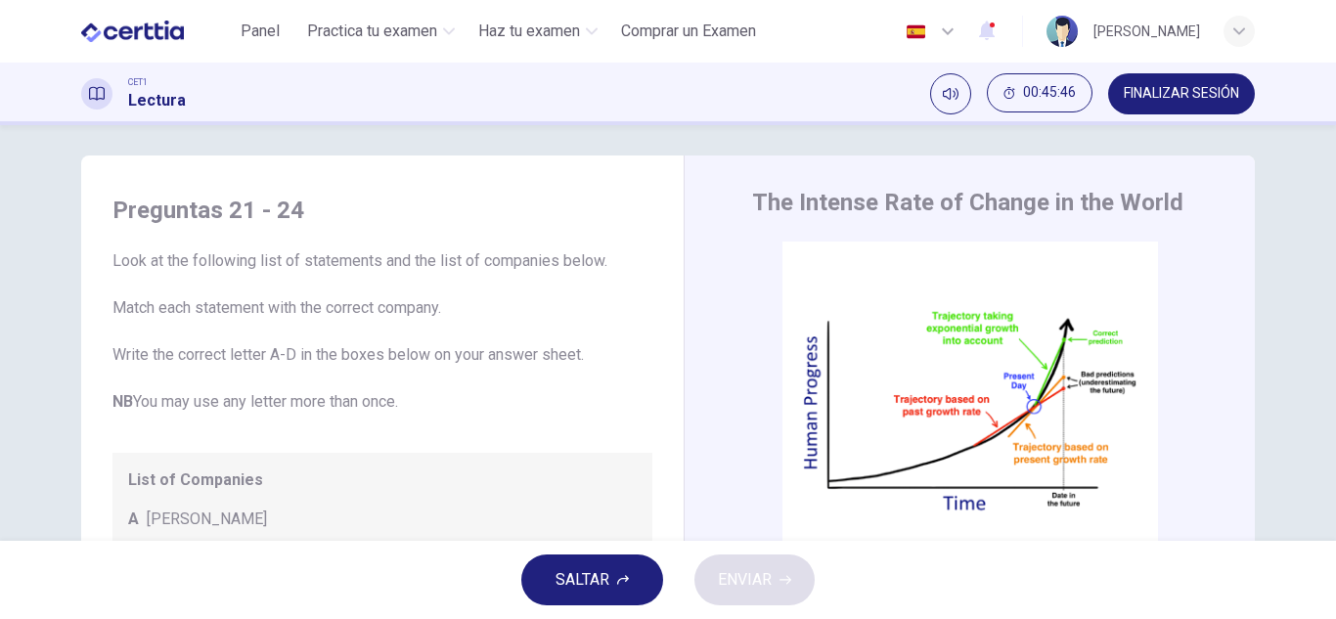
click at [833, 353] on div "Clic para zoom" at bounding box center [970, 428] width 509 height 373
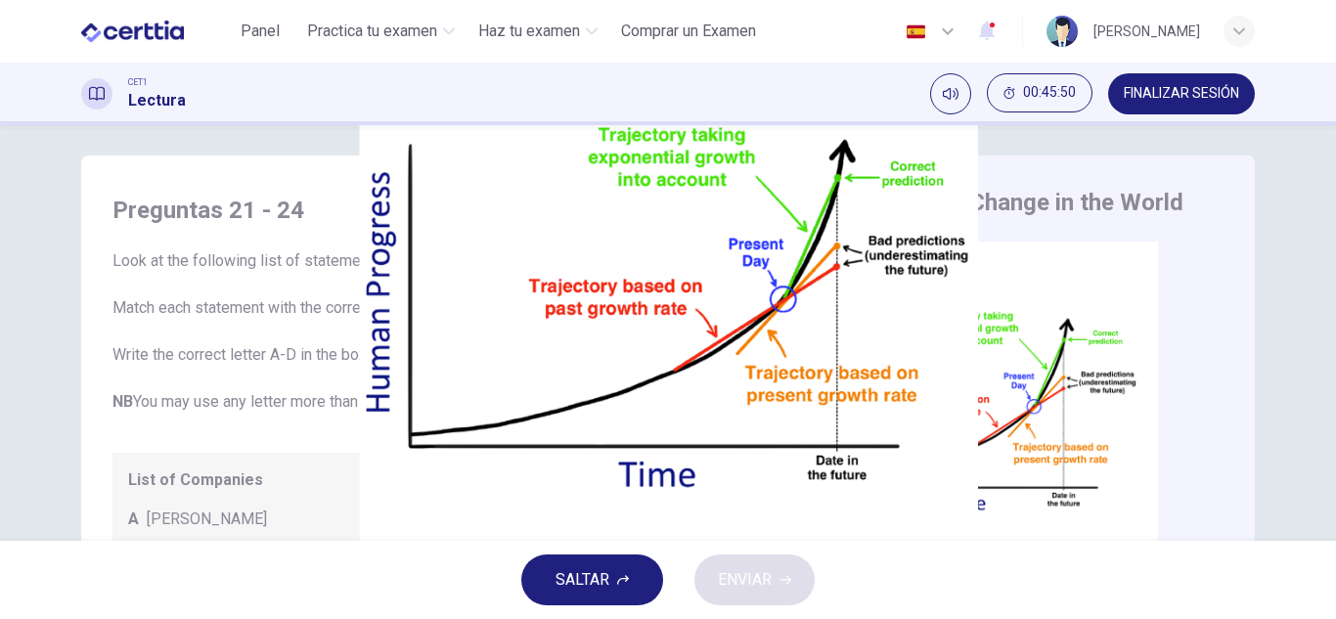
click at [279, 618] on button "button" at bounding box center [277, 631] width 4 height 19
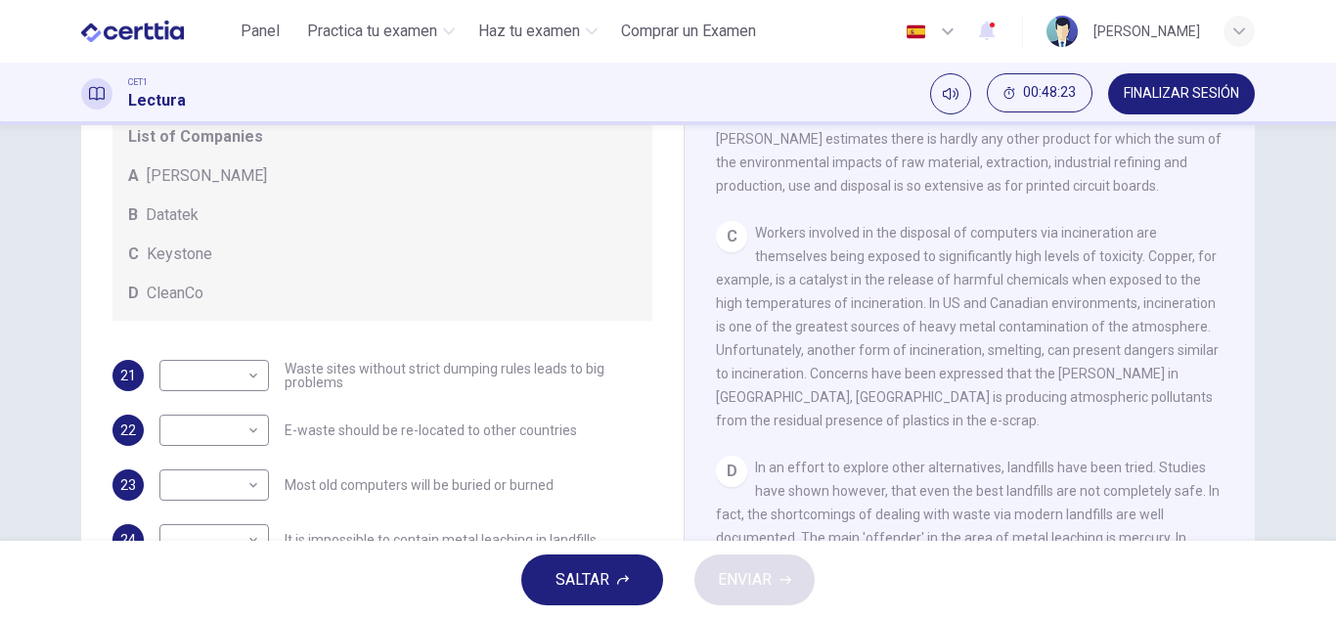
scroll to position [342, 0]
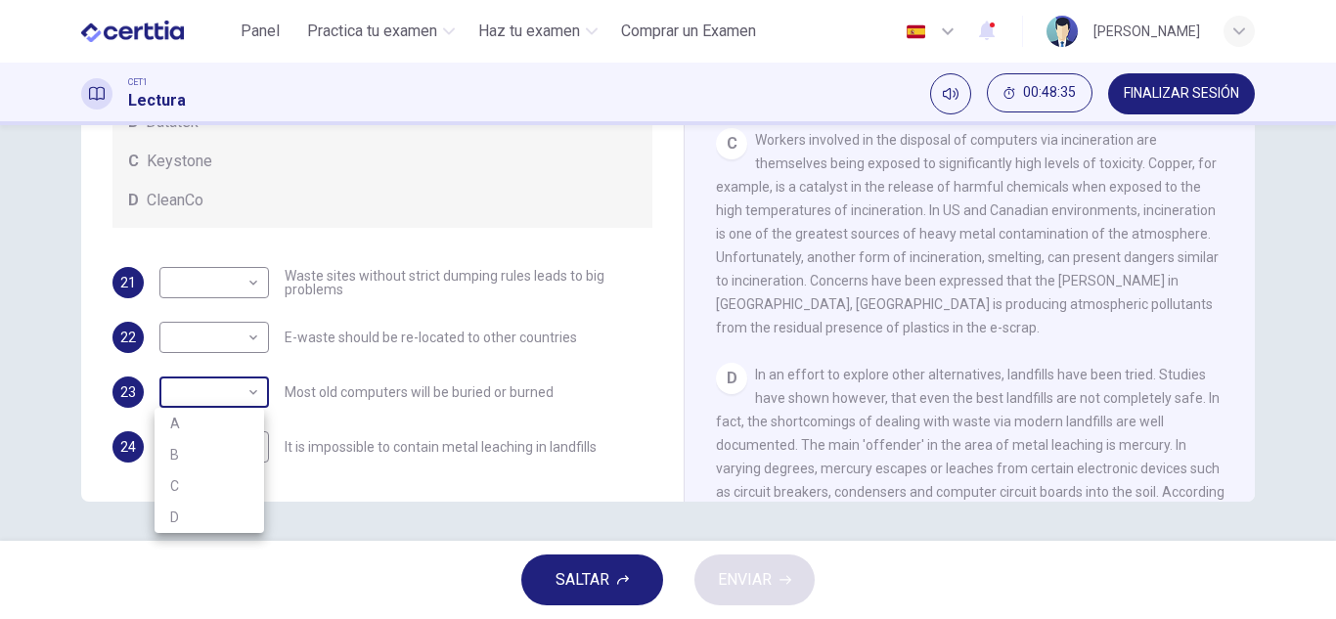
click at [245, 390] on body "Este sitio utiliza cookies, como se explica en nuestra Política de Privacidad .…" at bounding box center [668, 309] width 1336 height 619
click at [604, 278] on div at bounding box center [668, 309] width 1336 height 619
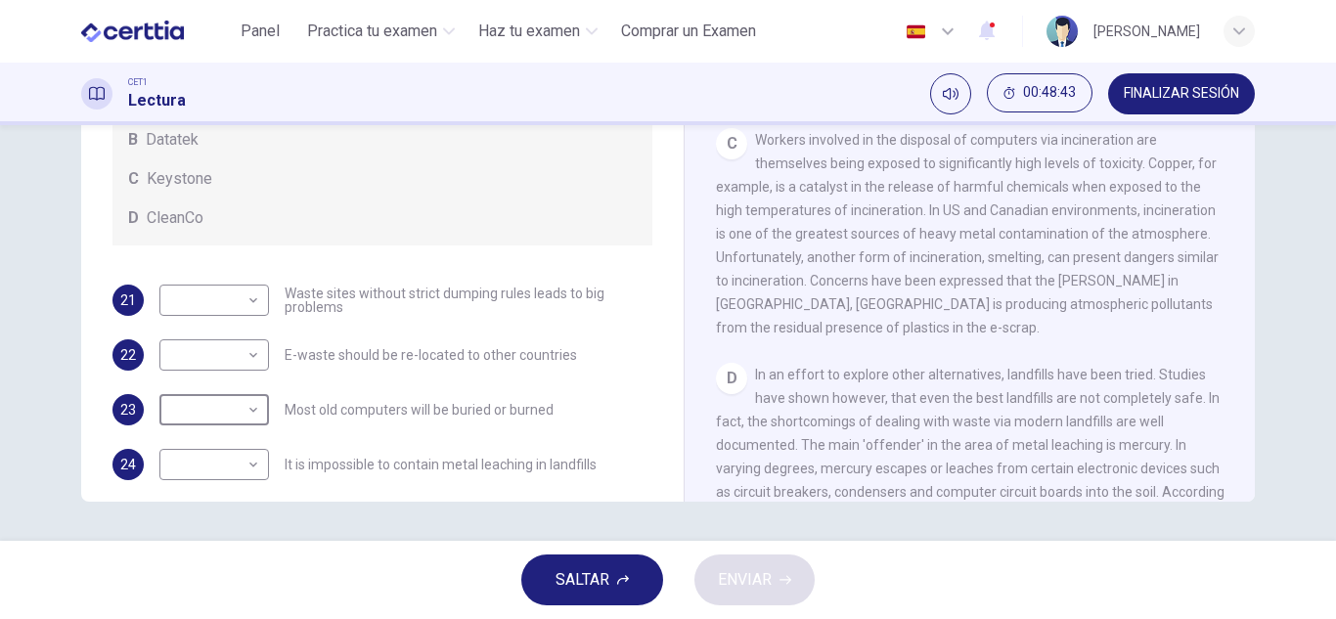
scroll to position [103, 0]
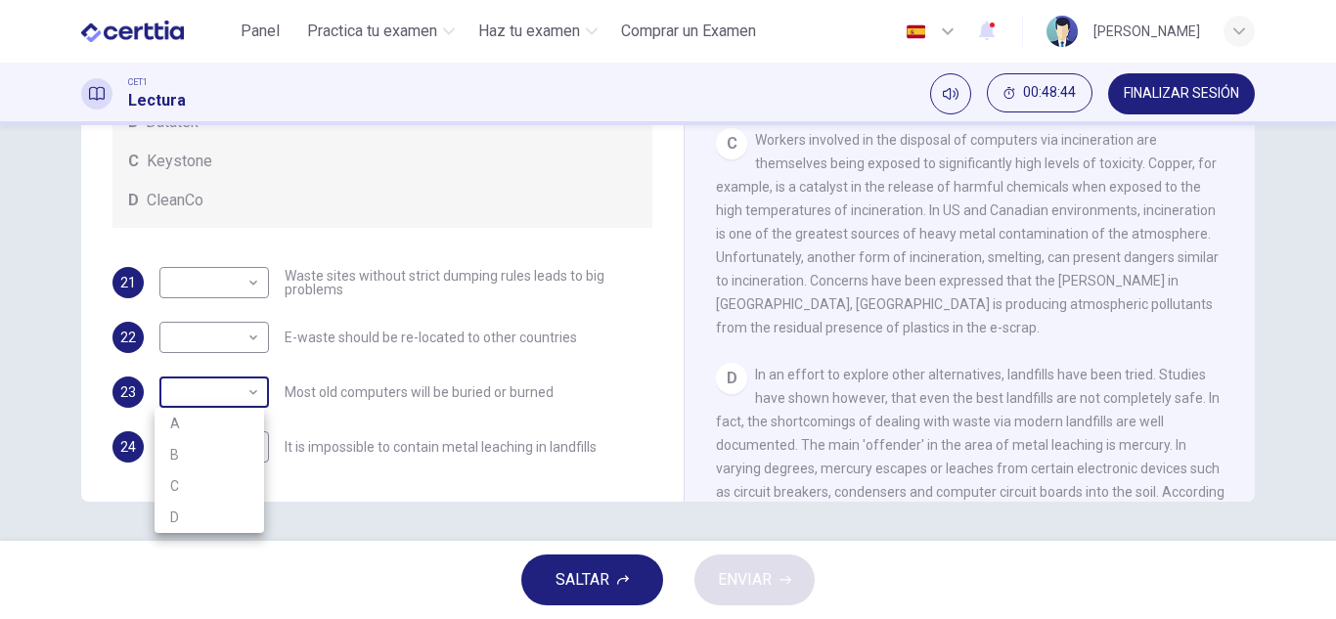
click at [230, 394] on body "Este sitio utiliza cookies, como se explica en nuestra Política de Privacidad .…" at bounding box center [668, 309] width 1336 height 619
click at [224, 429] on li "A" at bounding box center [210, 423] width 110 height 31
type input "*"
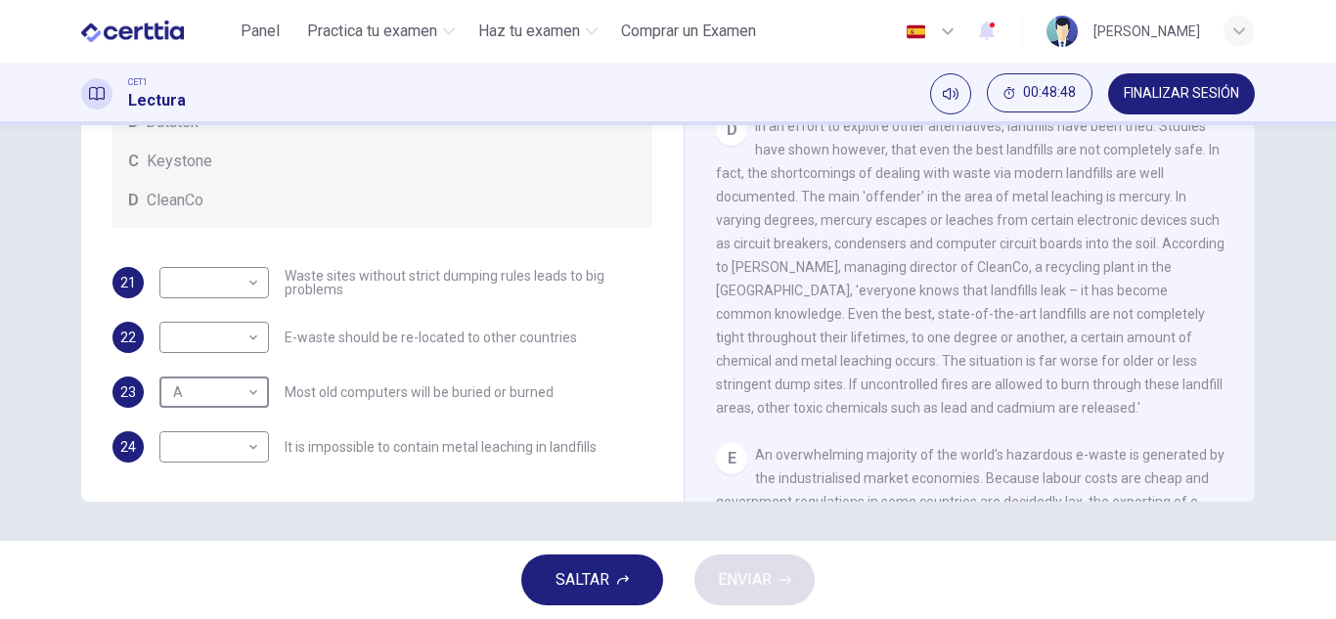
scroll to position [970, 0]
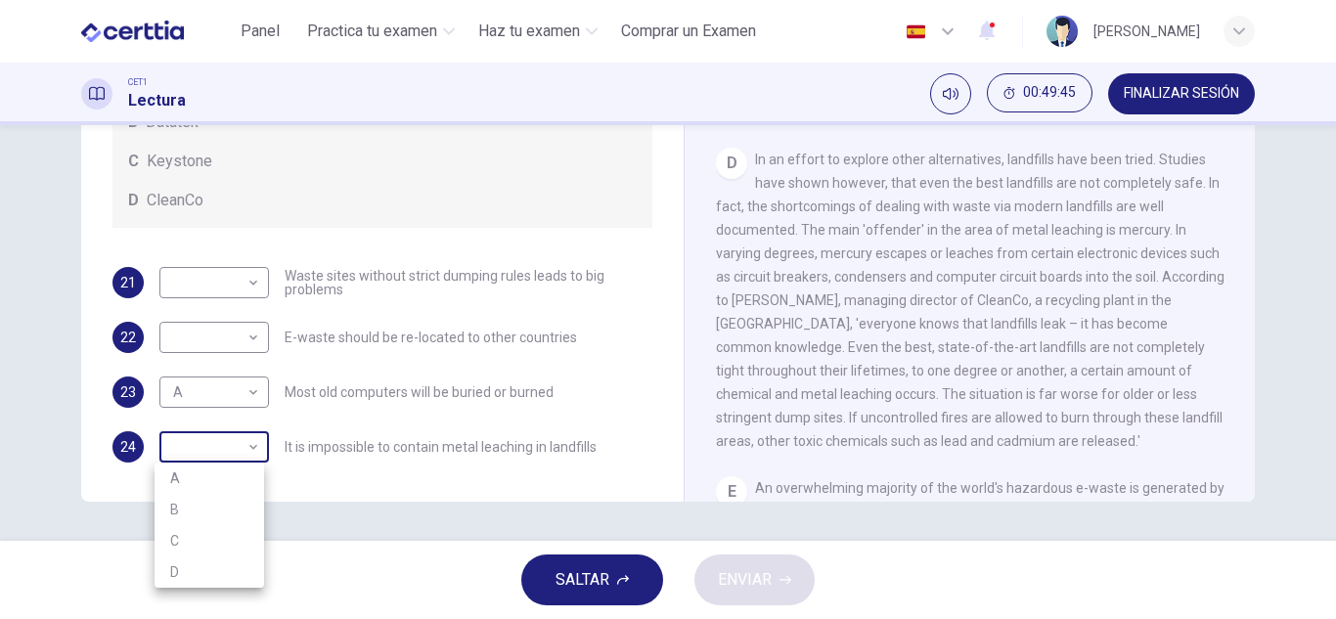
click at [199, 449] on body "Este sitio utiliza cookies, como se explica en nuestra Política de Privacidad .…" at bounding box center [668, 309] width 1336 height 619
click at [201, 564] on li "D" at bounding box center [210, 572] width 110 height 31
type input "*"
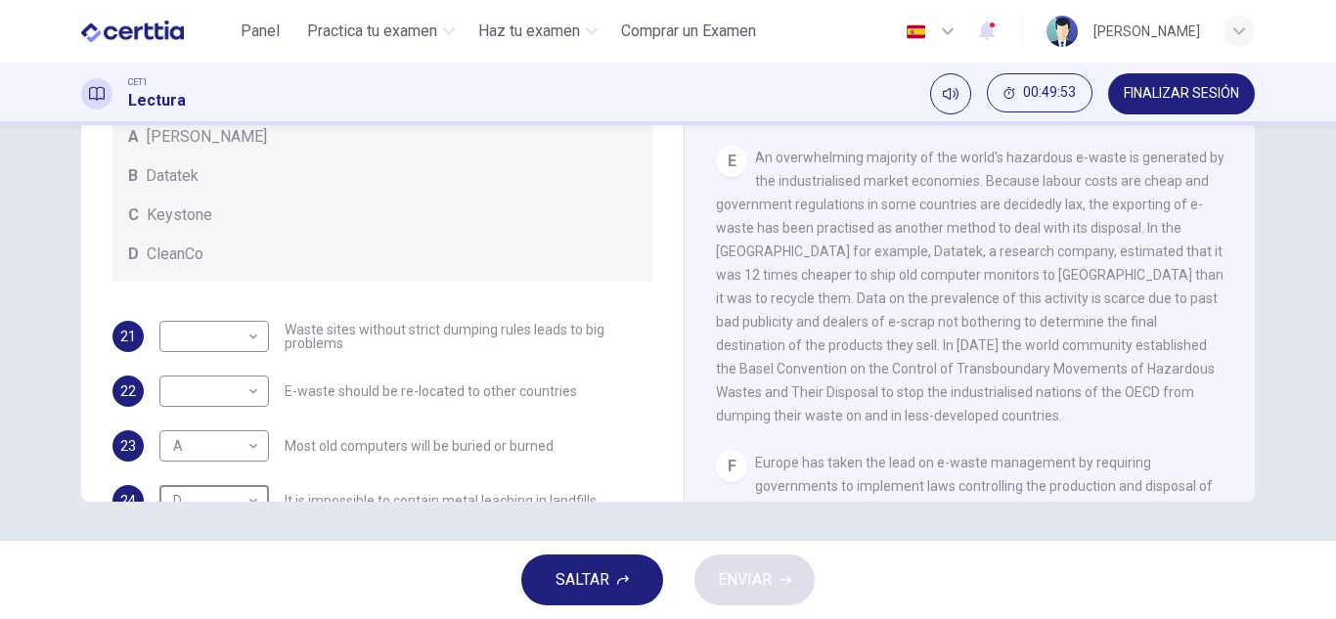
scroll to position [49, 0]
click at [222, 386] on body "Este sitio utiliza cookies, como se explica en nuestra Política de Privacidad .…" at bounding box center [668, 309] width 1336 height 619
click at [198, 455] on li "B" at bounding box center [210, 453] width 110 height 31
type input "*"
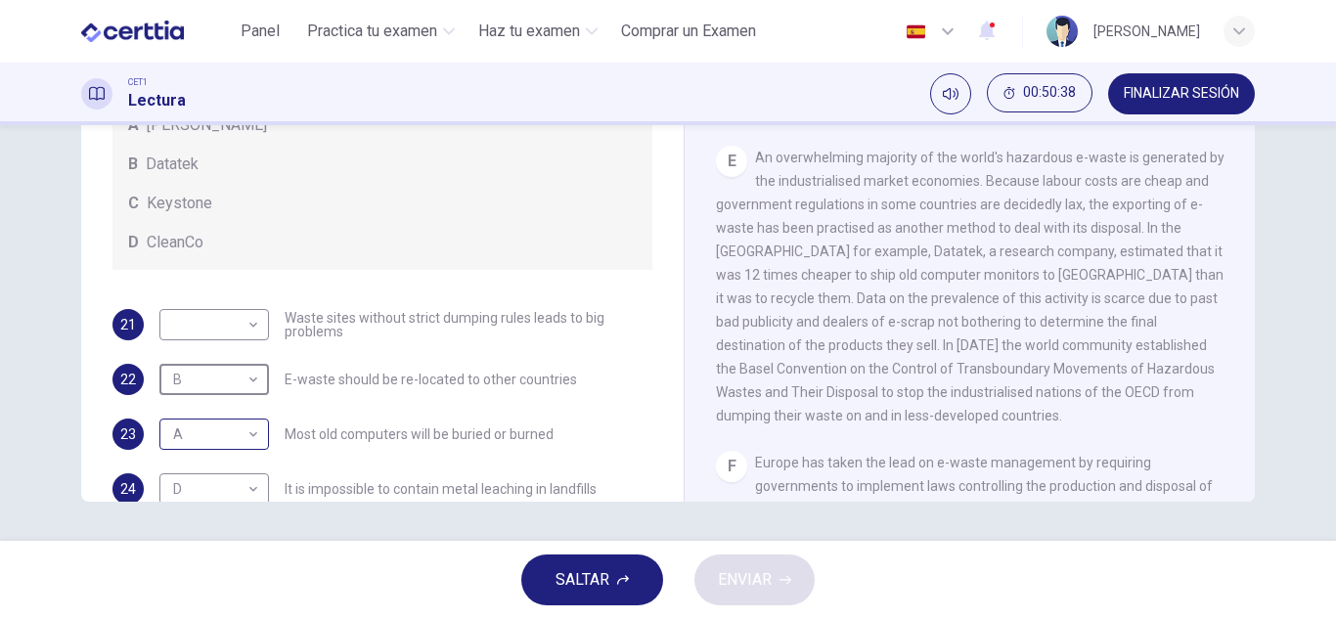
scroll to position [54, 0]
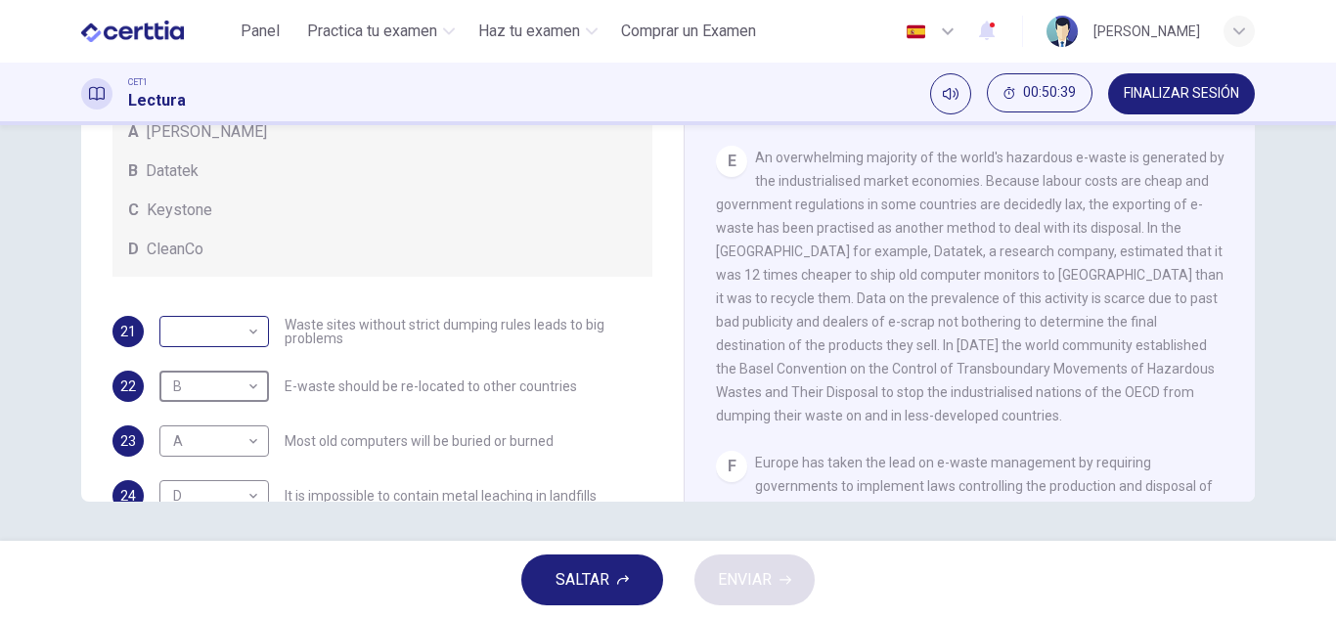
click at [220, 316] on body "Este sitio utiliza cookies, como se explica en nuestra Política de Privacidad .…" at bounding box center [668, 309] width 1336 height 619
click at [216, 417] on li "C" at bounding box center [210, 425] width 110 height 31
type input "*"
click at [783, 614] on div "SALTAR ENVIAR" at bounding box center [668, 580] width 1336 height 78
click at [743, 587] on span "ENVIAR" at bounding box center [745, 579] width 54 height 27
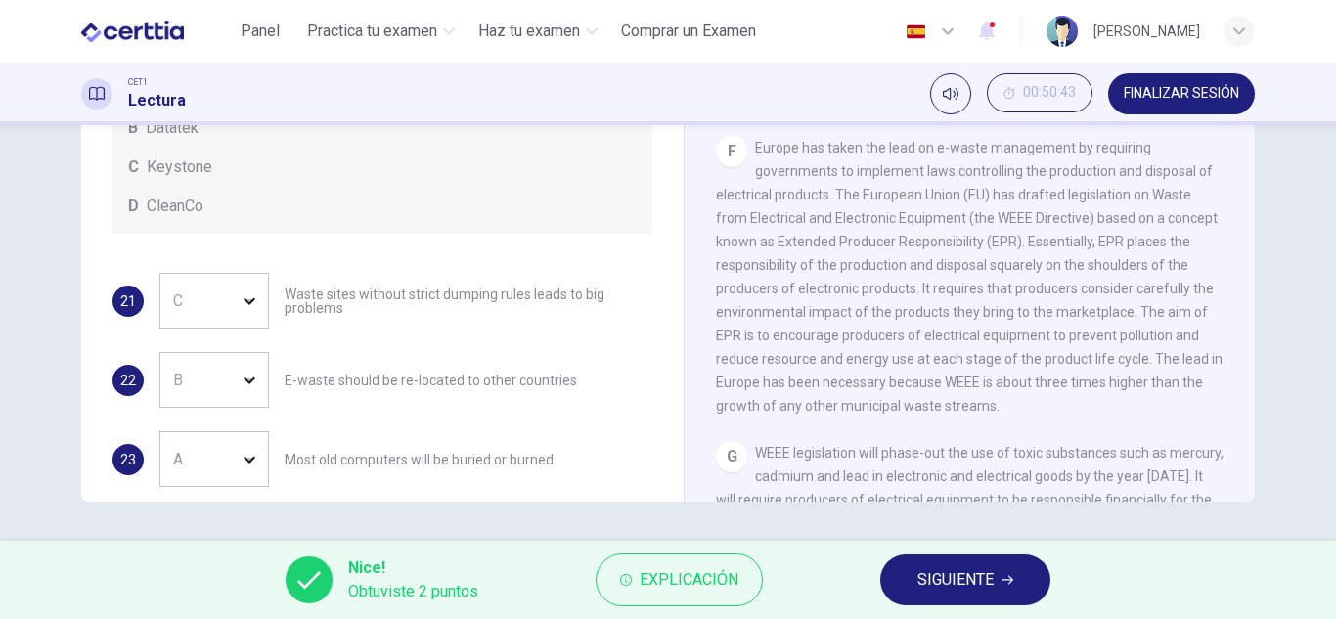
scroll to position [1505, 0]
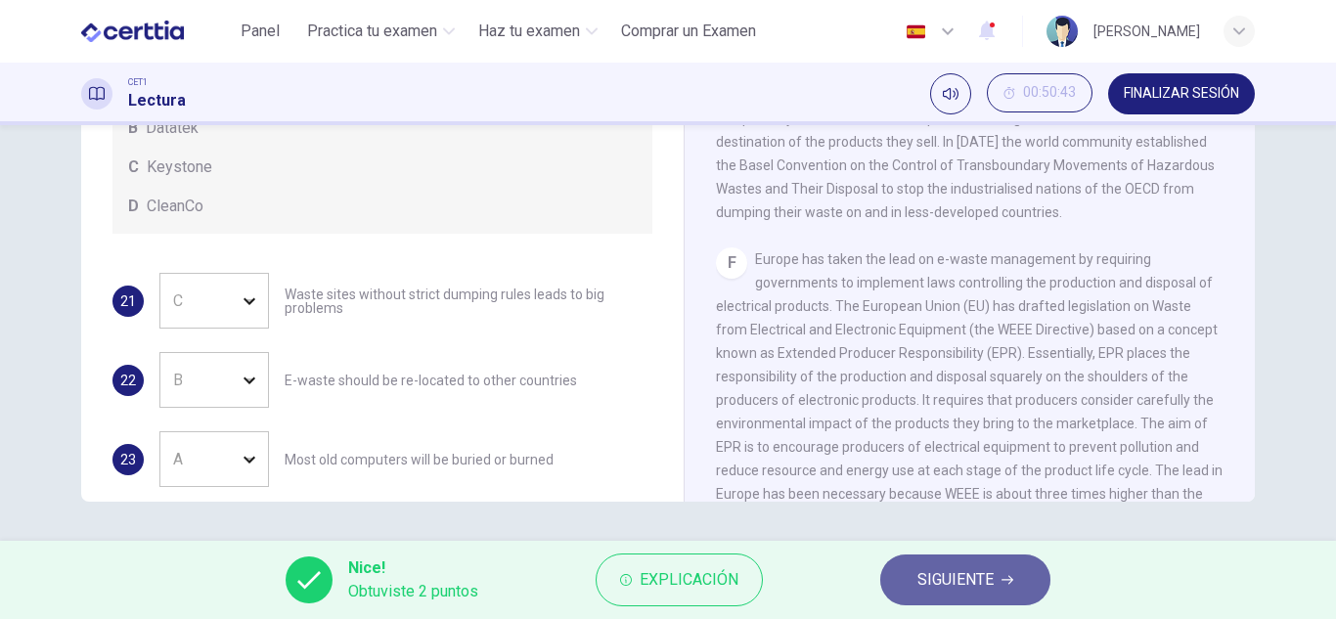
click at [948, 602] on button "SIGUIENTE" at bounding box center [965, 580] width 170 height 51
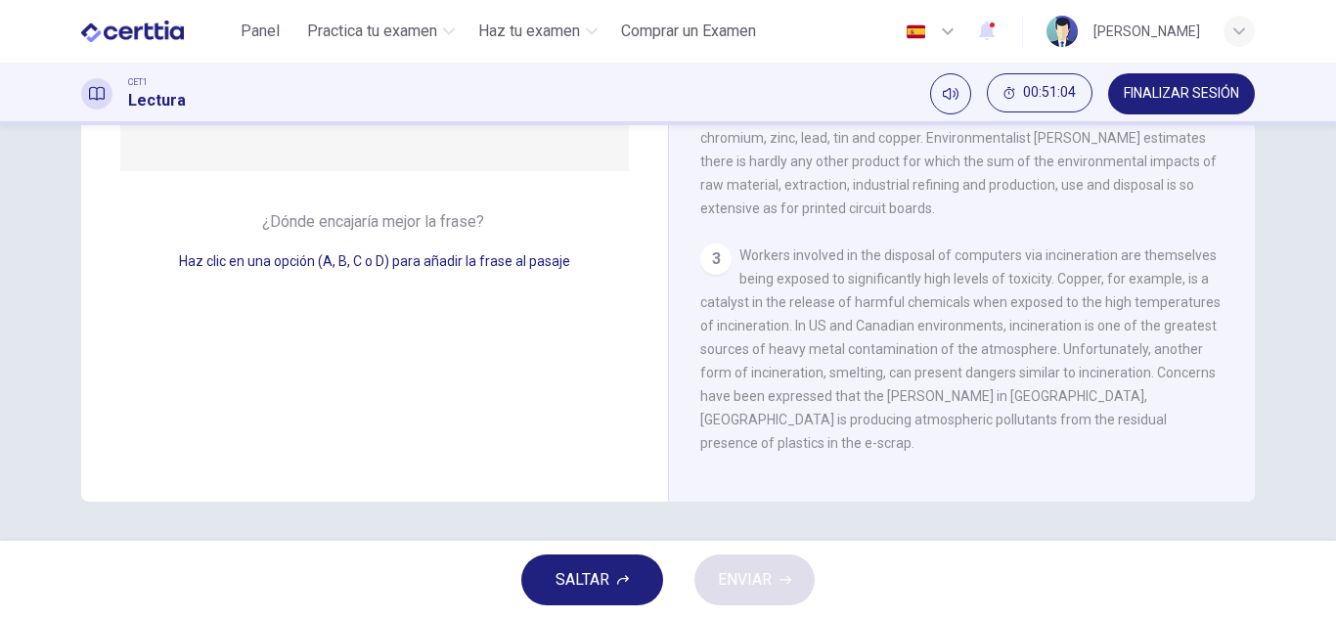
scroll to position [188, 0]
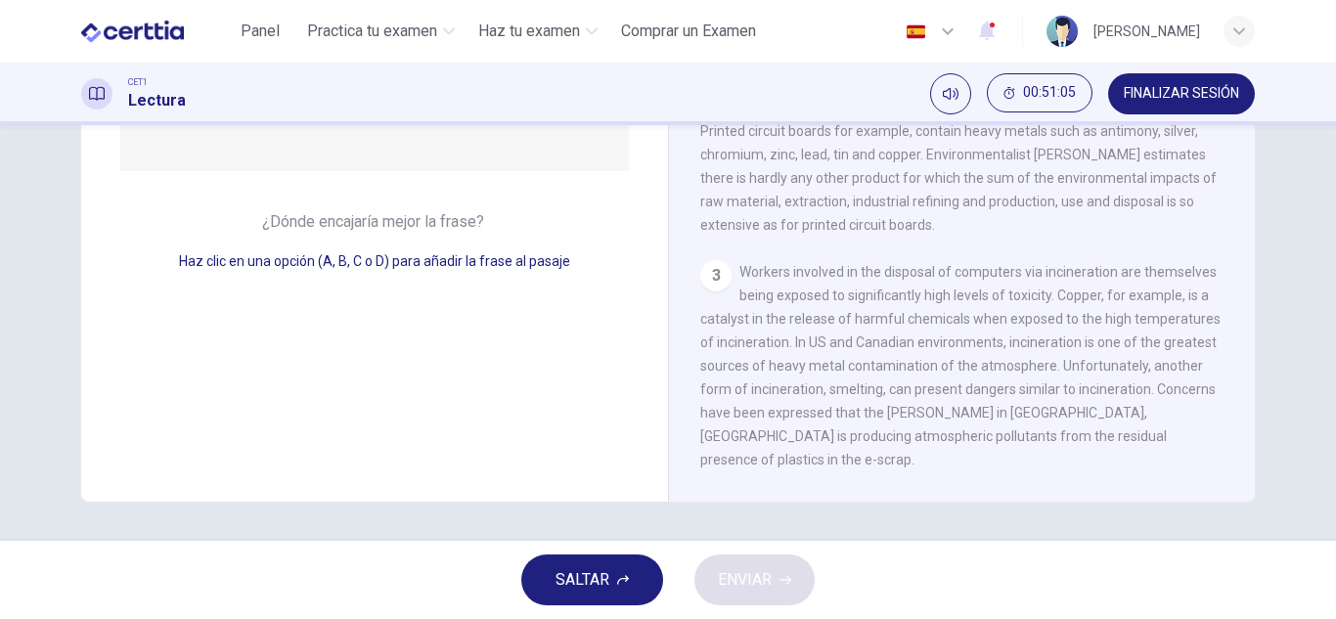
click at [706, 292] on div "3" at bounding box center [715, 275] width 31 height 31
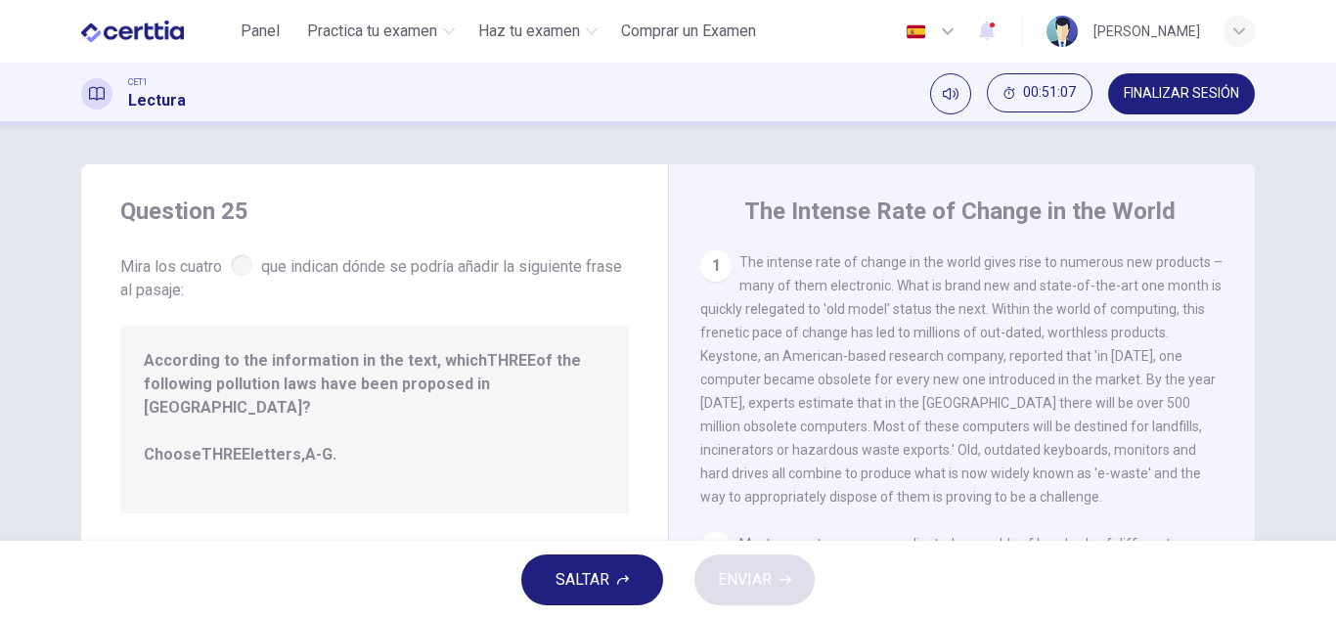
scroll to position [34, 0]
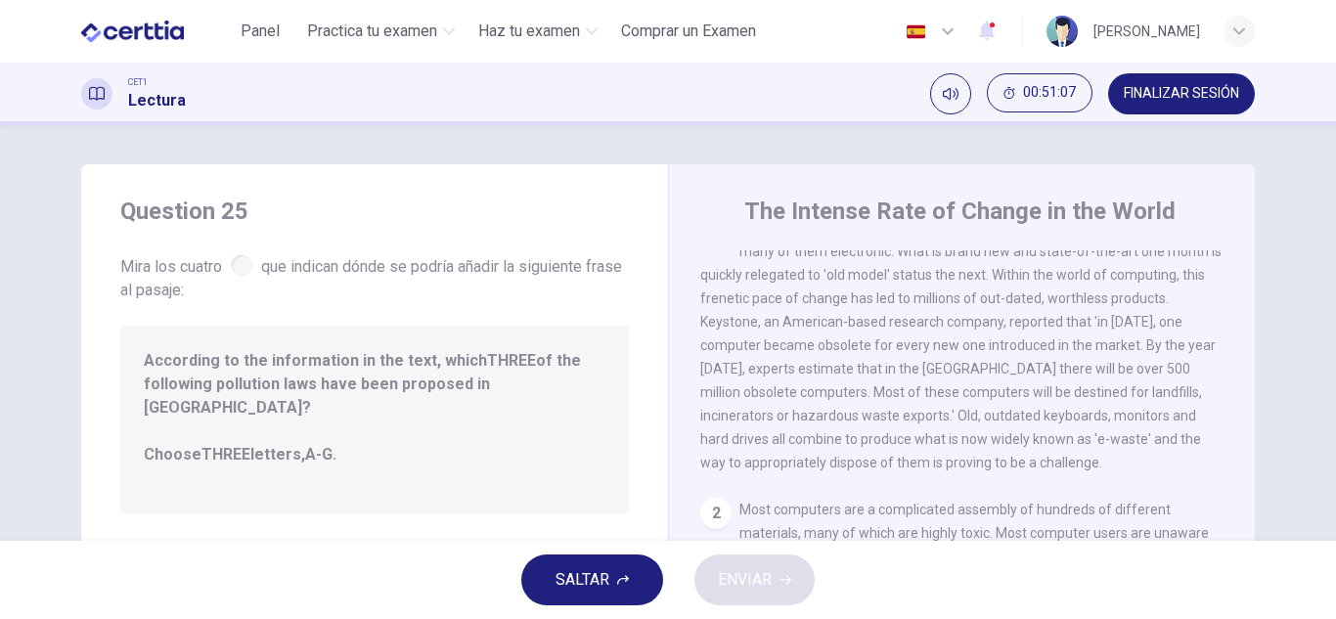
drag, startPoint x: 319, startPoint y: 398, endPoint x: 282, endPoint y: 403, distance: 37.5
click at [282, 403] on span "According to the information in the text, which THREE of the following pollutio…" at bounding box center [375, 419] width 462 height 141
click at [241, 270] on div at bounding box center [242, 265] width 22 height 22
click at [247, 329] on div "According to the information in the text, which THREE of the following pollutio…" at bounding box center [374, 420] width 509 height 188
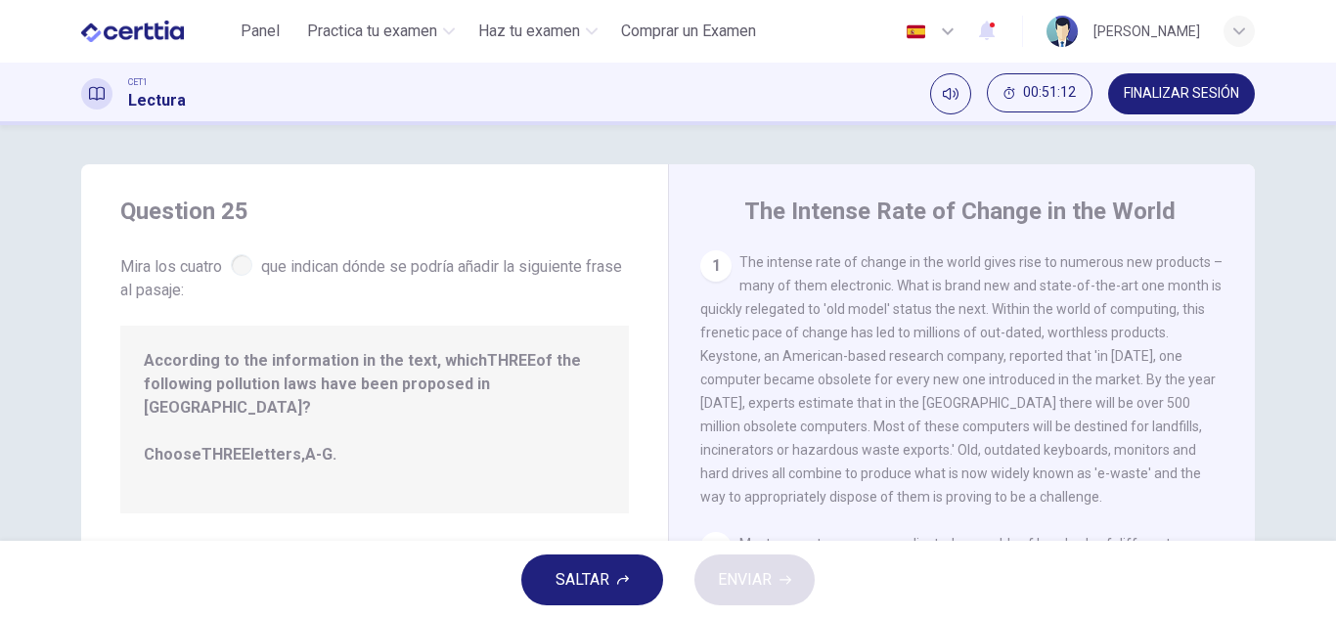
click at [716, 269] on div "1" at bounding box center [715, 265] width 31 height 31
click at [759, 286] on span "The intense rate of change in the world gives rise to numerous new products – m…" at bounding box center [961, 379] width 522 height 250
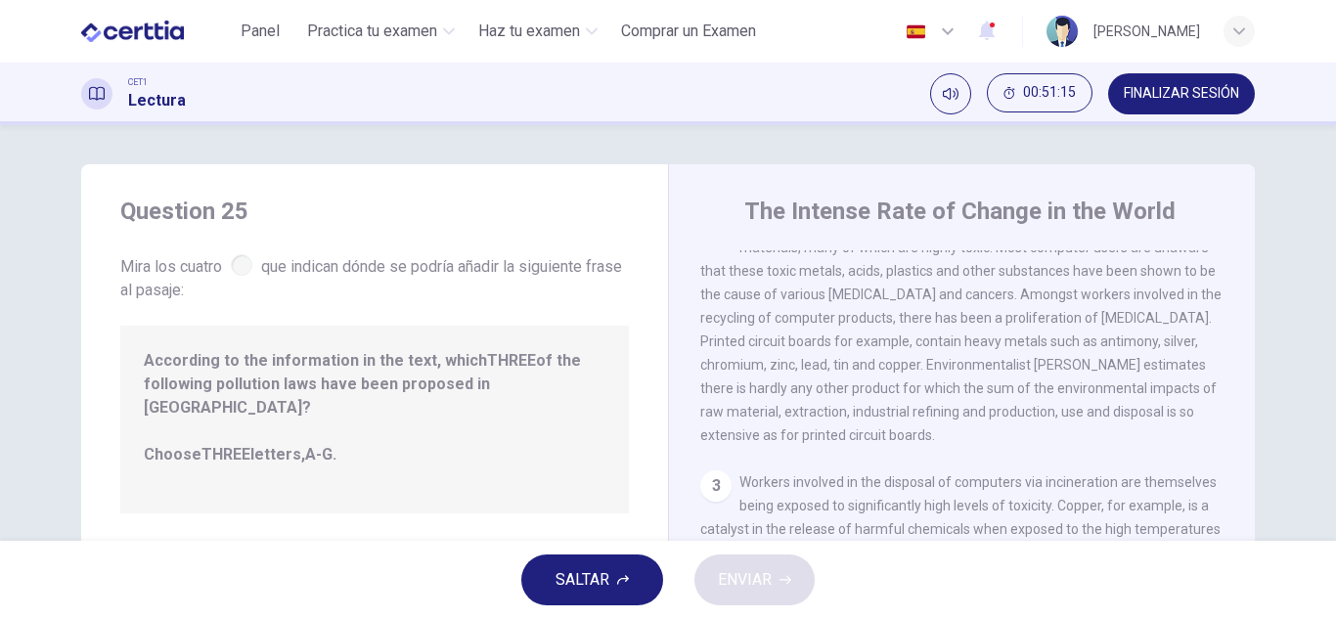
scroll to position [273, 0]
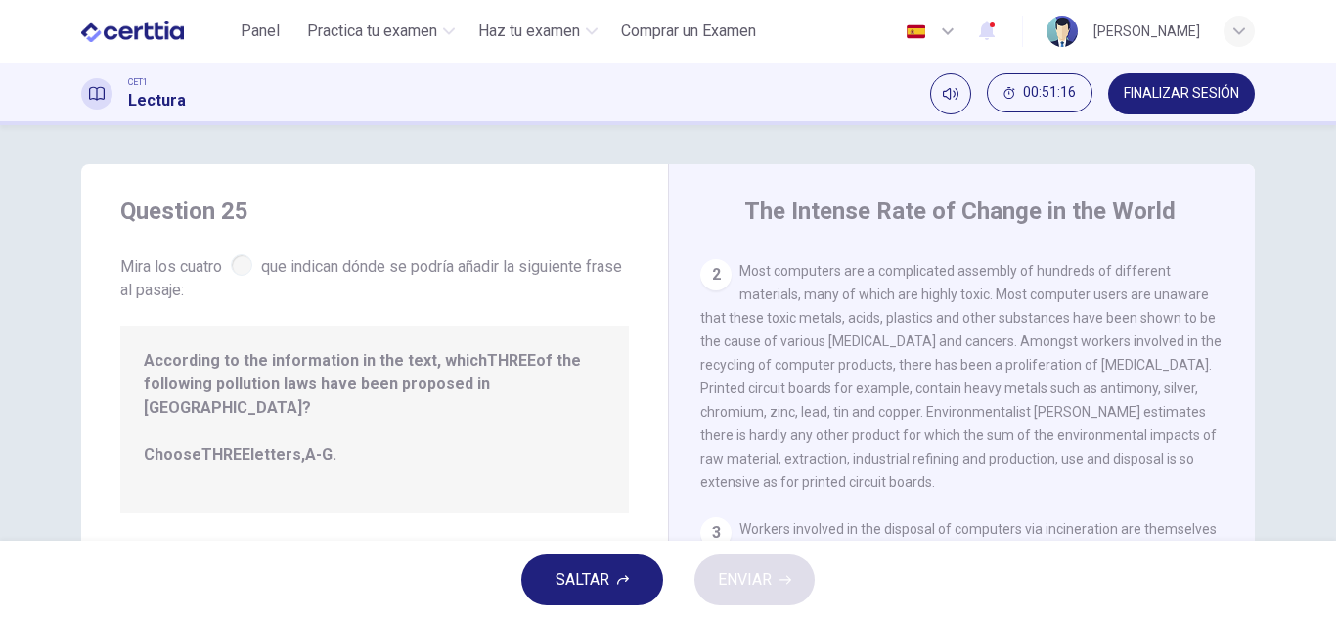
click at [714, 288] on div "2" at bounding box center [715, 274] width 31 height 31
click at [926, 322] on div "2 Most computers are a complicated assembly of hundreds of different materials,…" at bounding box center [962, 376] width 524 height 235
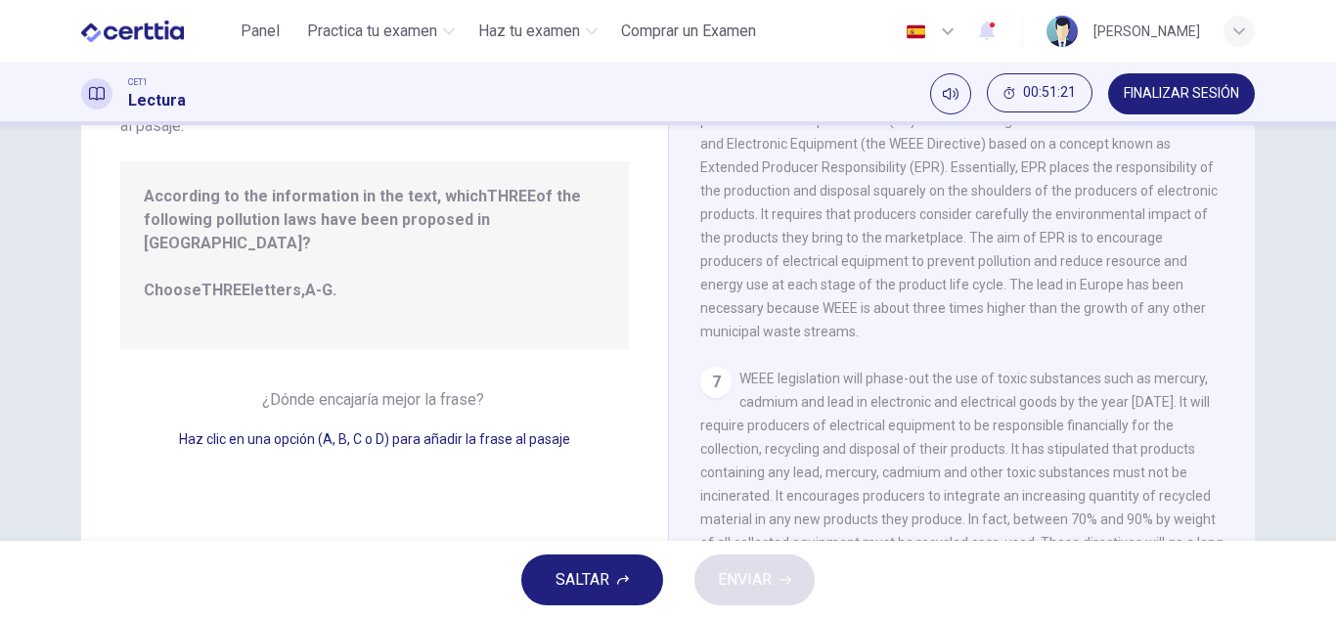
scroll to position [342, 0]
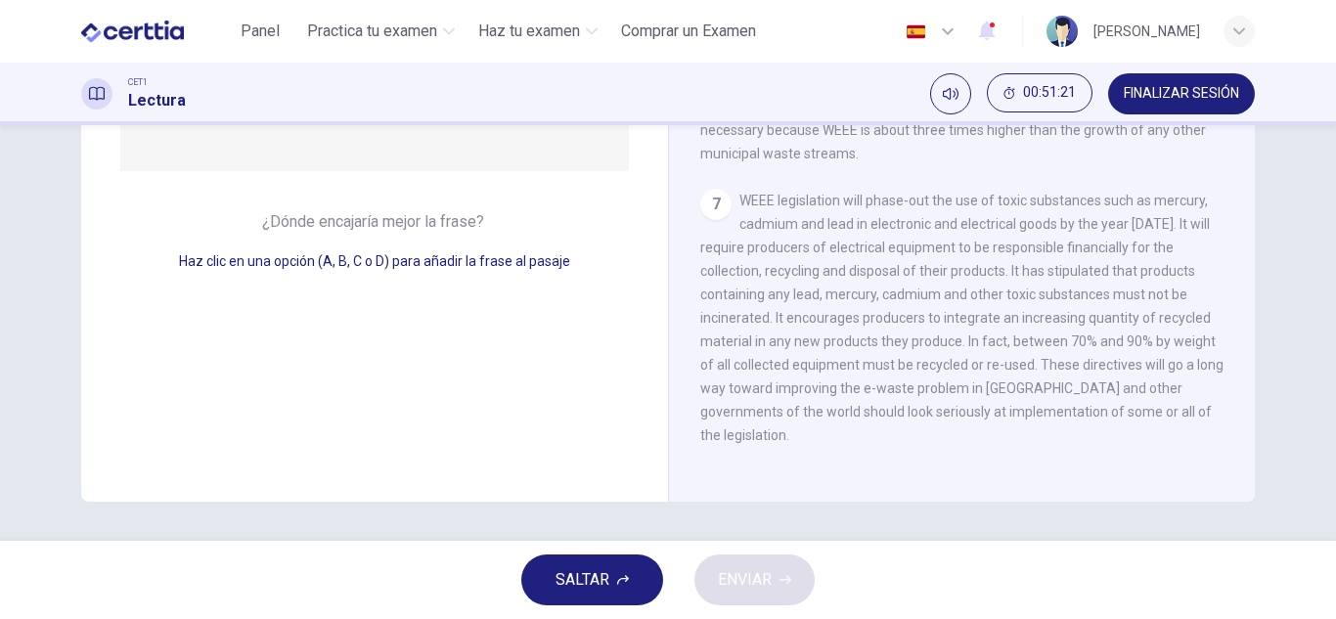
click at [906, 362] on span "WEEE legislation will phase-out the use of toxic substances such as mercury, ca…" at bounding box center [961, 318] width 523 height 250
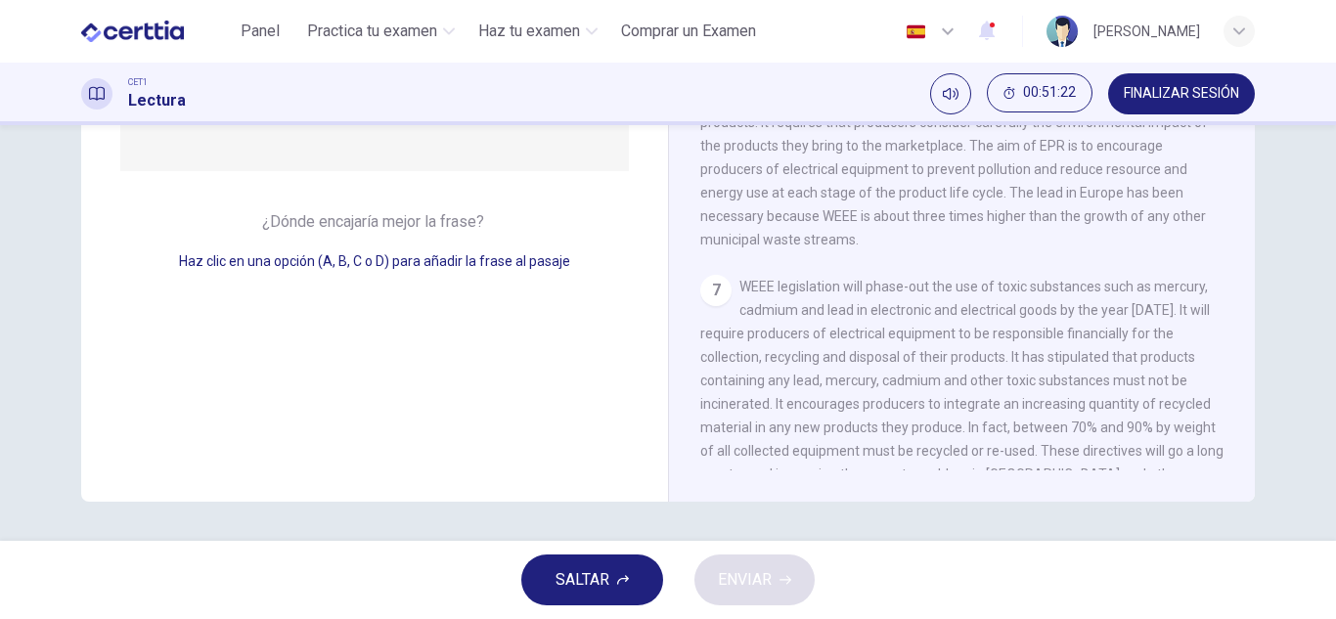
scroll to position [1317, 0]
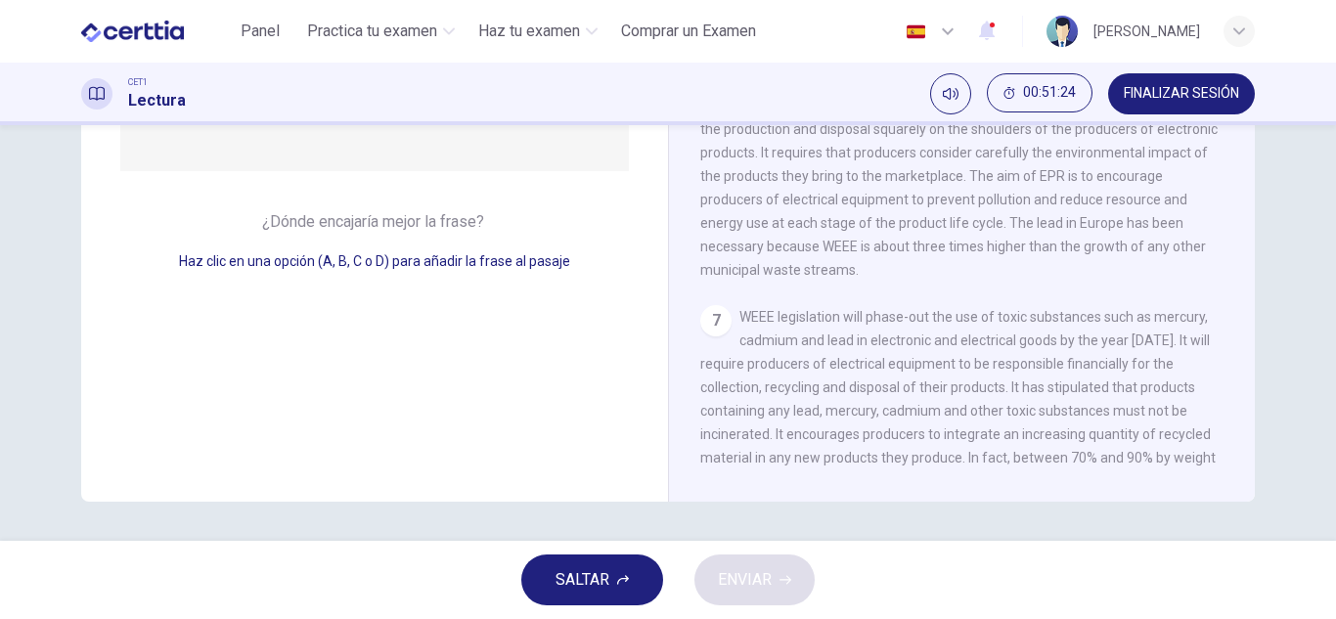
click at [306, 253] on span "Haz clic en una opción (A, B, C o D) para añadir la frase al pasaje" at bounding box center [374, 261] width 391 height 16
click at [594, 570] on span "SALTAR" at bounding box center [583, 579] width 54 height 27
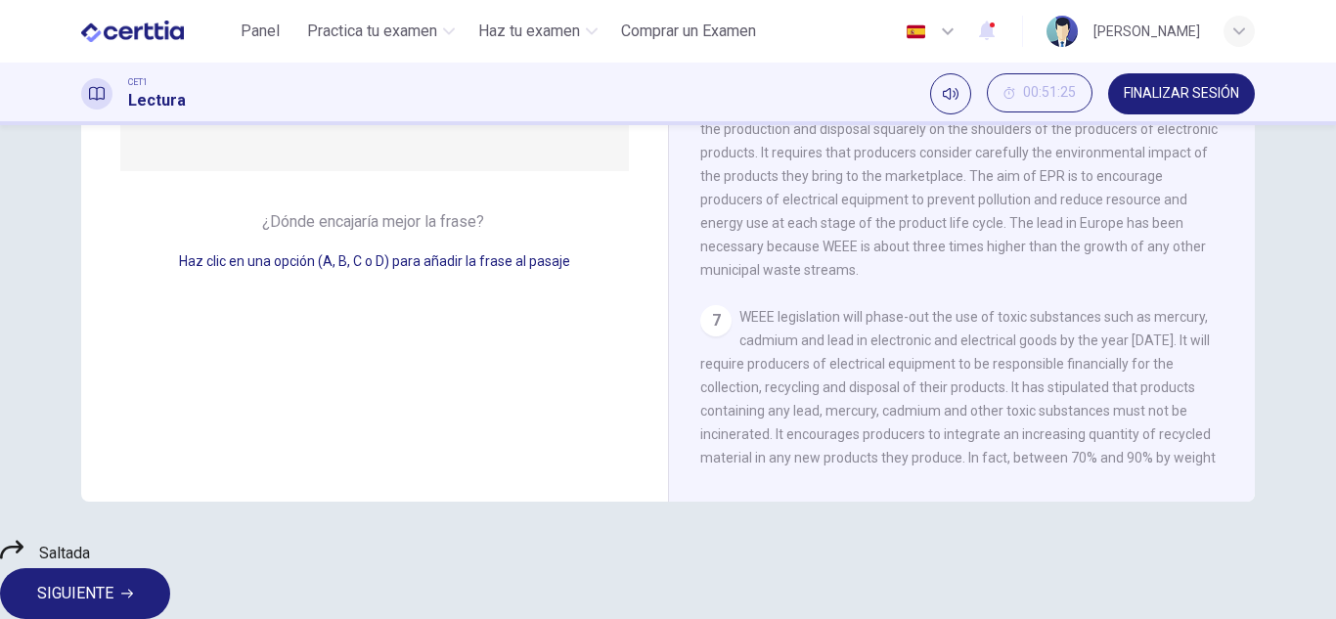
click at [113, 580] on span "SIGUIENTE" at bounding box center [75, 593] width 76 height 27
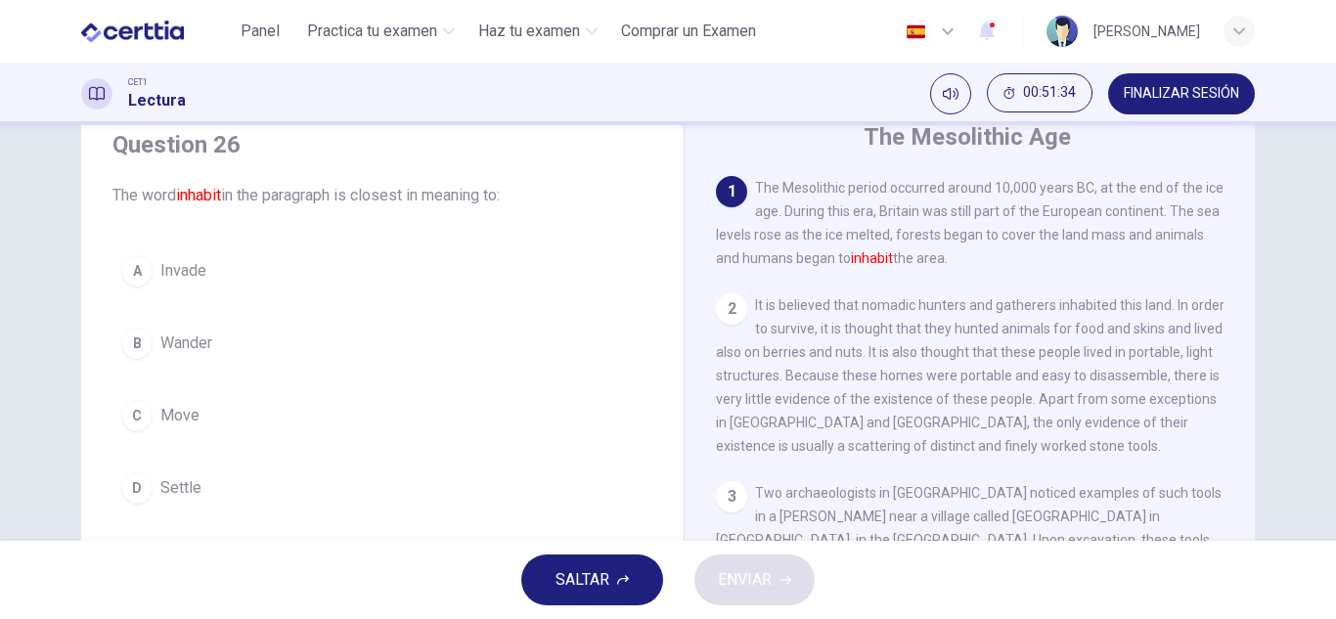
scroll to position [67, 0]
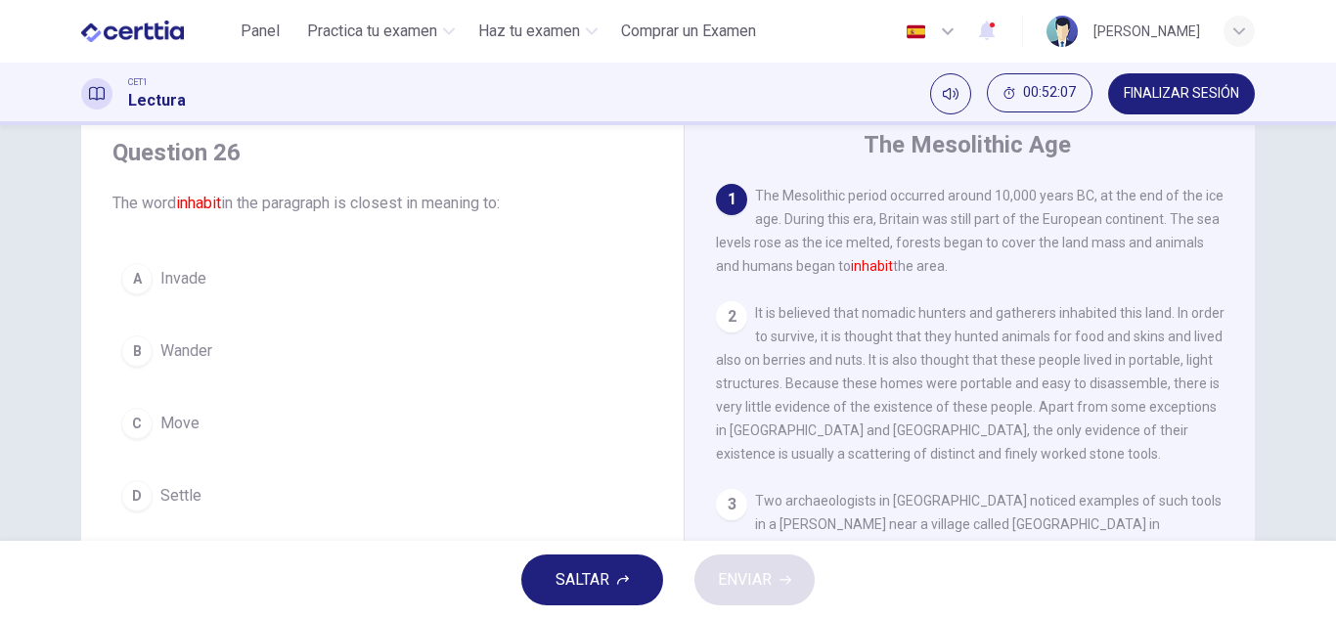
click at [420, 392] on div "A Invade B Wander C [PERSON_NAME] Settle" at bounding box center [383, 387] width 540 height 266
click at [305, 413] on button "C Move" at bounding box center [383, 423] width 540 height 49
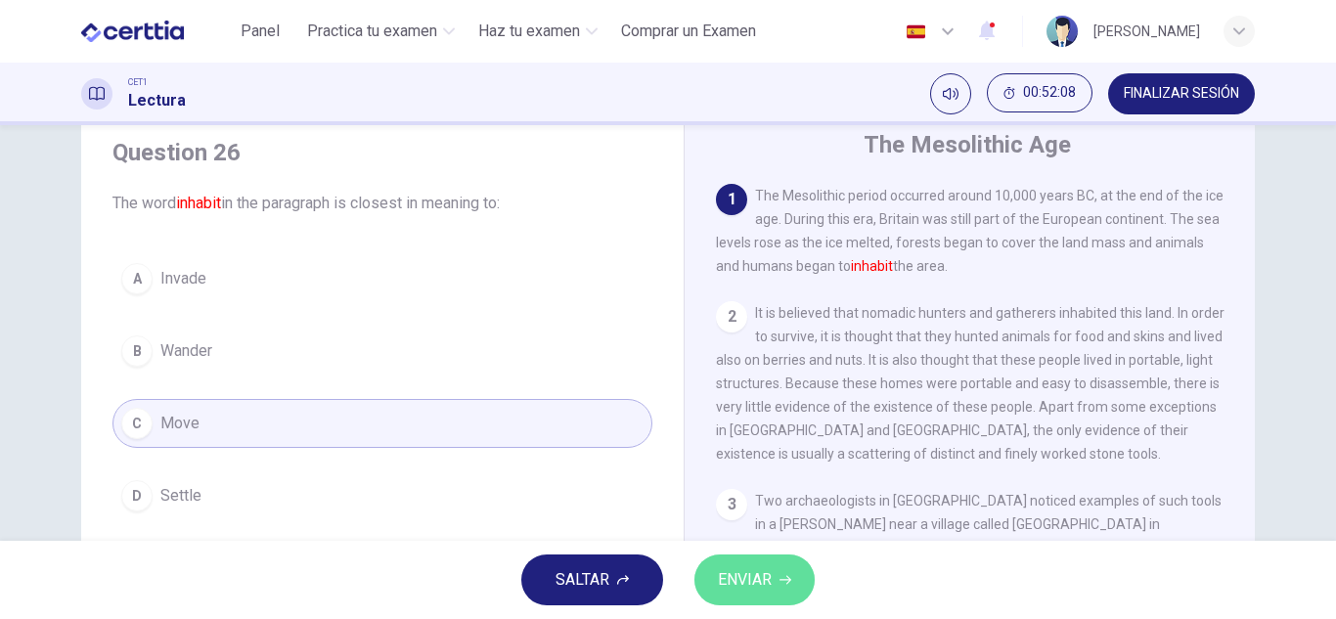
click at [742, 587] on span "ENVIAR" at bounding box center [745, 579] width 54 height 27
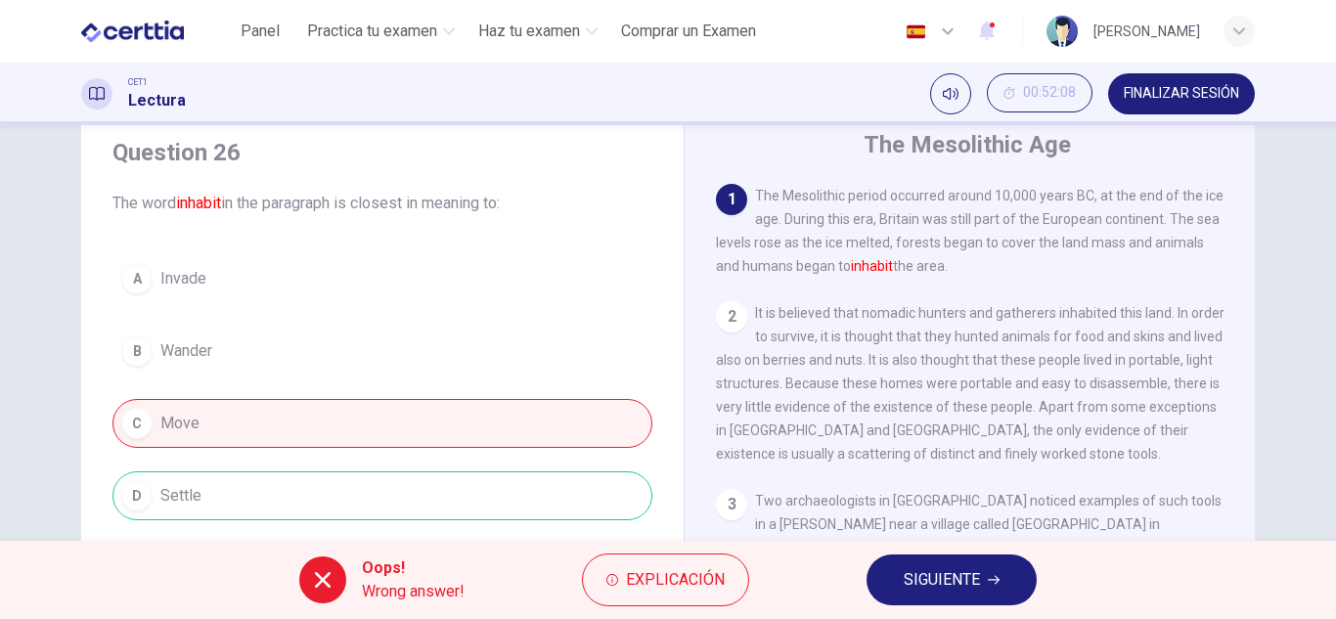
scroll to position [112, 0]
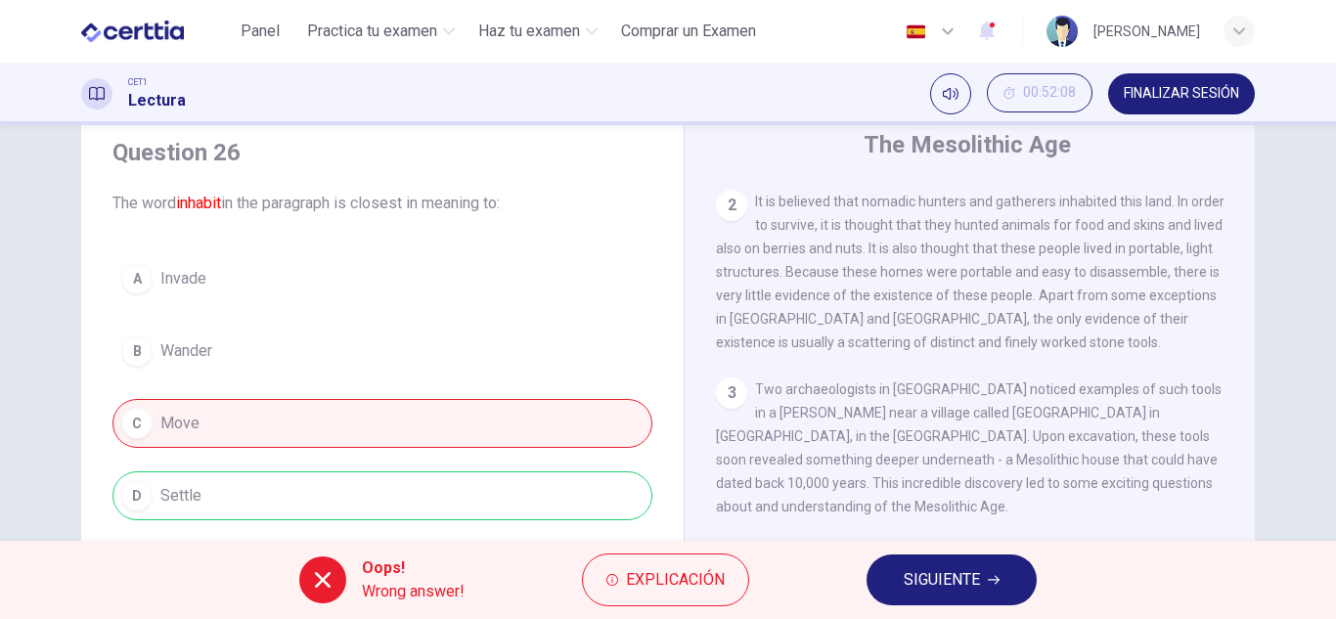
click at [923, 584] on span "SIGUIENTE" at bounding box center [942, 579] width 76 height 27
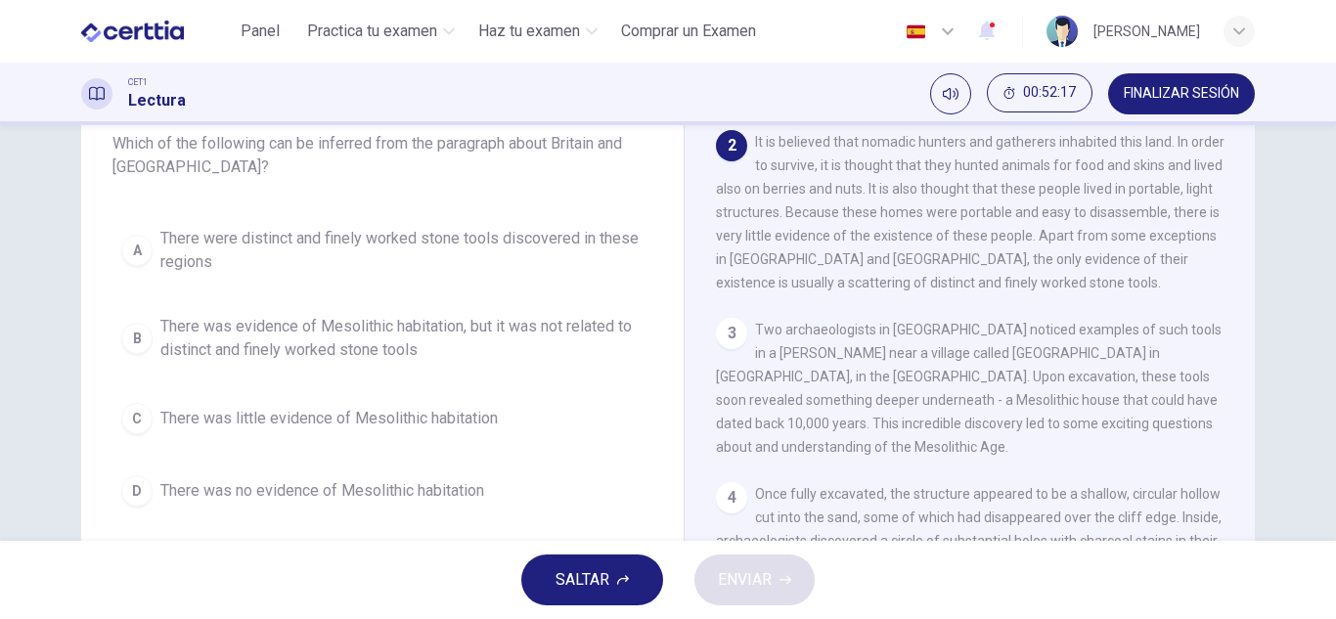
scroll to position [124, 0]
click at [481, 323] on span "There was evidence of Mesolithic habitation, but it was not related to distinct…" at bounding box center [401, 340] width 483 height 47
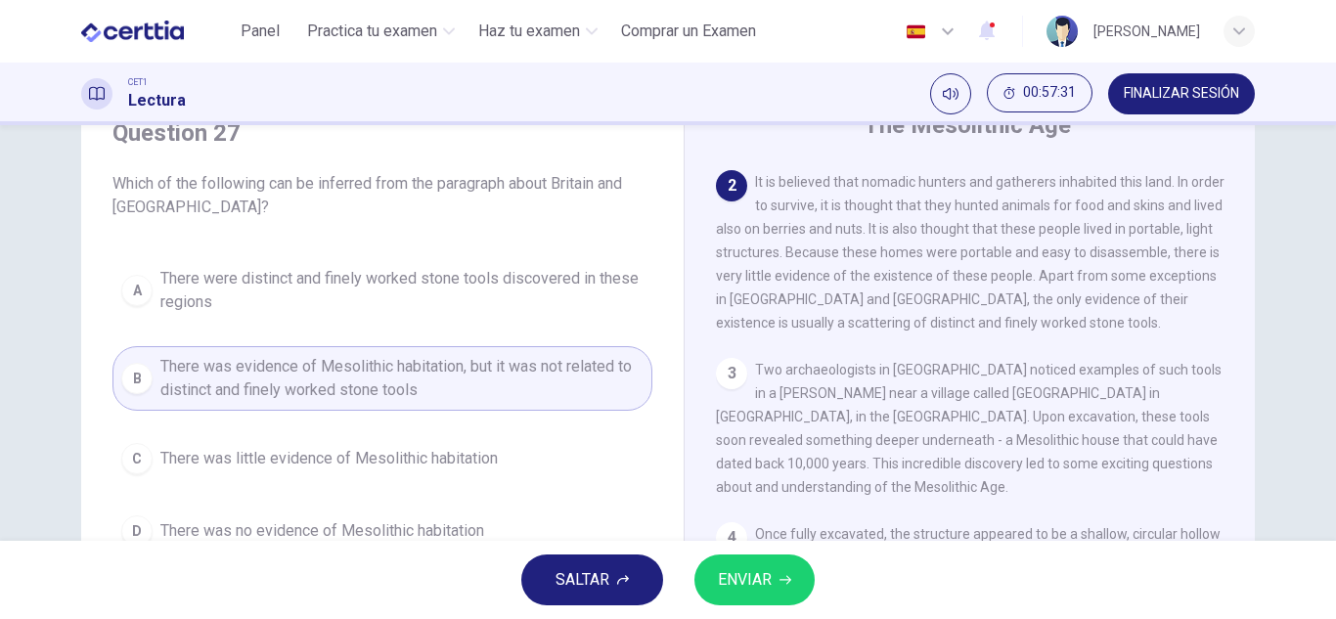
scroll to position [342, 0]
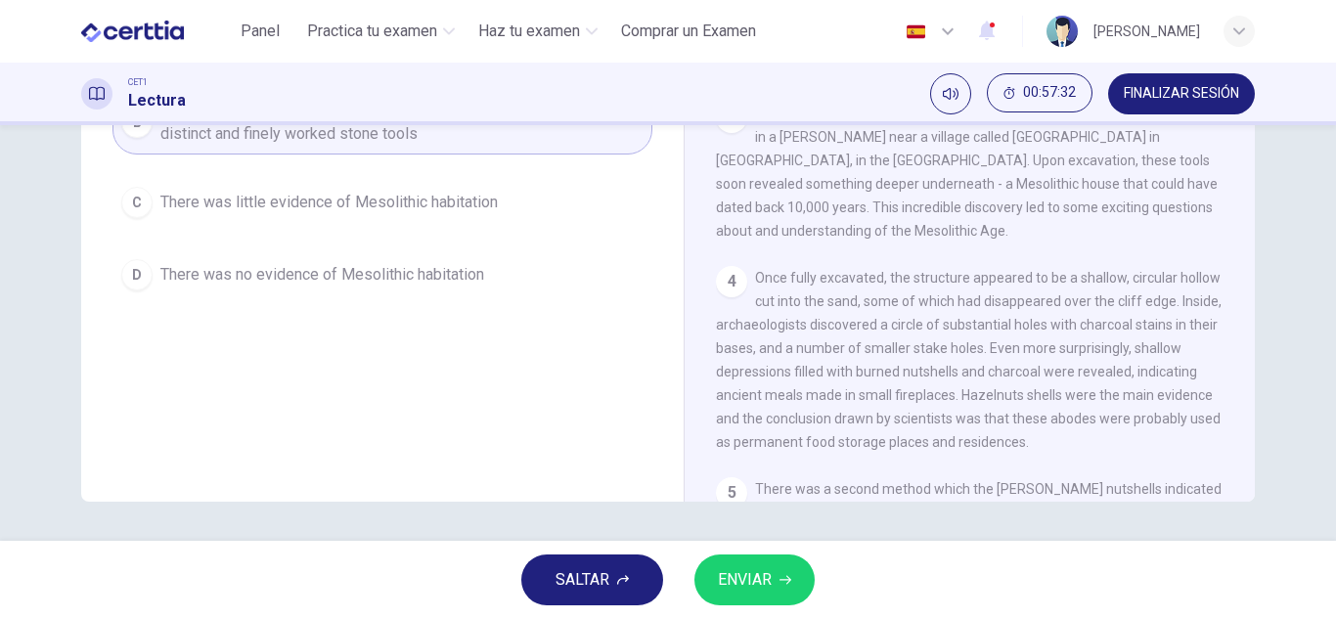
click at [463, 298] on button "D There was no evidence of Mesolithic habitation" at bounding box center [383, 274] width 540 height 49
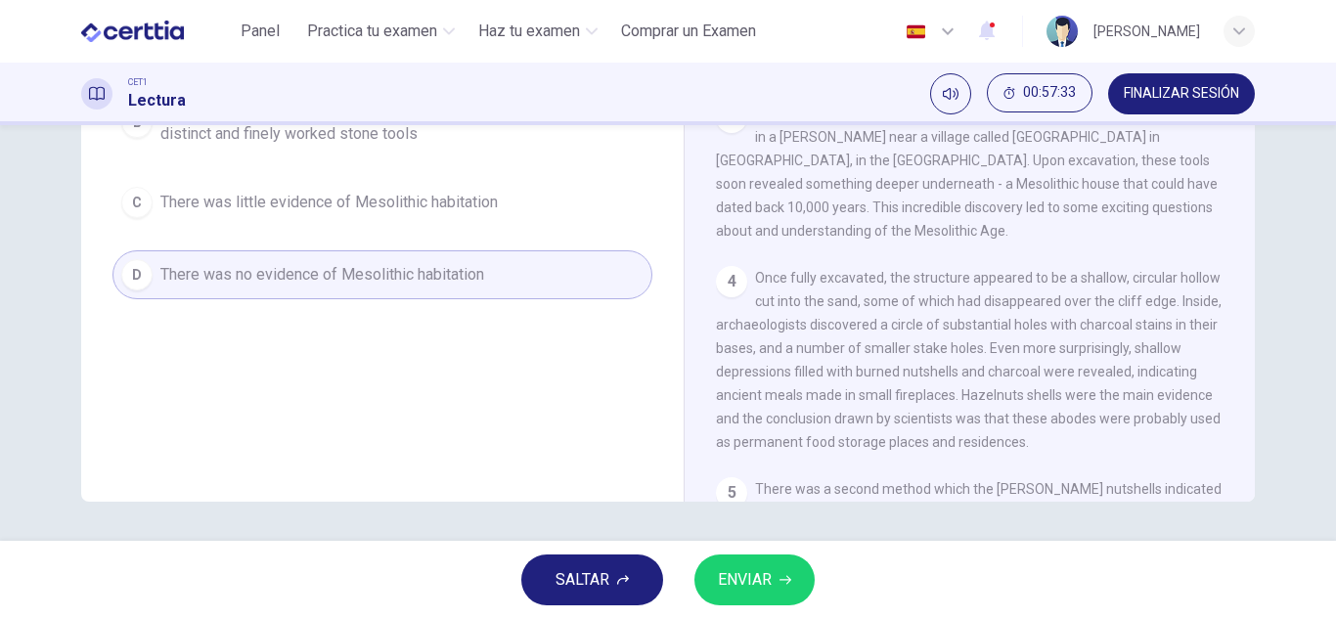
click at [808, 590] on button "ENVIAR" at bounding box center [755, 580] width 120 height 51
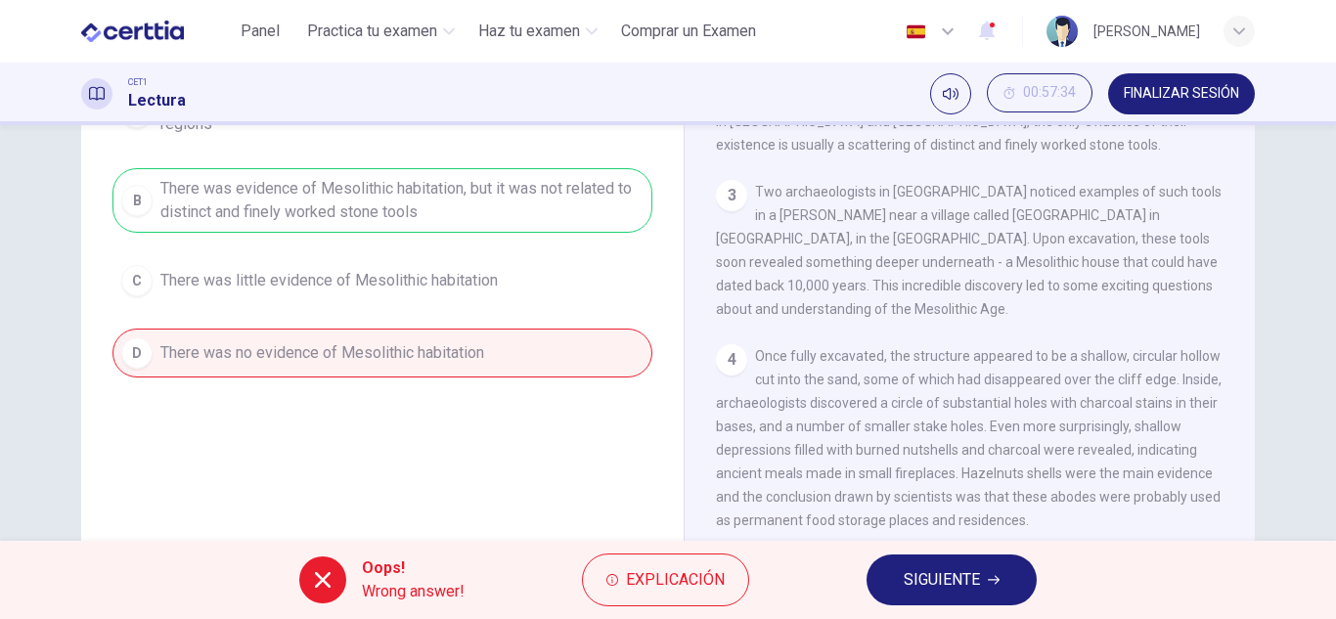
scroll to position [258, 0]
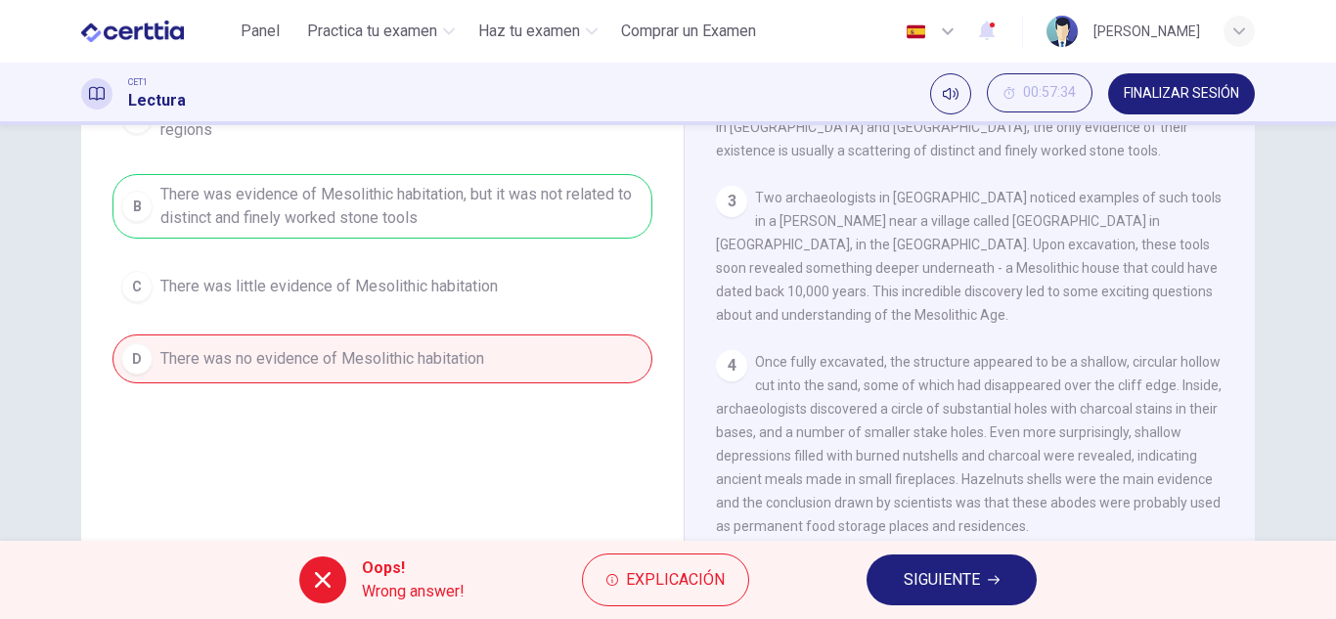
click at [898, 590] on button "SIGUIENTE" at bounding box center [952, 580] width 170 height 51
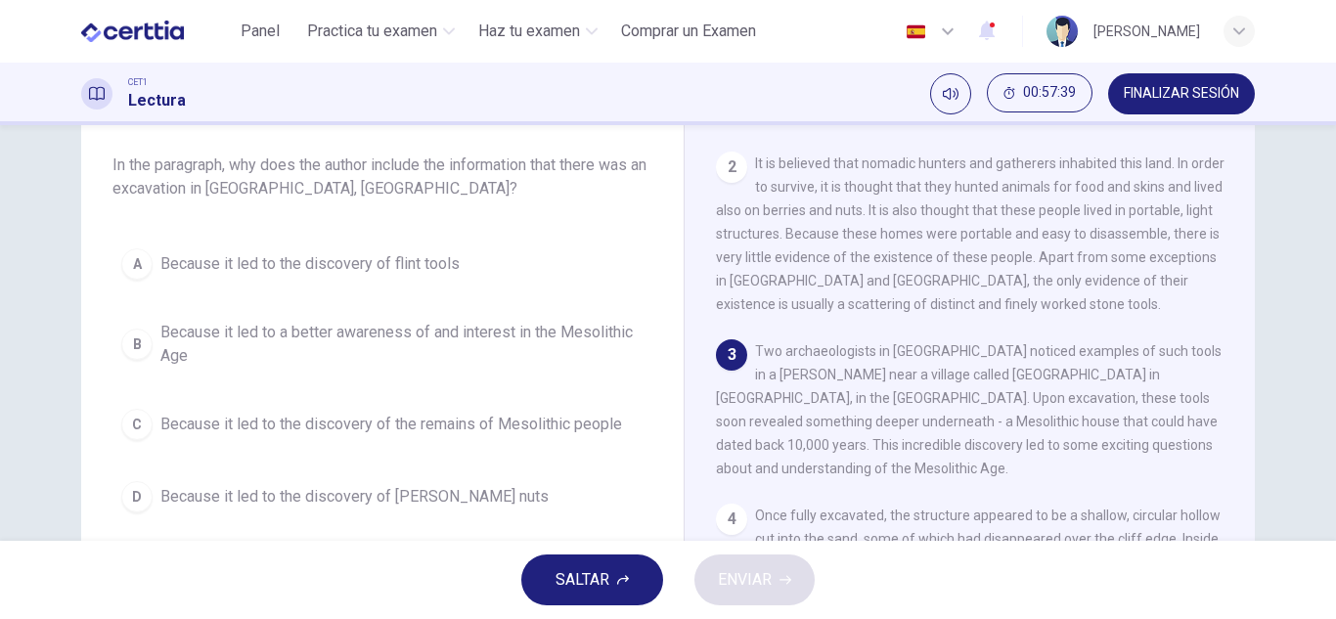
scroll to position [105, 0]
click at [1164, 86] on span "FINALIZAR SESIÓN" at bounding box center [1181, 94] width 115 height 16
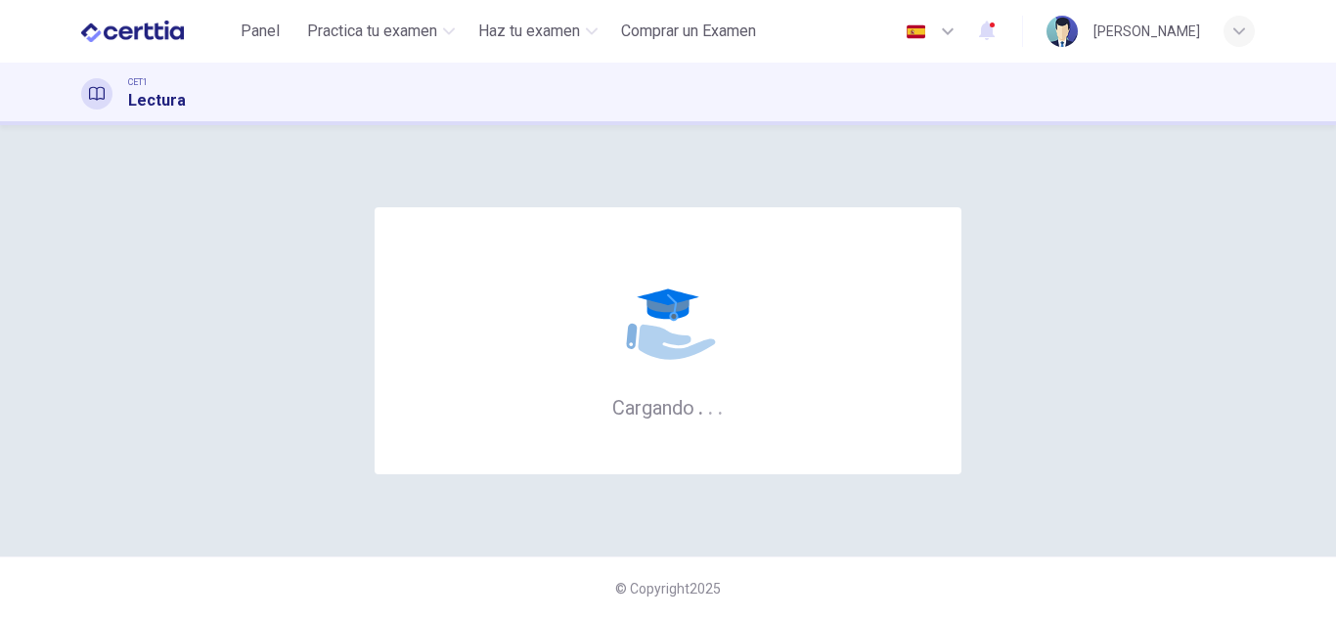
scroll to position [0, 0]
